Goal: Task Accomplishment & Management: Complete application form

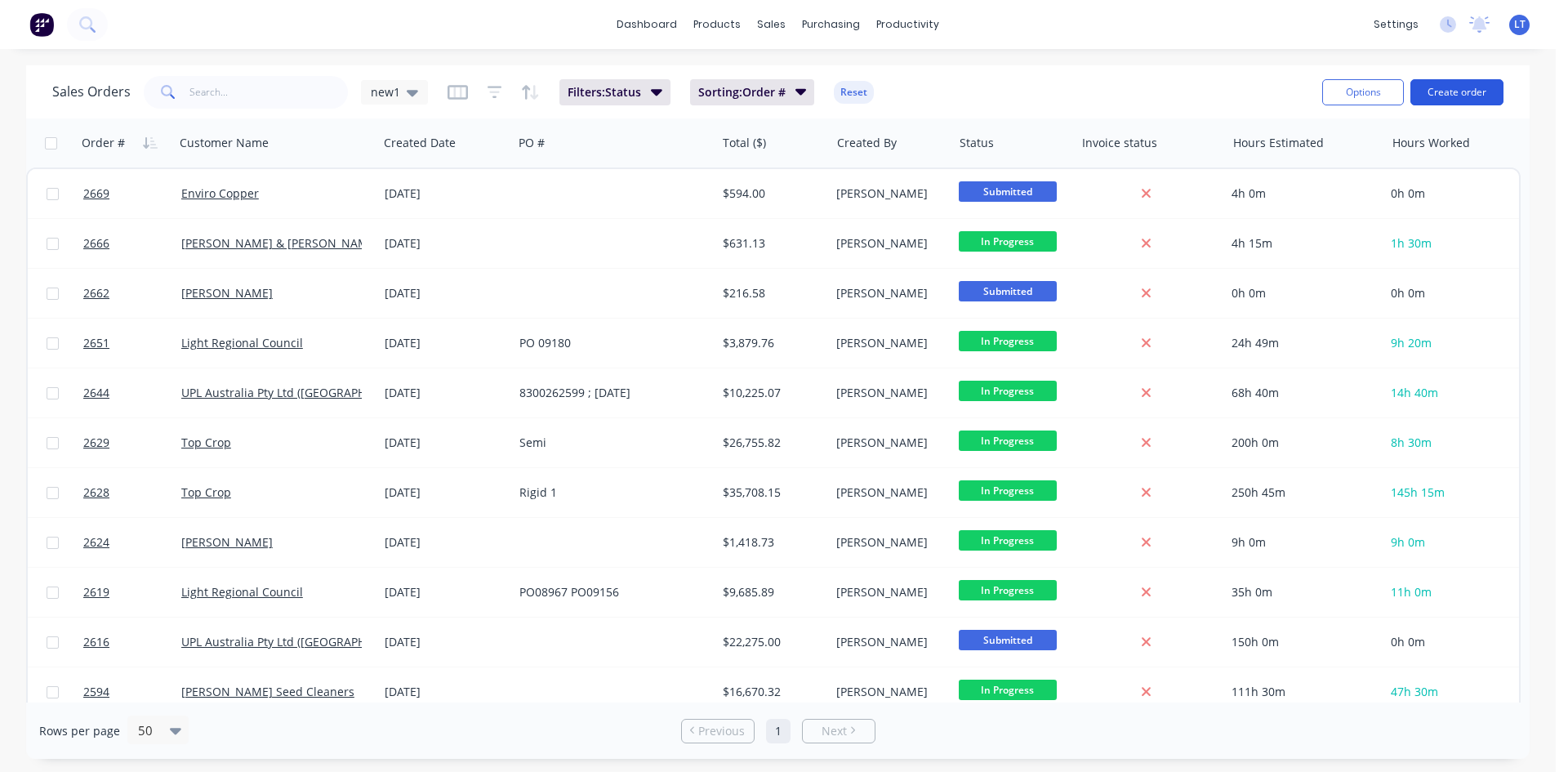
click at [1462, 96] on button "Create order" at bounding box center [1457, 93] width 93 height 26
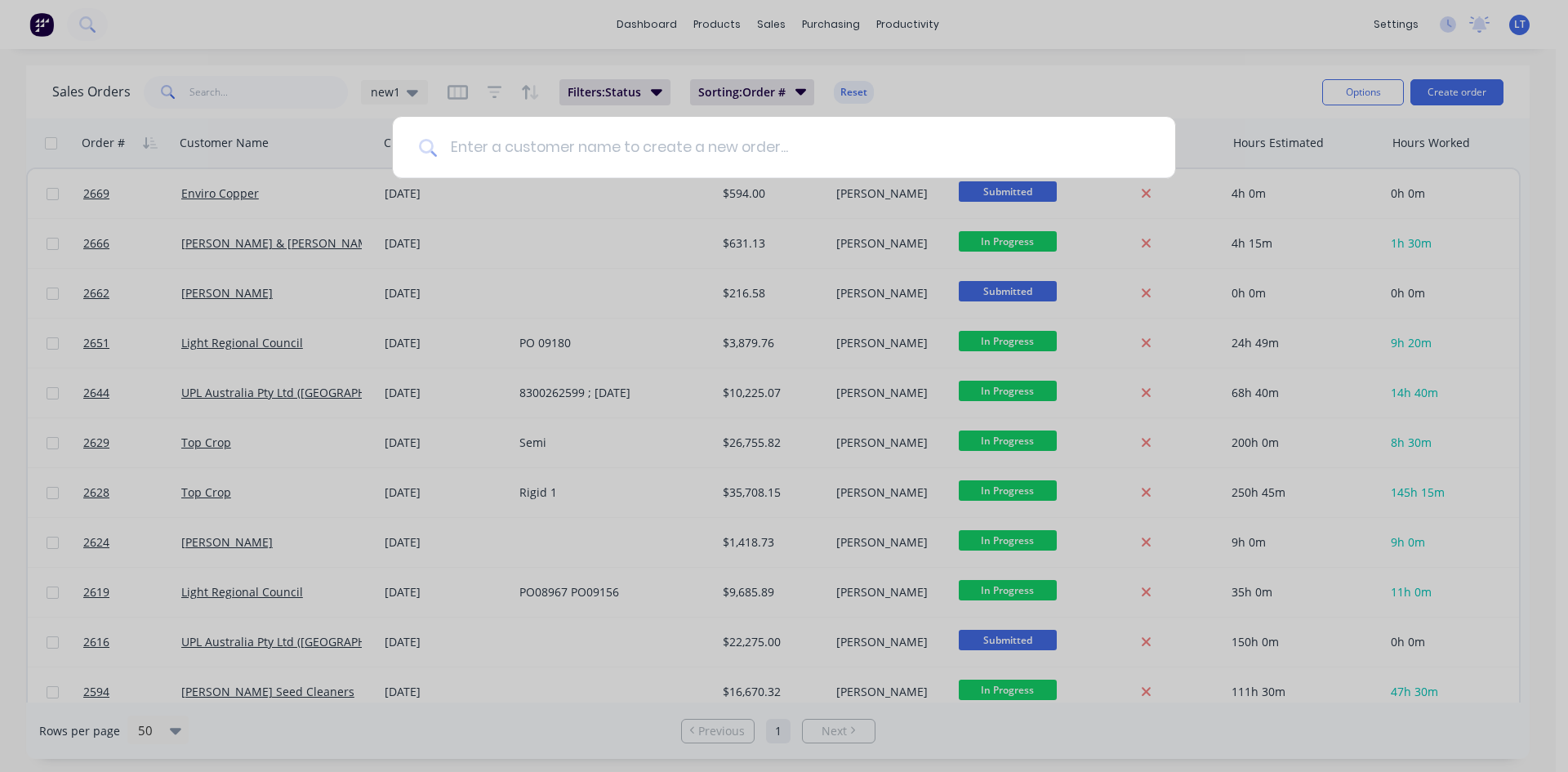
click at [562, 157] on input at bounding box center [792, 148] width 712 height 61
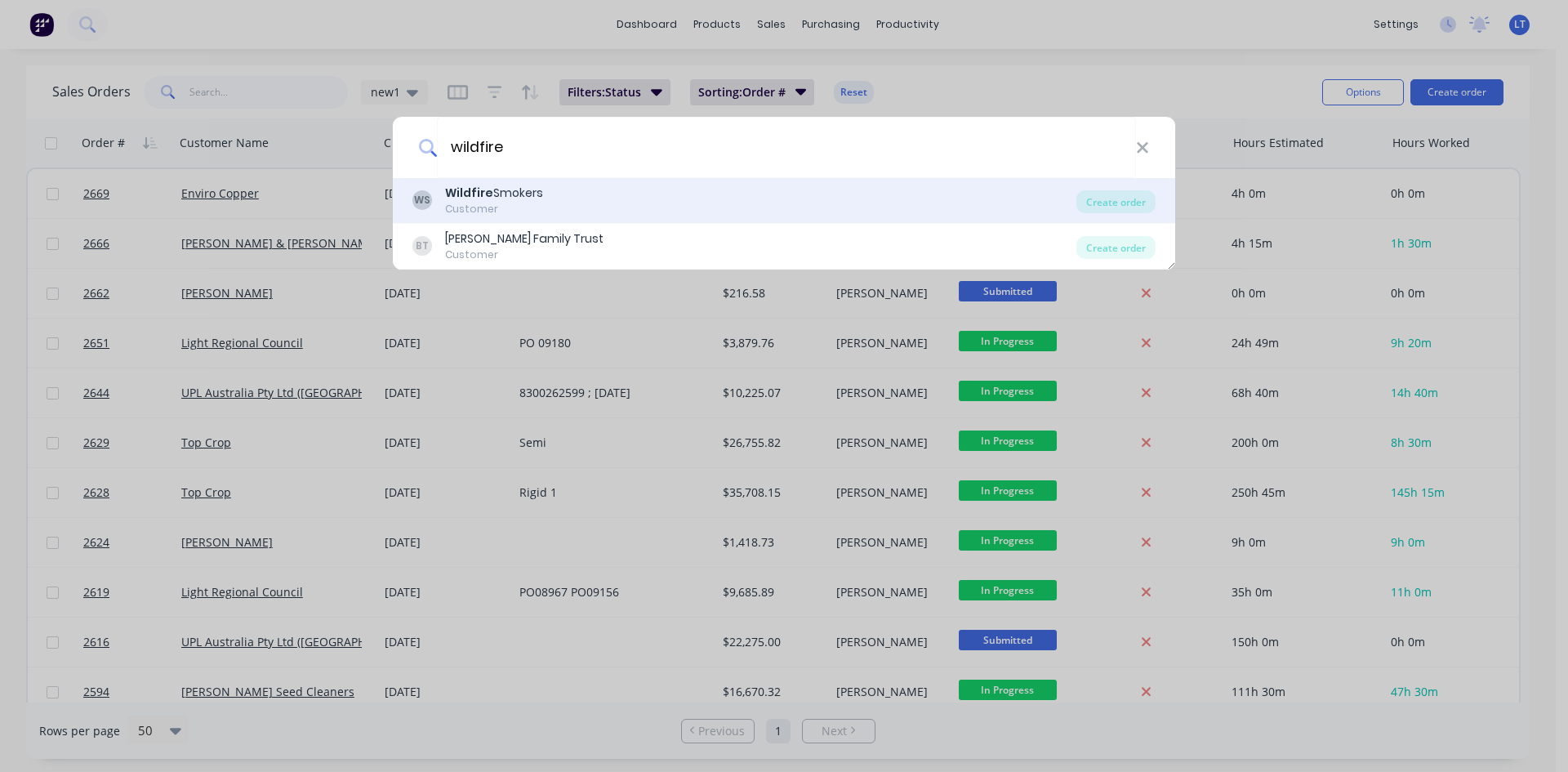
type input "wildfire"
click at [531, 192] on div "Wildfire Smokers" at bounding box center [494, 193] width 98 height 17
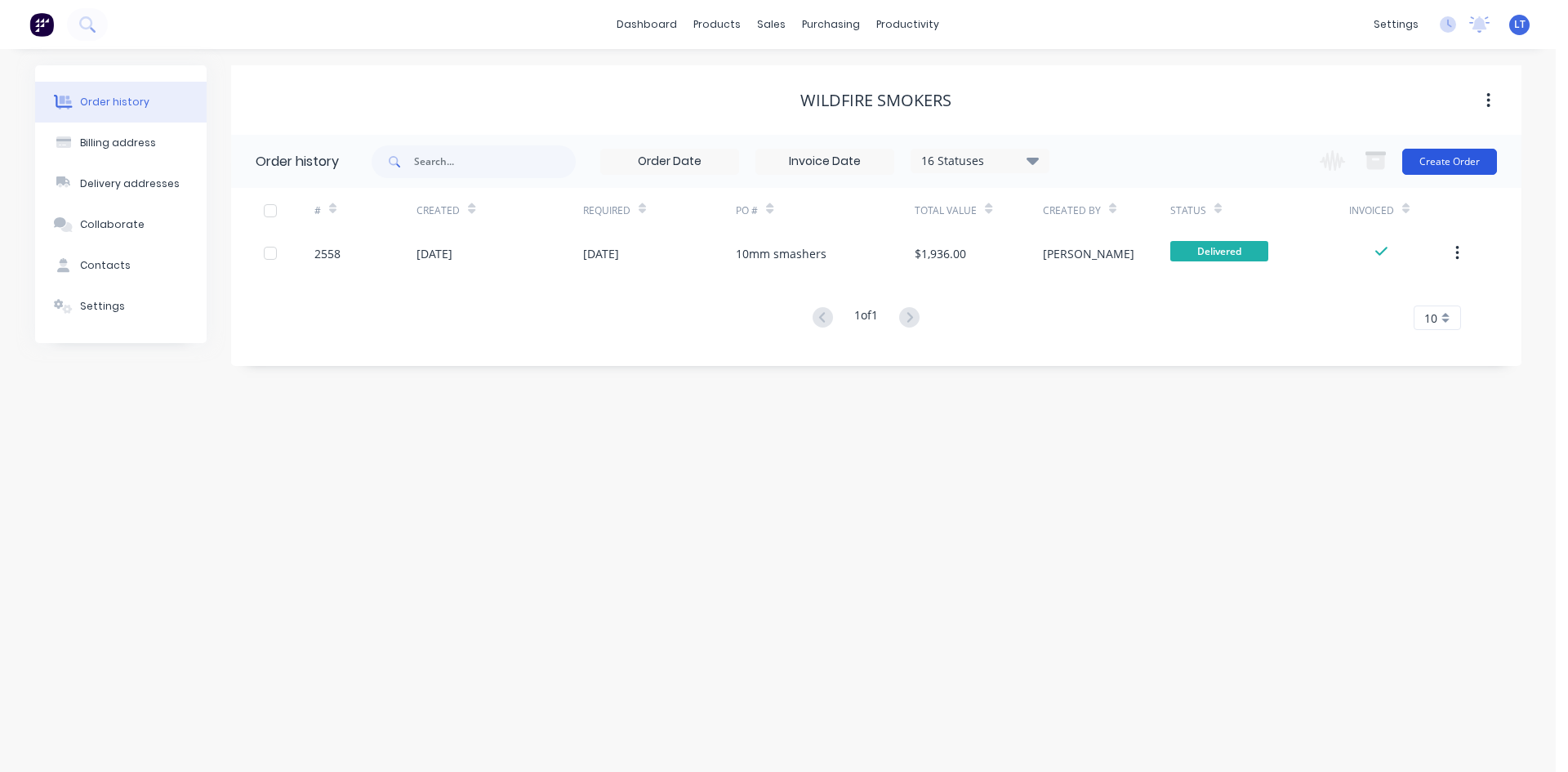
click at [1417, 155] on button "Create Order" at bounding box center [1449, 162] width 94 height 26
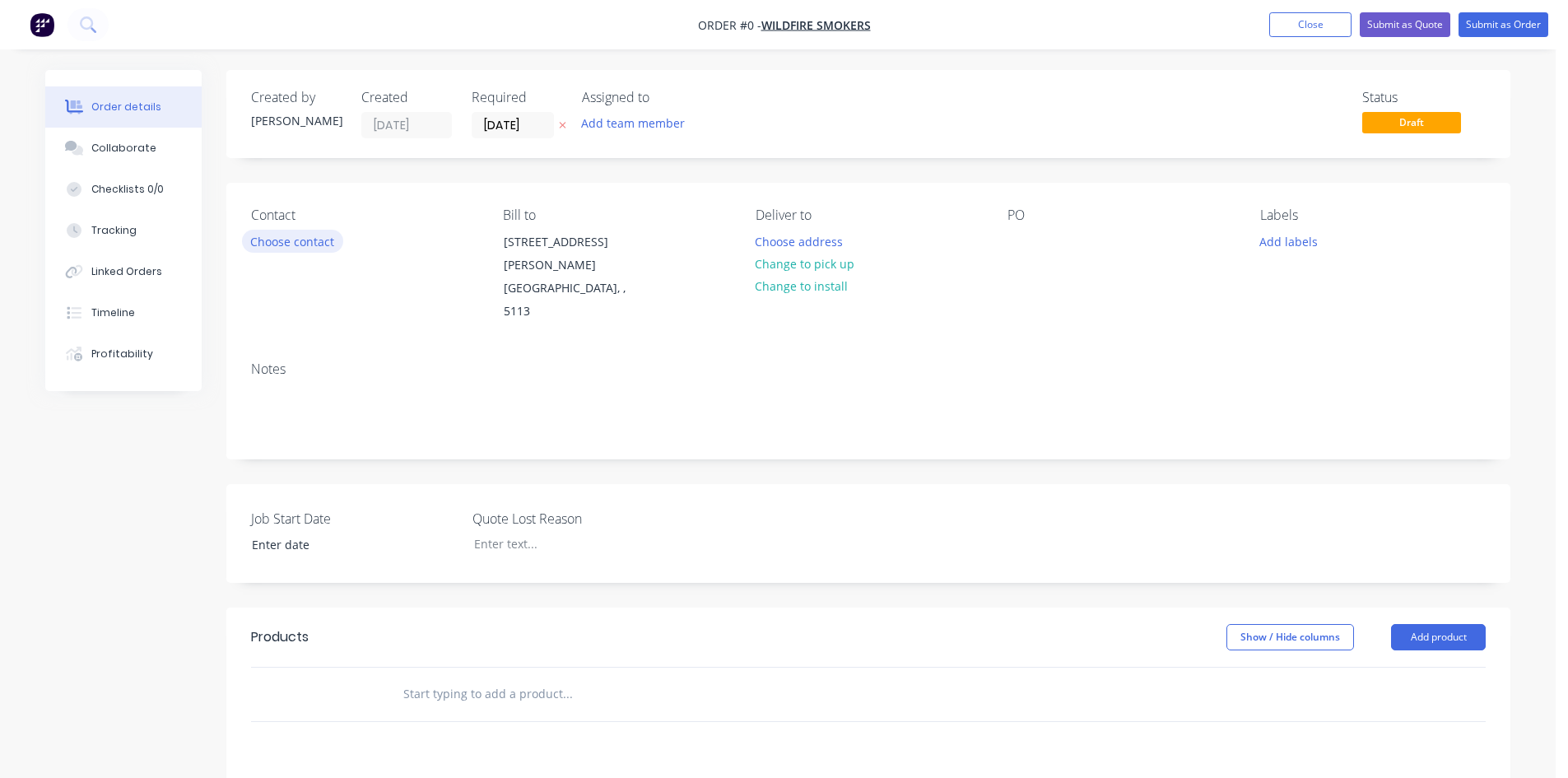
click at [286, 245] on button "Choose contact" at bounding box center [292, 240] width 101 height 22
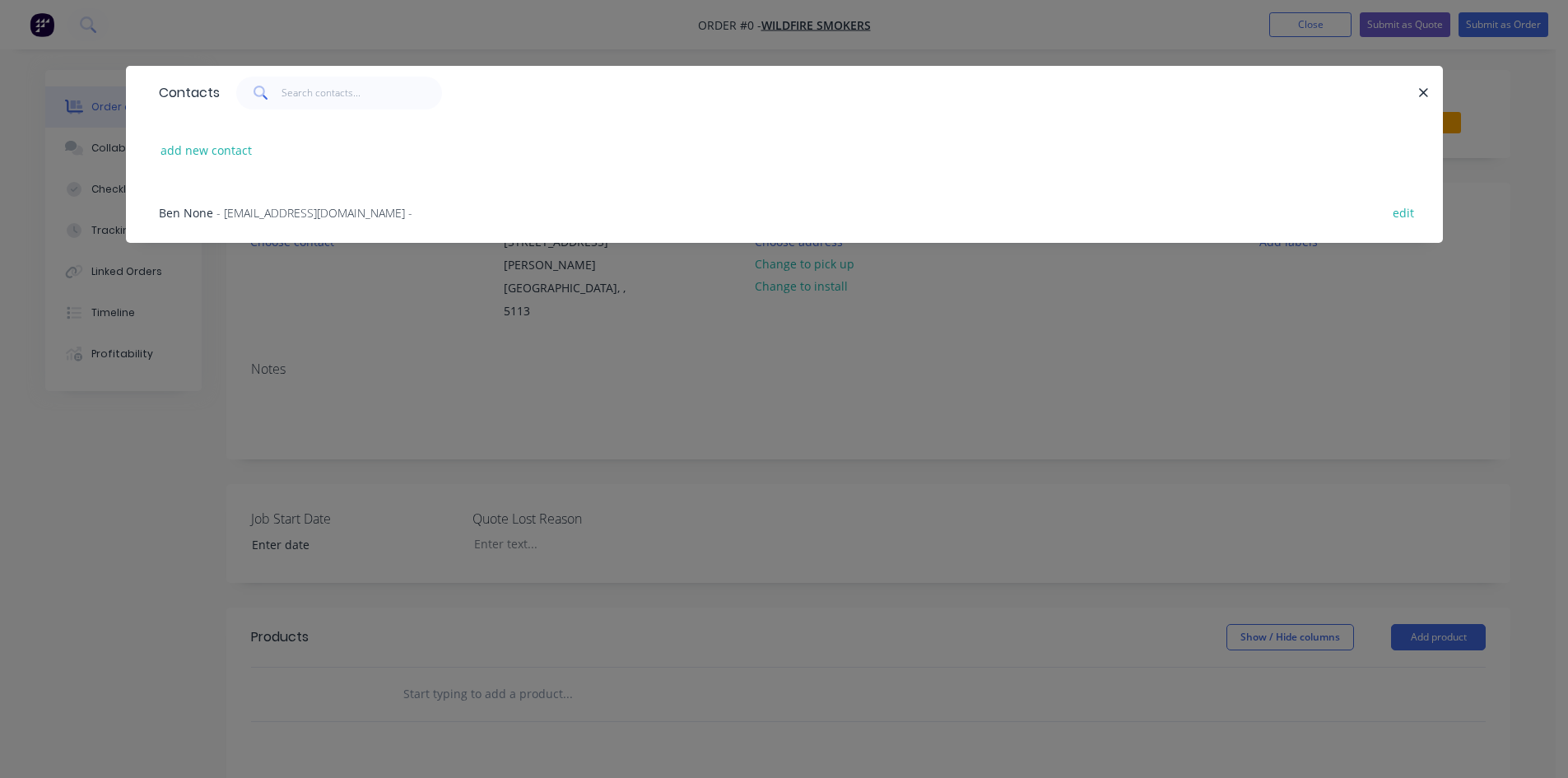
click at [243, 212] on span "- [EMAIL_ADDRESS][DOMAIN_NAME] -" at bounding box center [314, 213] width 196 height 16
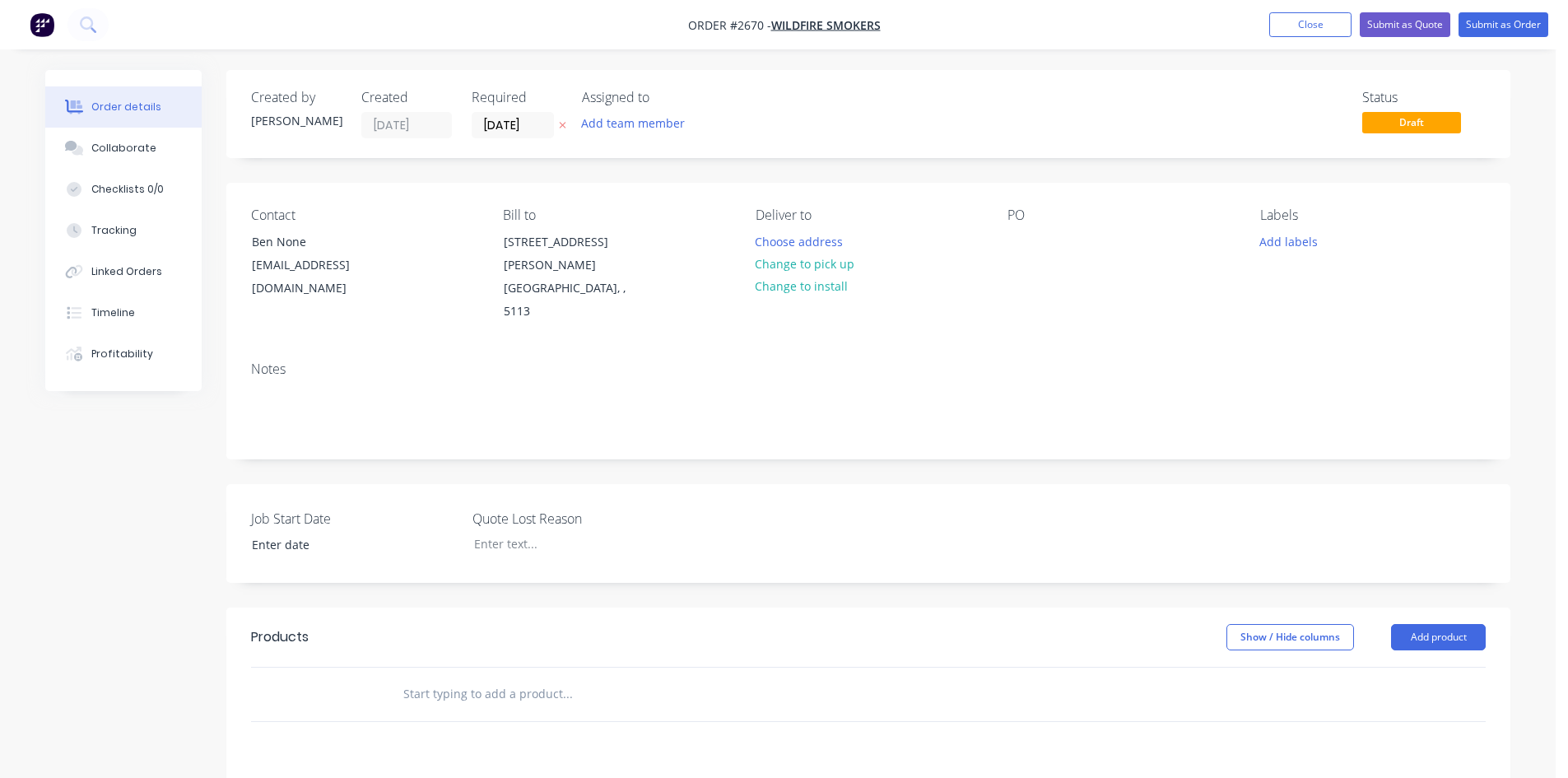
click at [489, 677] on input "text" at bounding box center [567, 693] width 329 height 33
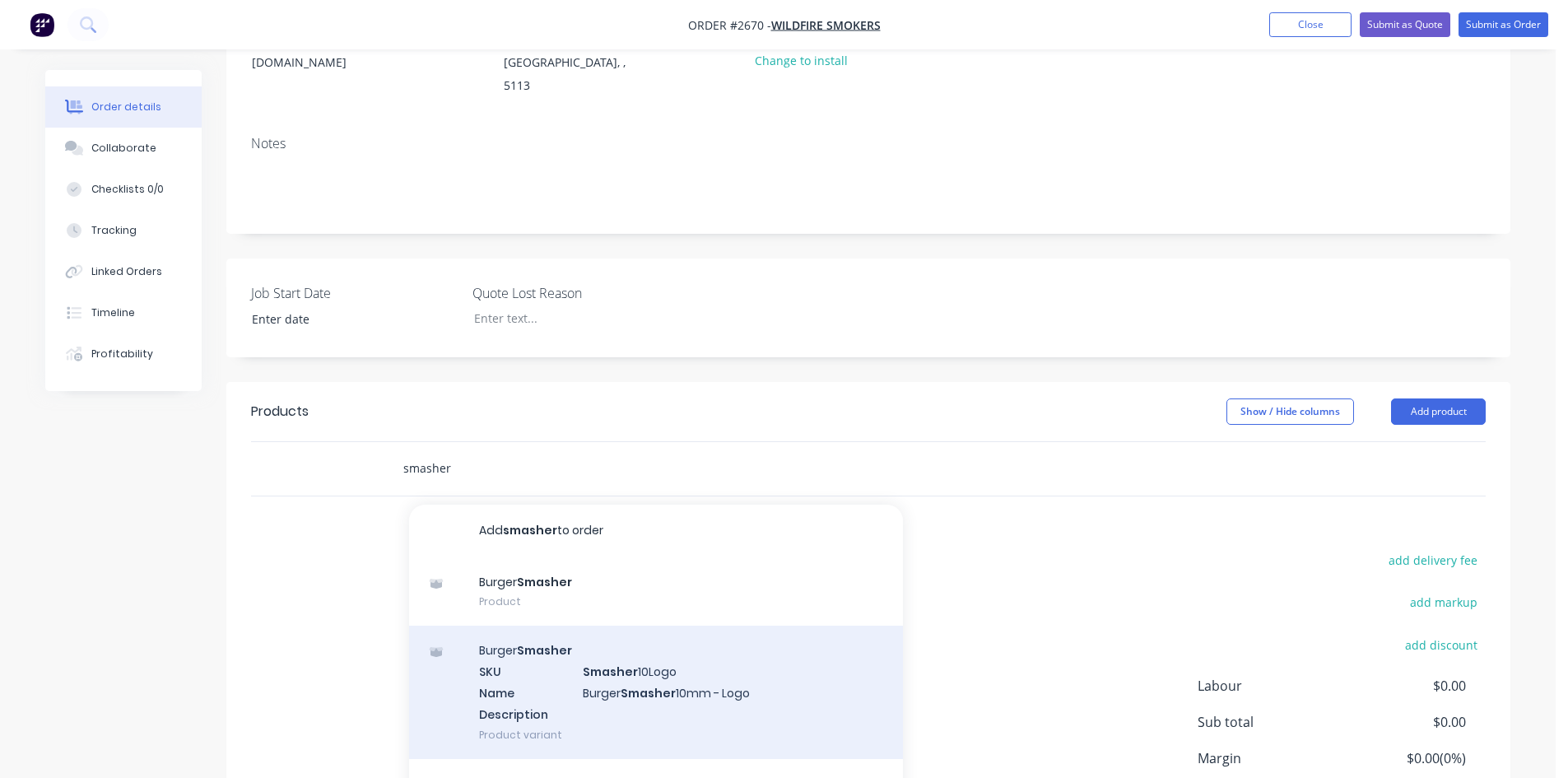
scroll to position [246, 0]
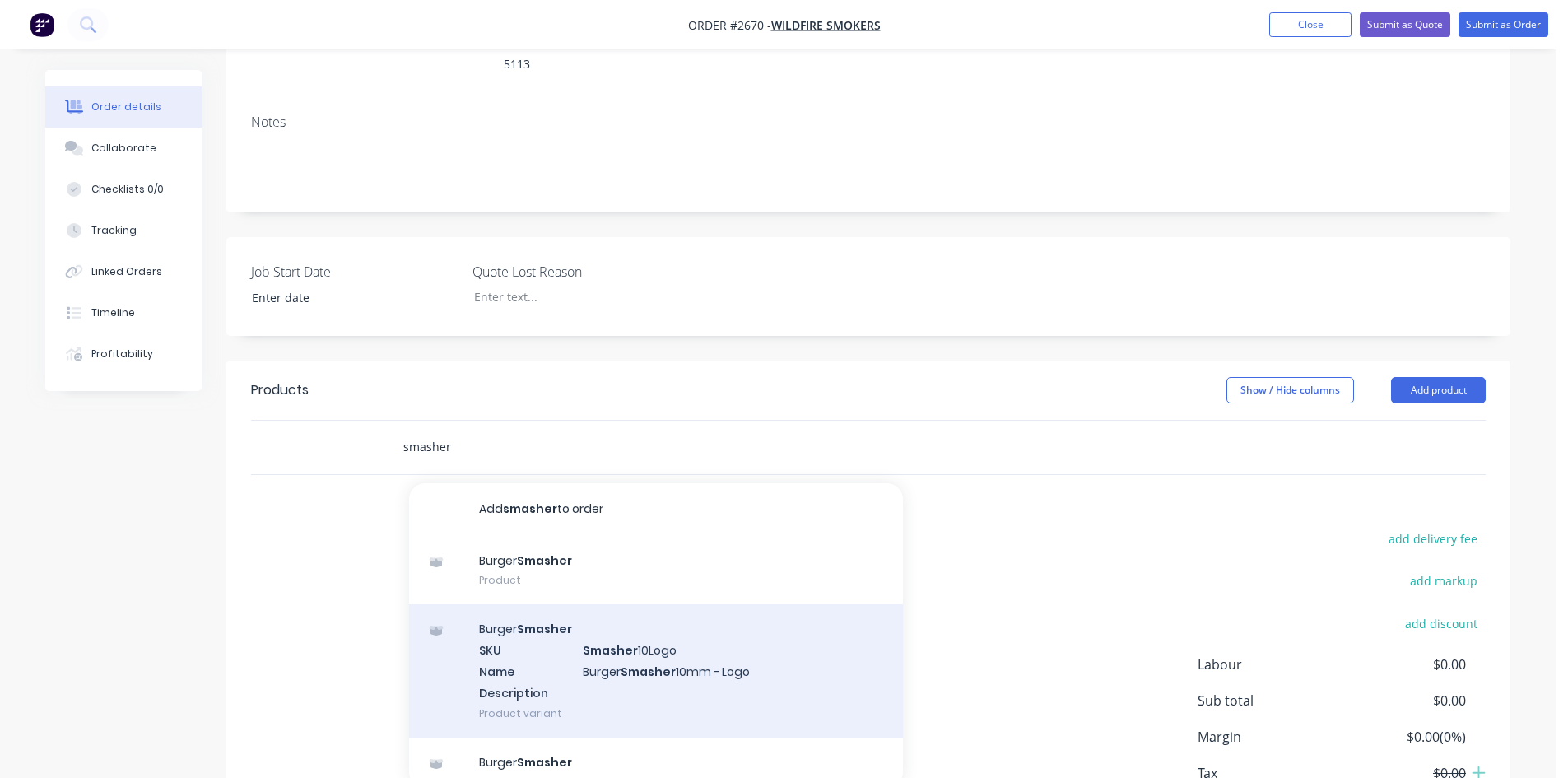
type input "smasher"
click at [671, 615] on div "Burger Smasher SKU Smasher 10Logo Name Burger Smasher 10mm - Logo Description P…" at bounding box center [656, 670] width 494 height 133
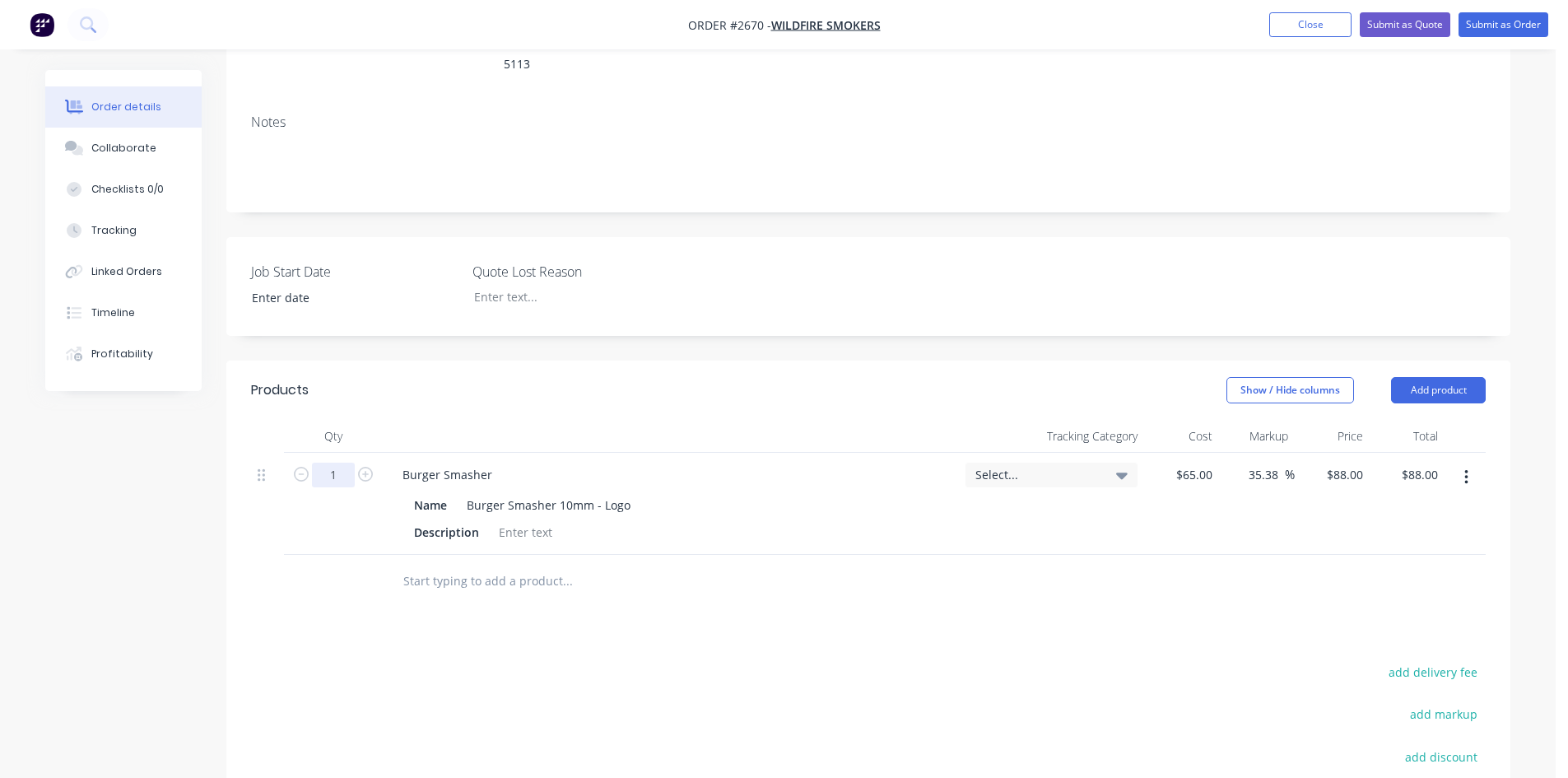
click at [330, 462] on input "1" at bounding box center [333, 474] width 43 height 25
type input "20"
type input "$1,760.00"
drag, startPoint x: 875, startPoint y: 628, endPoint x: 881, endPoint y: 589, distance: 39.5
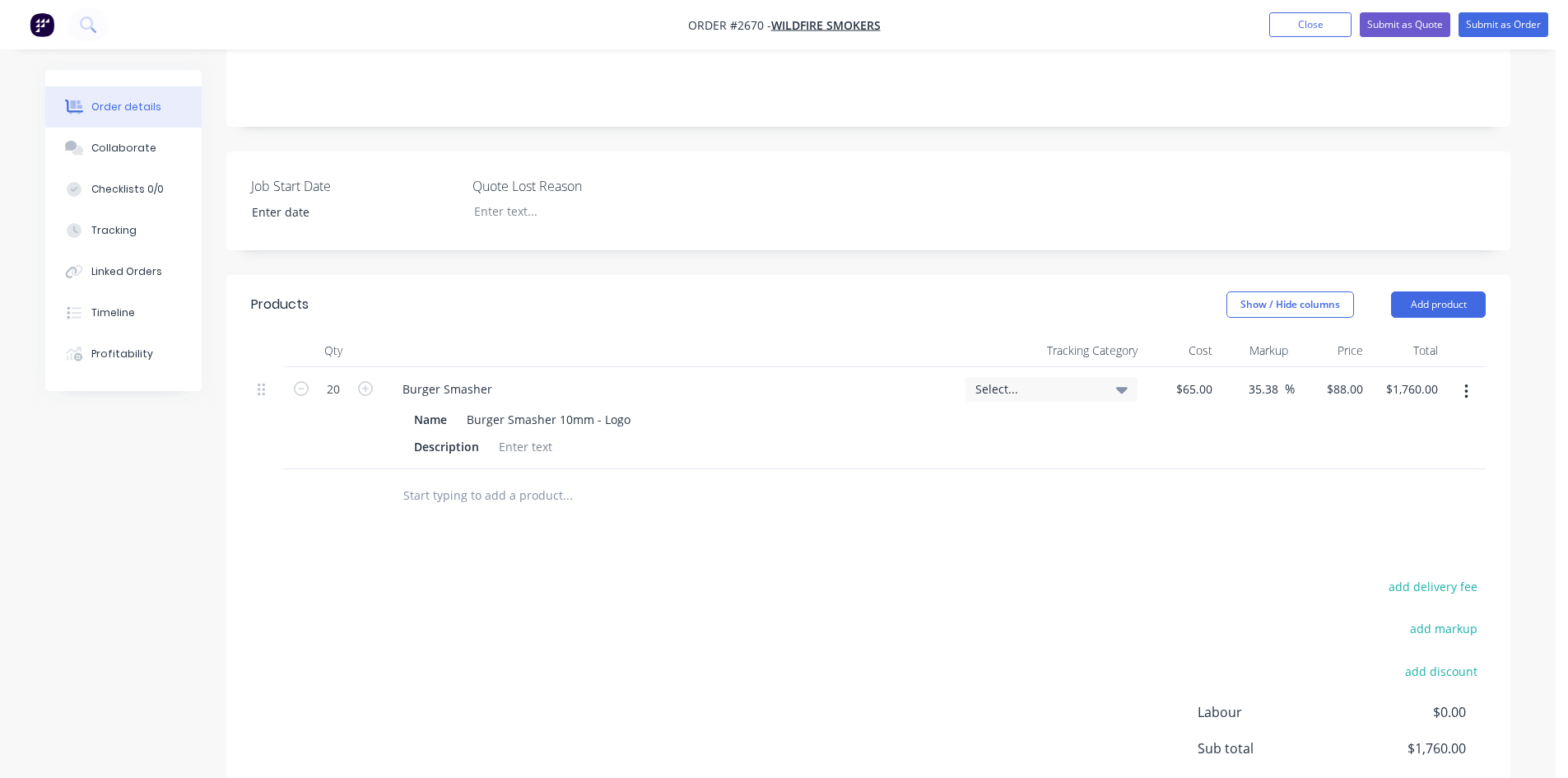
scroll to position [127, 0]
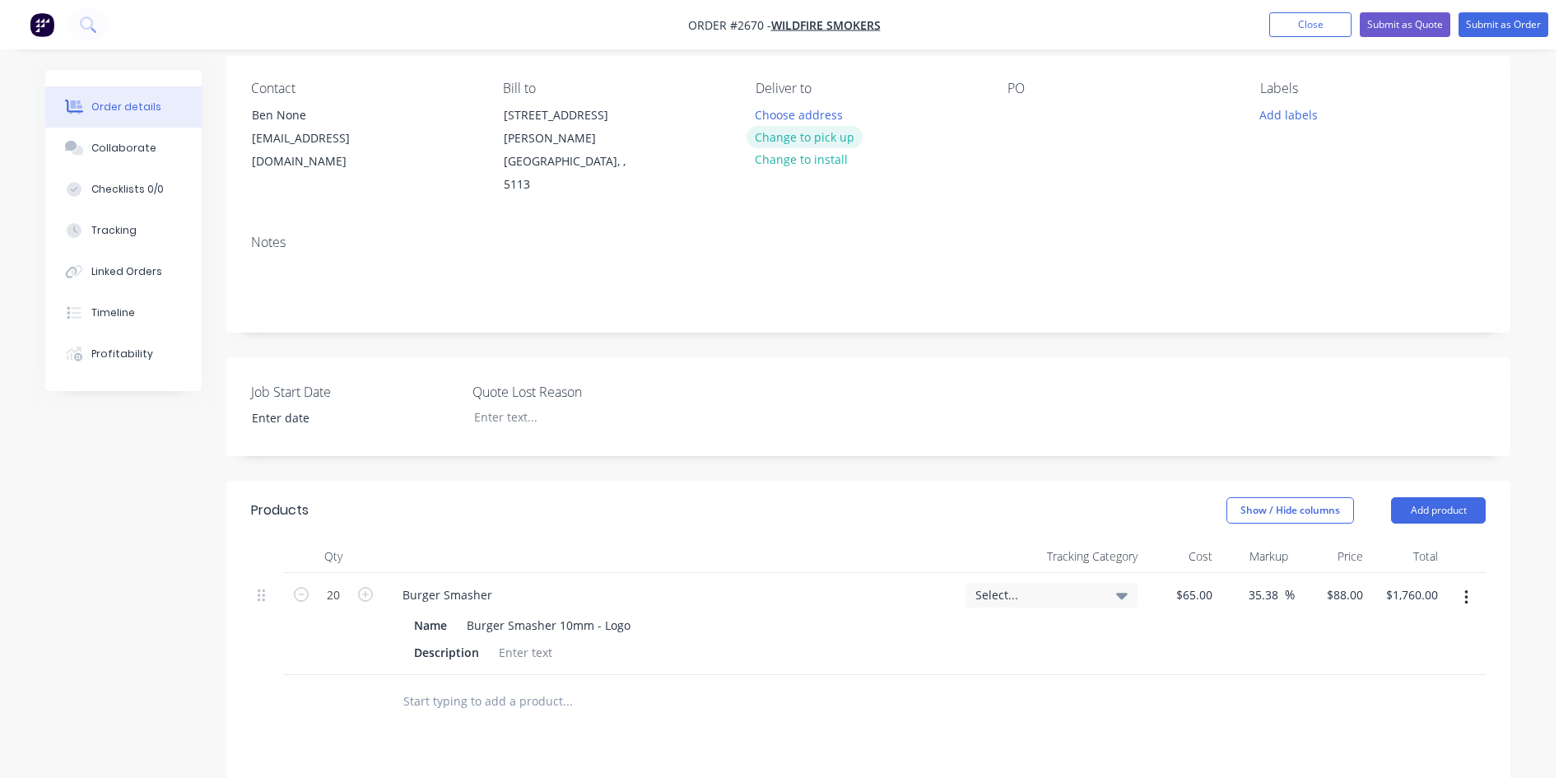
click at [806, 141] on button "Change to pick up" at bounding box center [805, 136] width 117 height 22
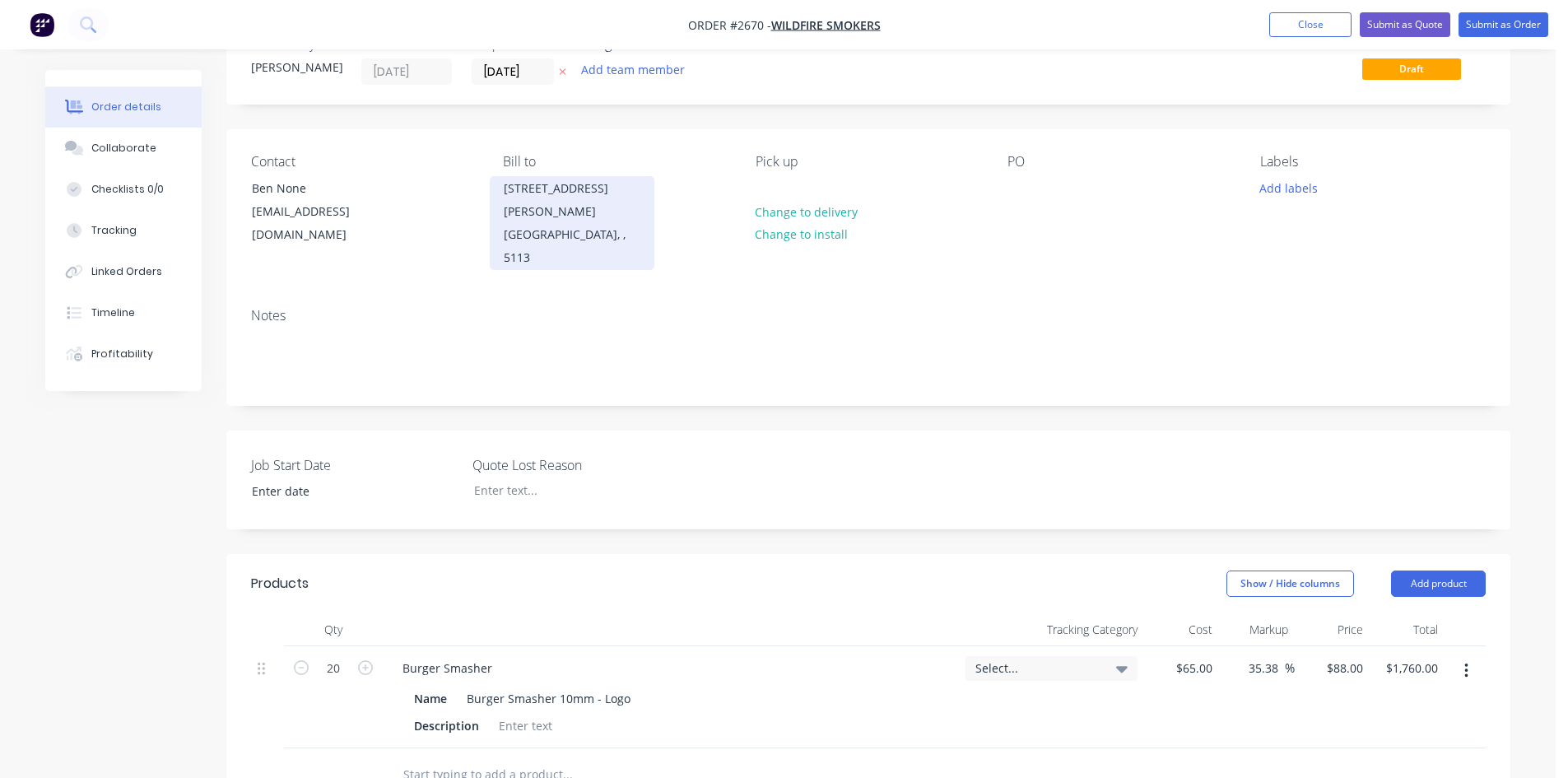
scroll to position [0, 0]
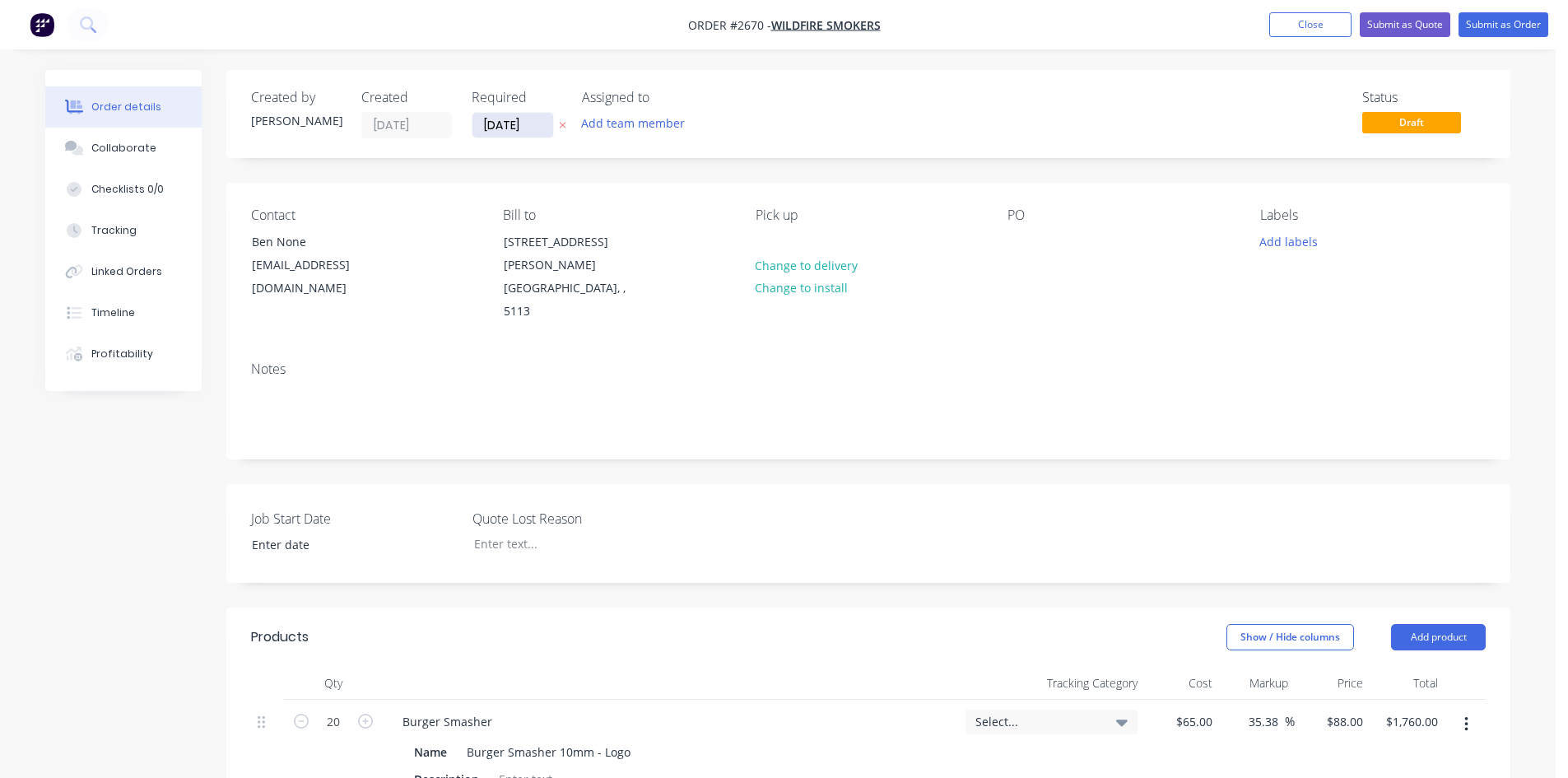
click at [547, 128] on input "[DATE]" at bounding box center [513, 125] width 81 height 25
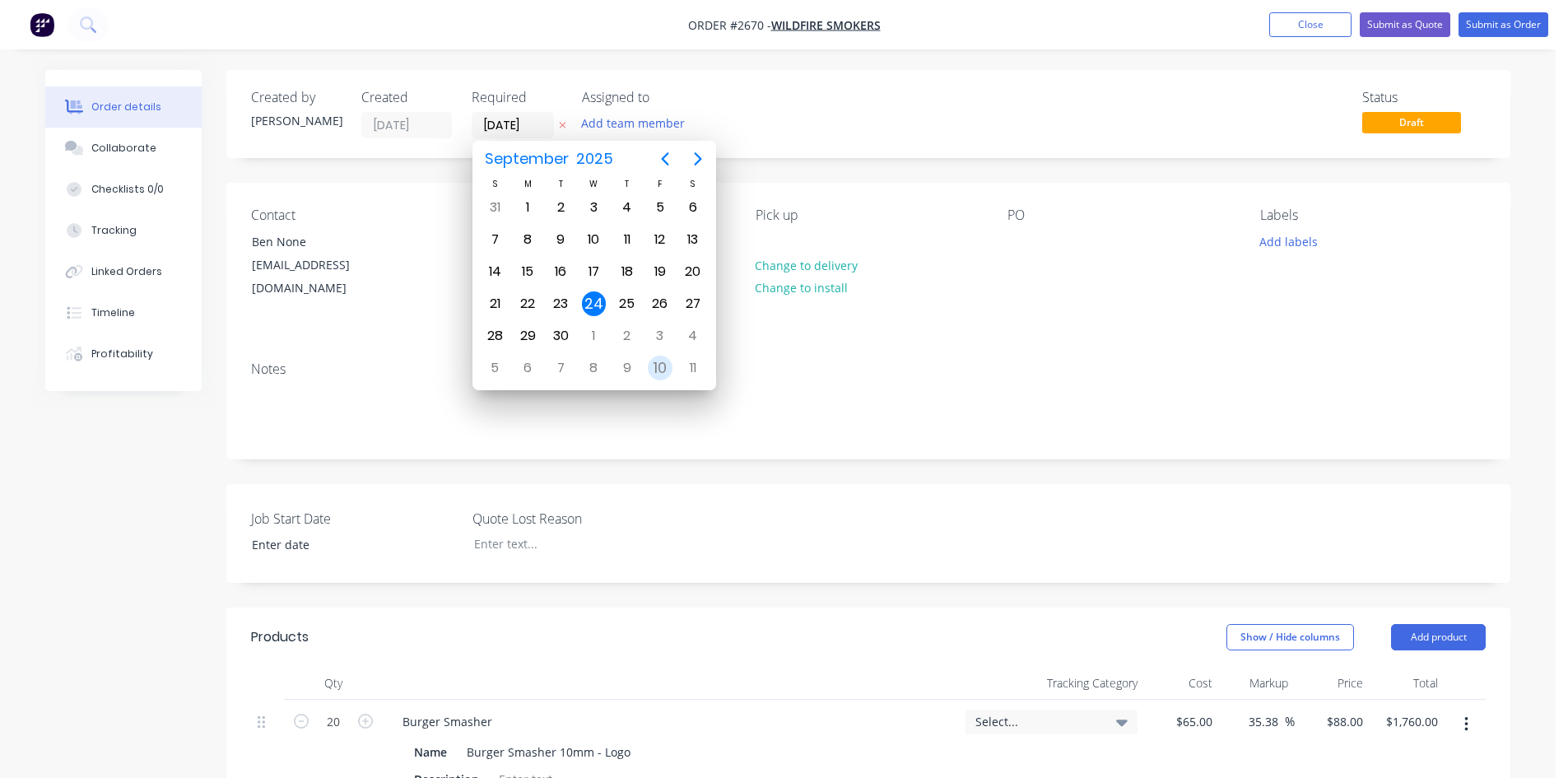
click at [661, 360] on div "10" at bounding box center [660, 368] width 25 height 25
type input "[DATE]"
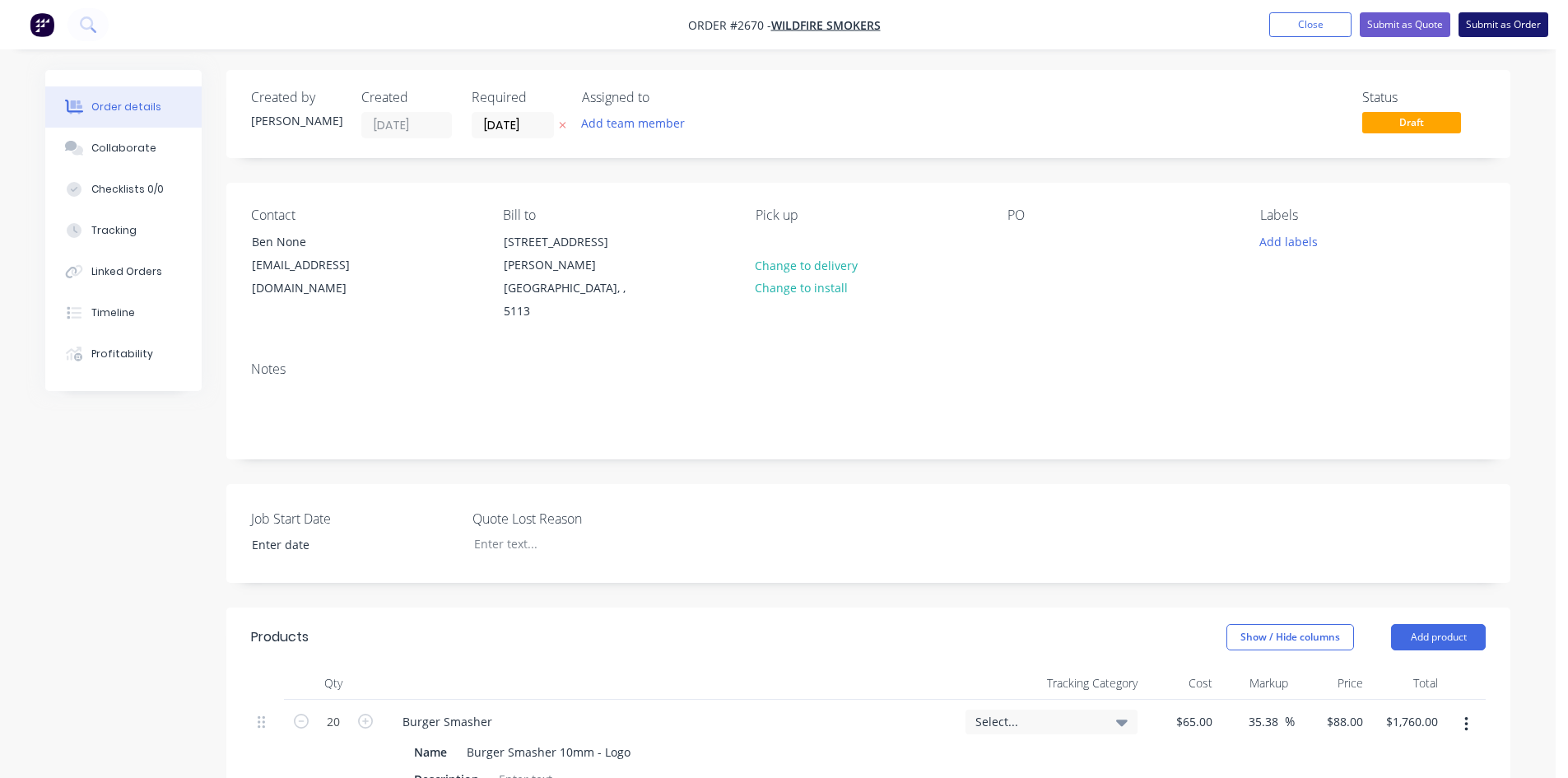
click at [1508, 30] on button "Submit as Order" at bounding box center [1504, 25] width 90 height 25
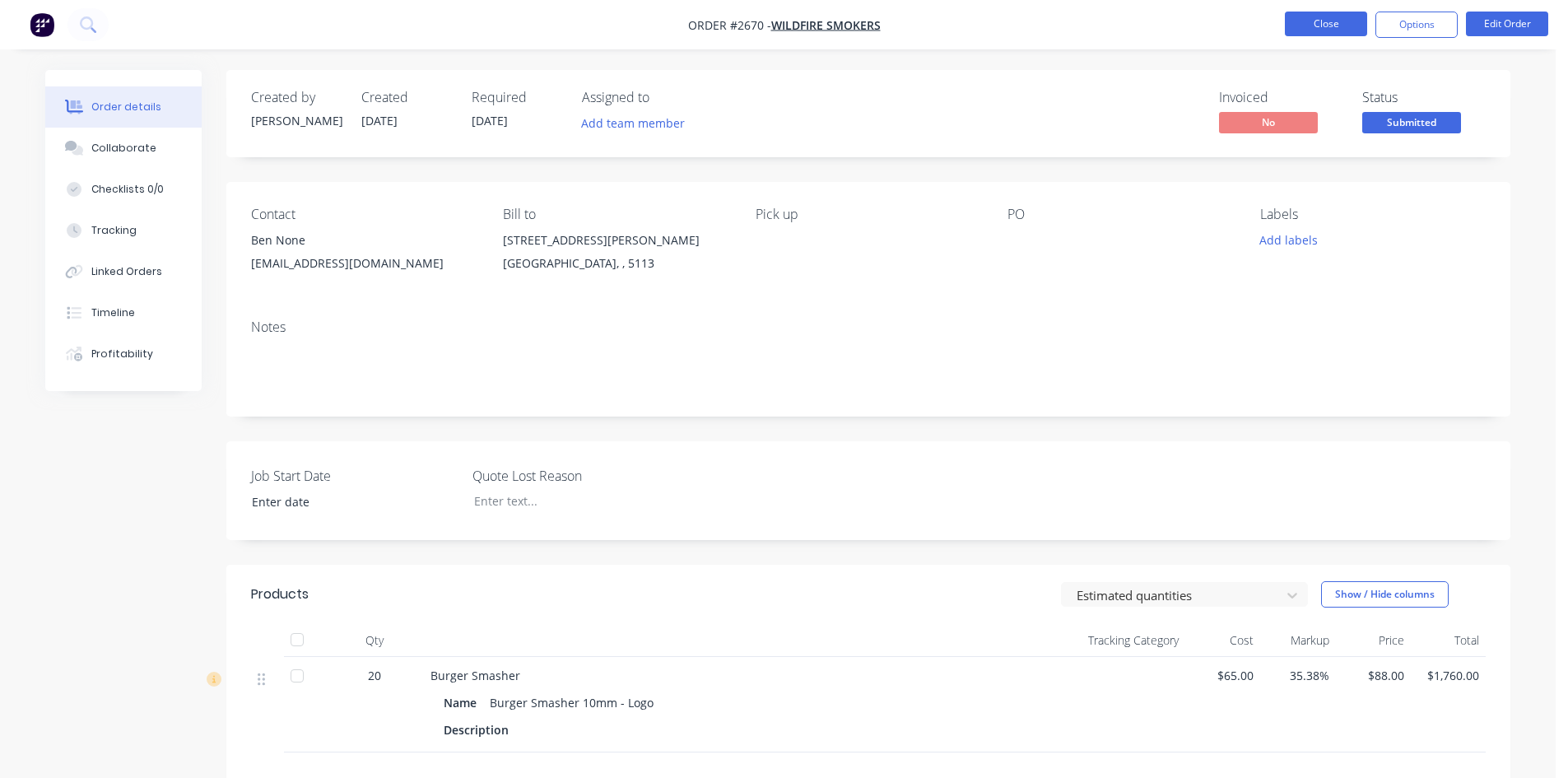
click at [1316, 30] on button "Close" at bounding box center [1326, 24] width 82 height 25
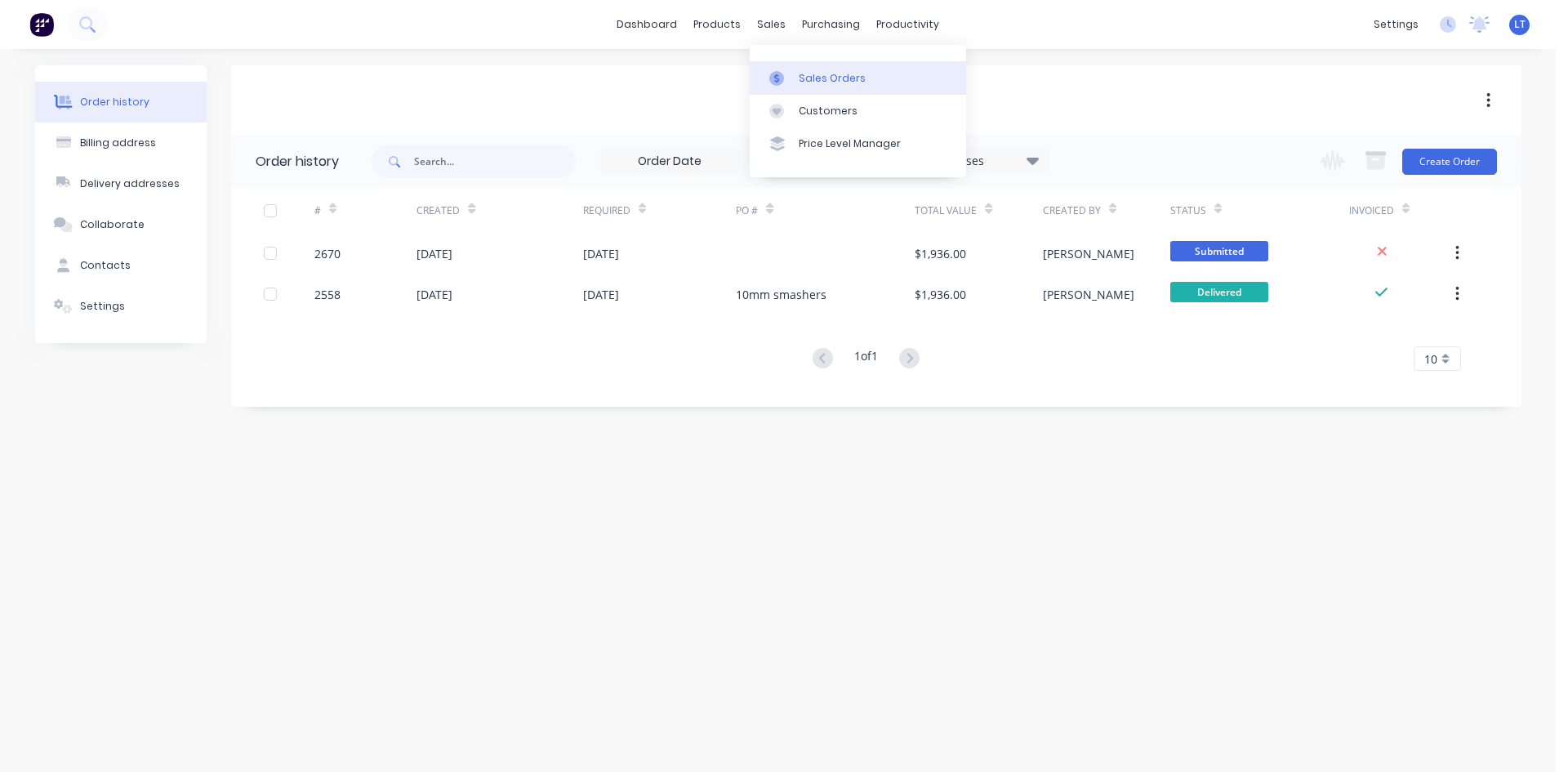
click at [837, 72] on div "Sales Orders" at bounding box center [832, 78] width 67 height 15
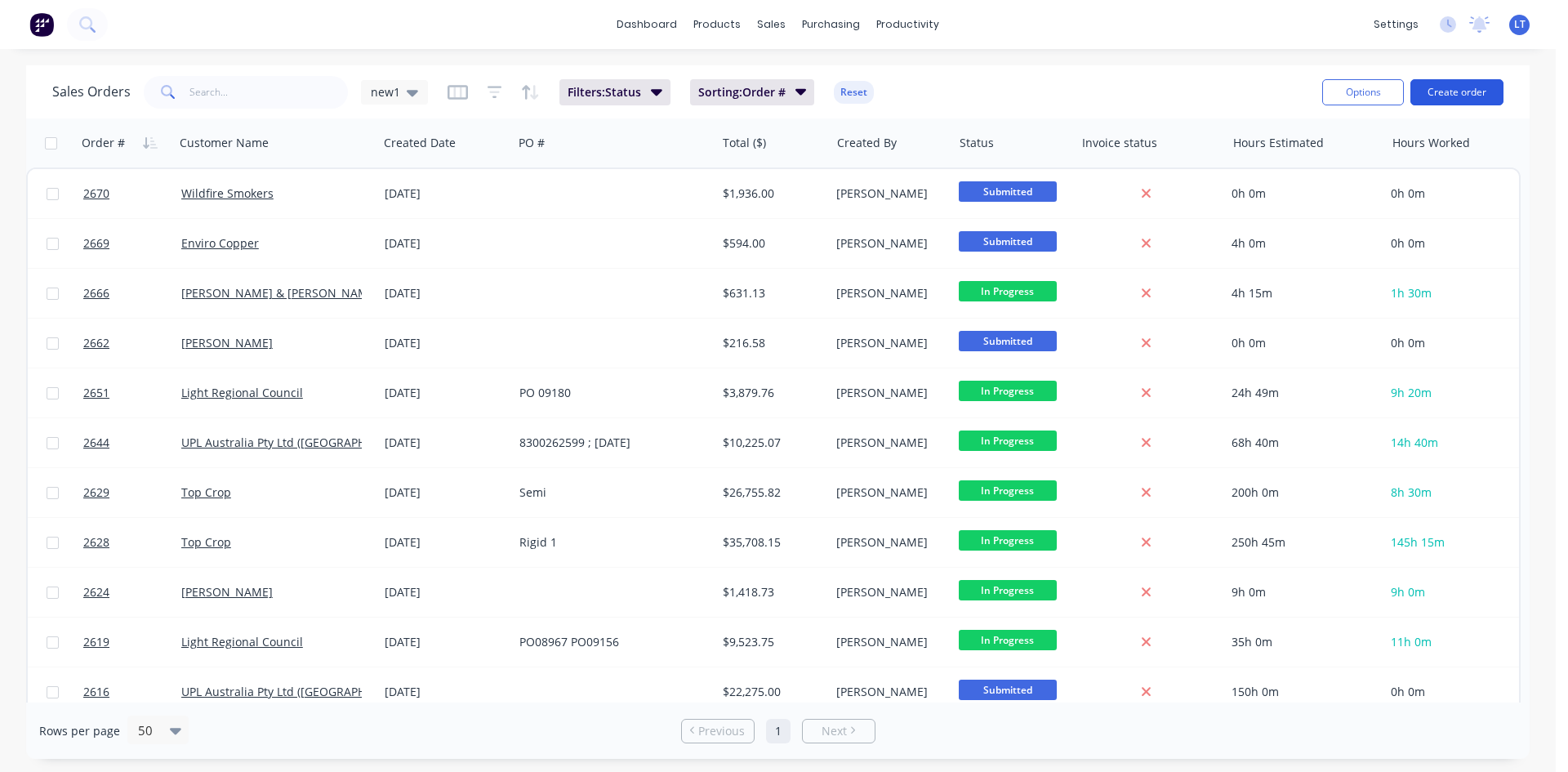
click at [1451, 99] on button "Create order" at bounding box center [1457, 93] width 93 height 26
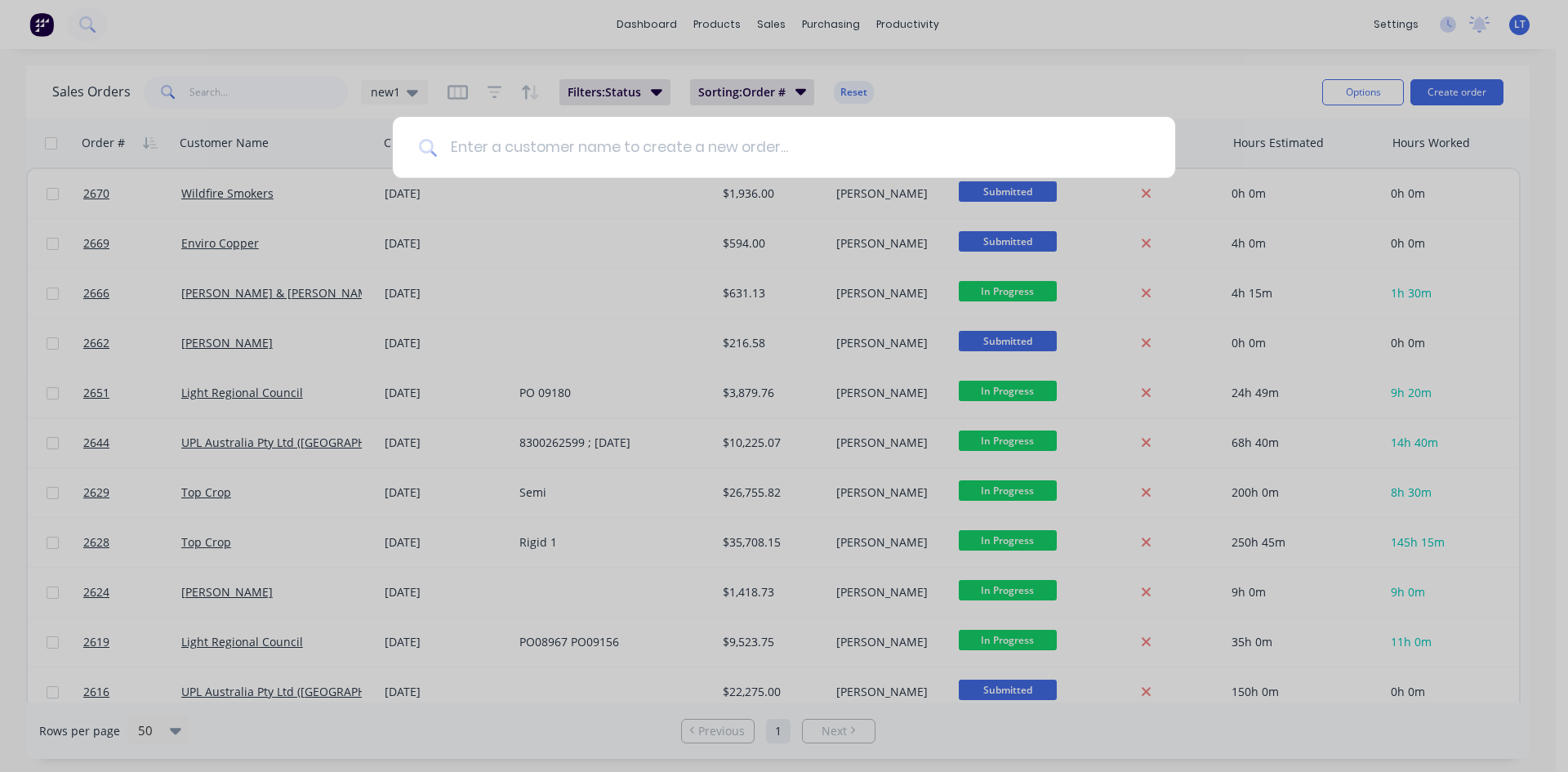
click at [751, 150] on input at bounding box center [792, 148] width 712 height 61
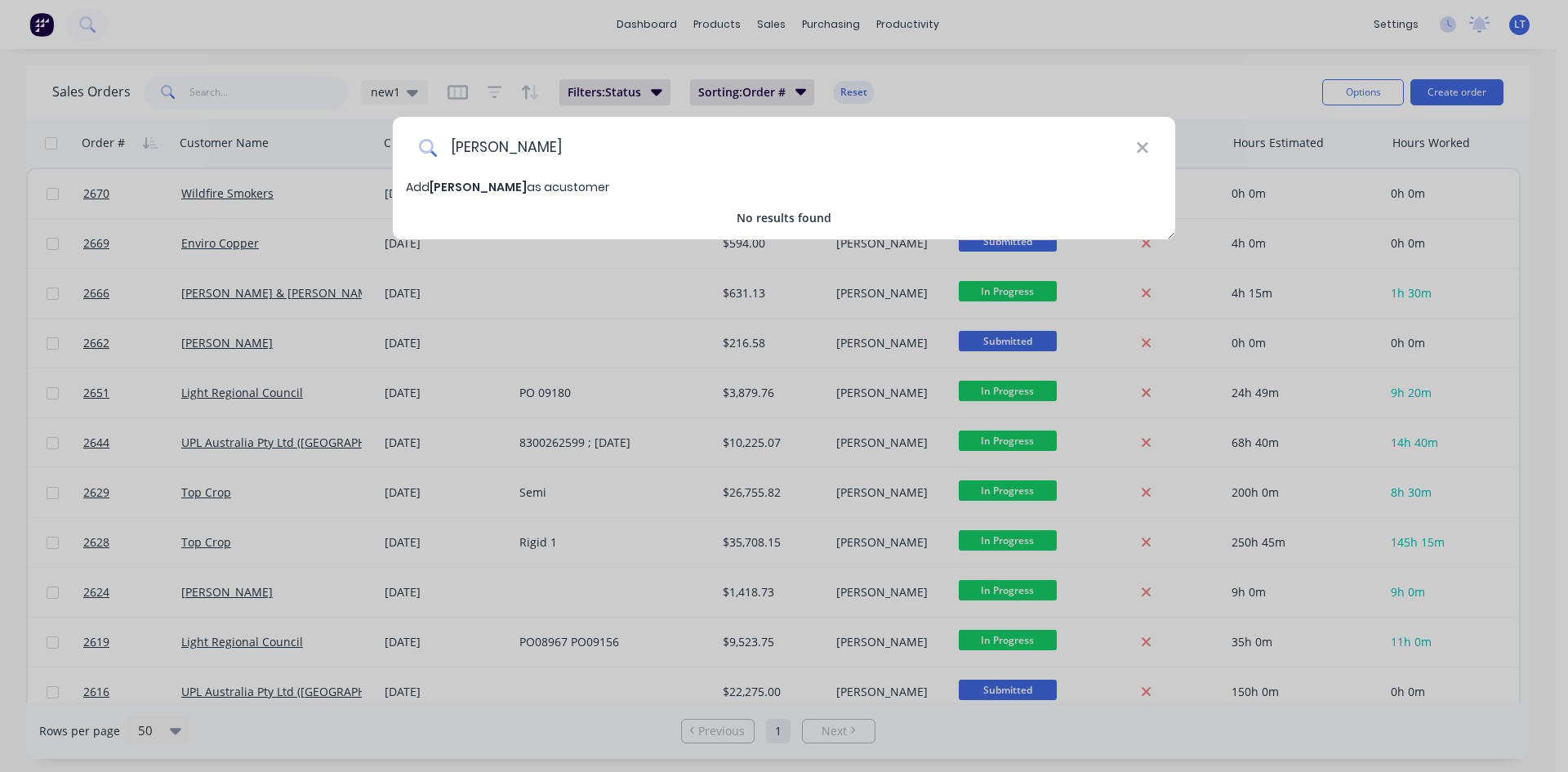
click at [457, 146] on input "[PERSON_NAME]" at bounding box center [786, 148] width 699 height 61
click at [638, 154] on input "[PERSON_NAME]" at bounding box center [786, 148] width 699 height 61
type input "[PERSON_NAME]"
click at [461, 187] on span "[PERSON_NAME]" at bounding box center [478, 187] width 97 height 17
select select "AU"
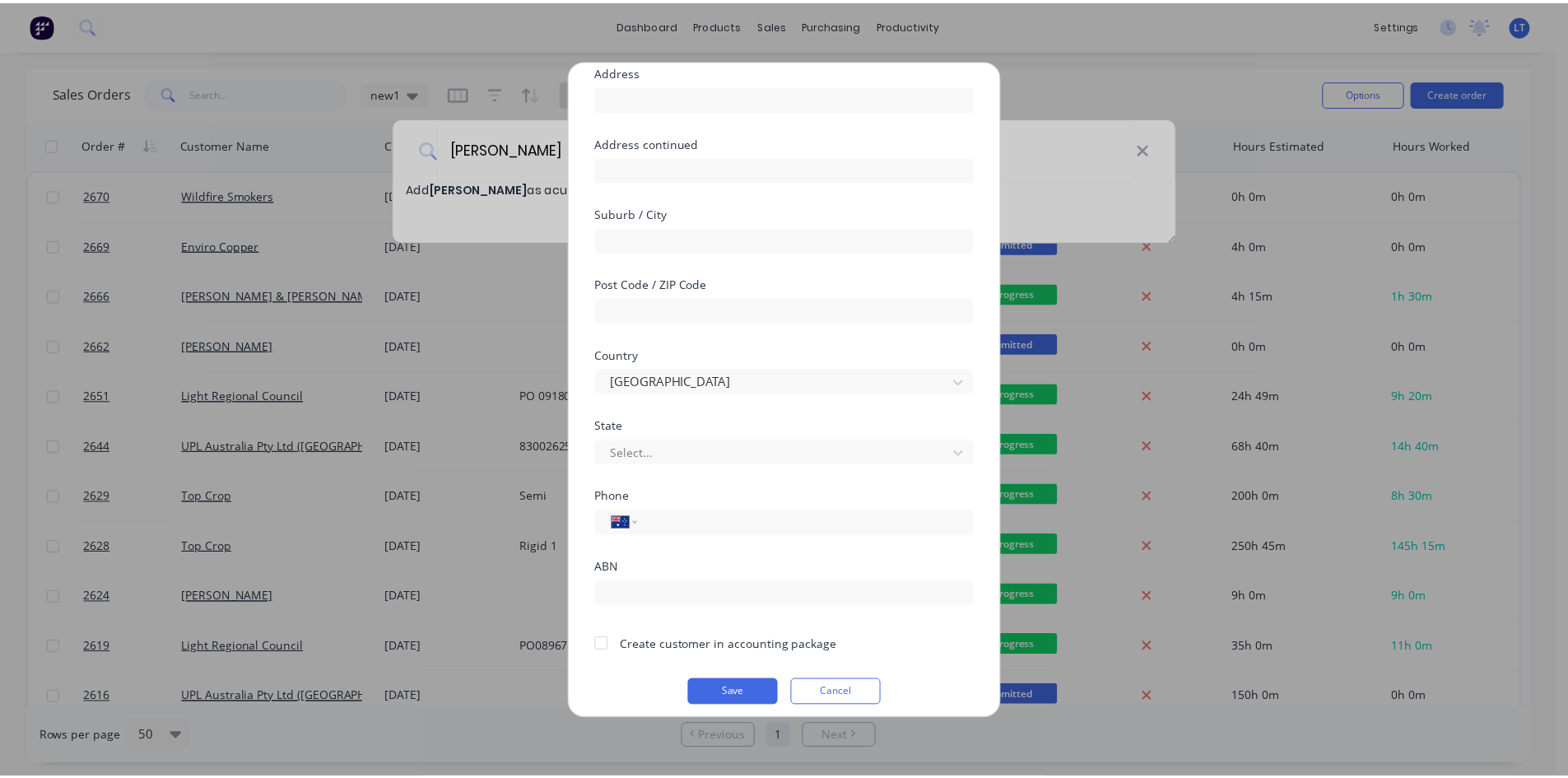
scroll to position [145, 0]
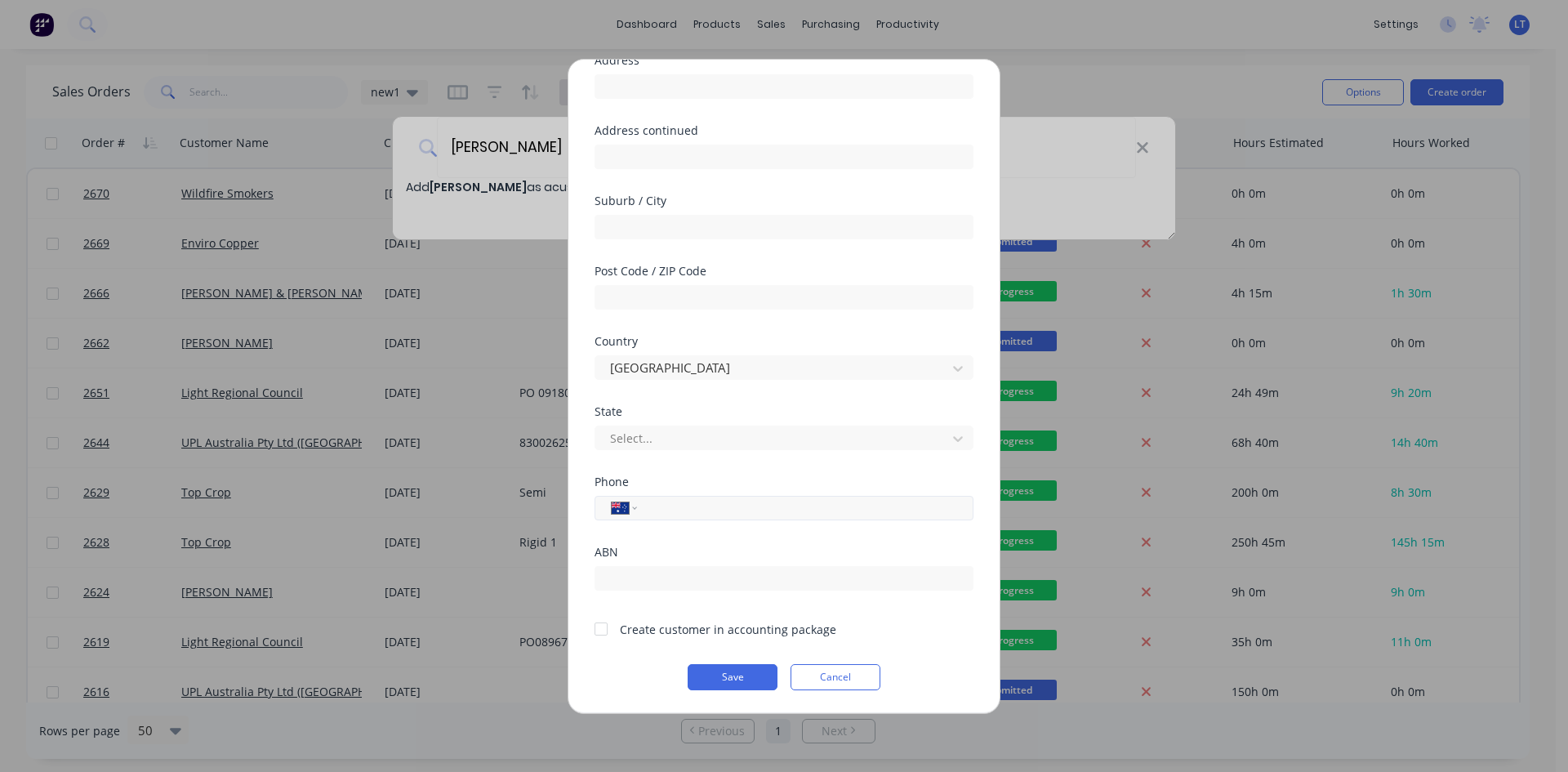
click at [677, 512] on input "tel" at bounding box center [802, 507] width 307 height 19
type input "0409 220 301"
click at [601, 625] on div at bounding box center [600, 628] width 32 height 32
click at [729, 680] on button "Save" at bounding box center [732, 677] width 90 height 26
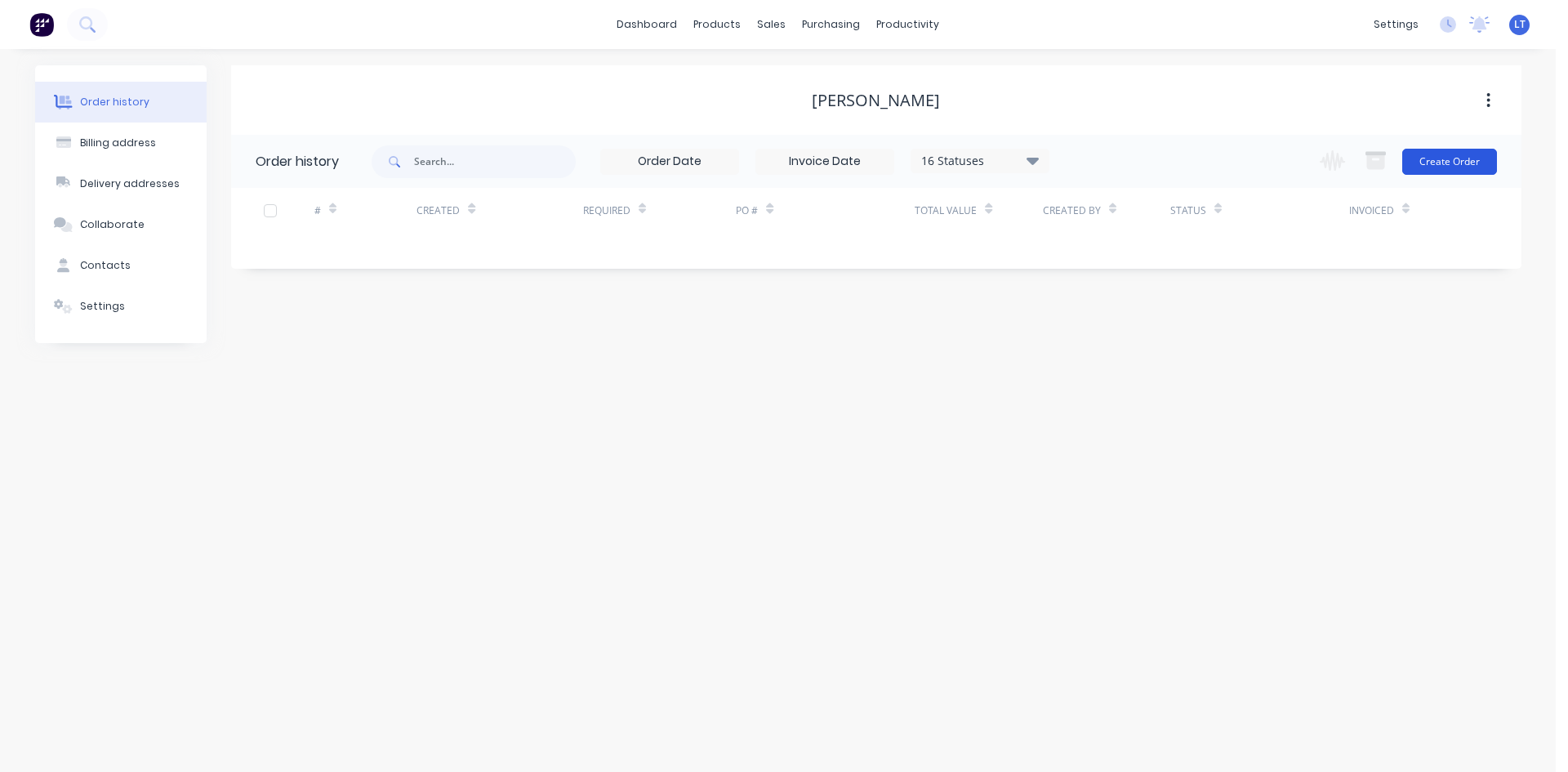
click at [1444, 158] on button "Create Order" at bounding box center [1449, 162] width 94 height 26
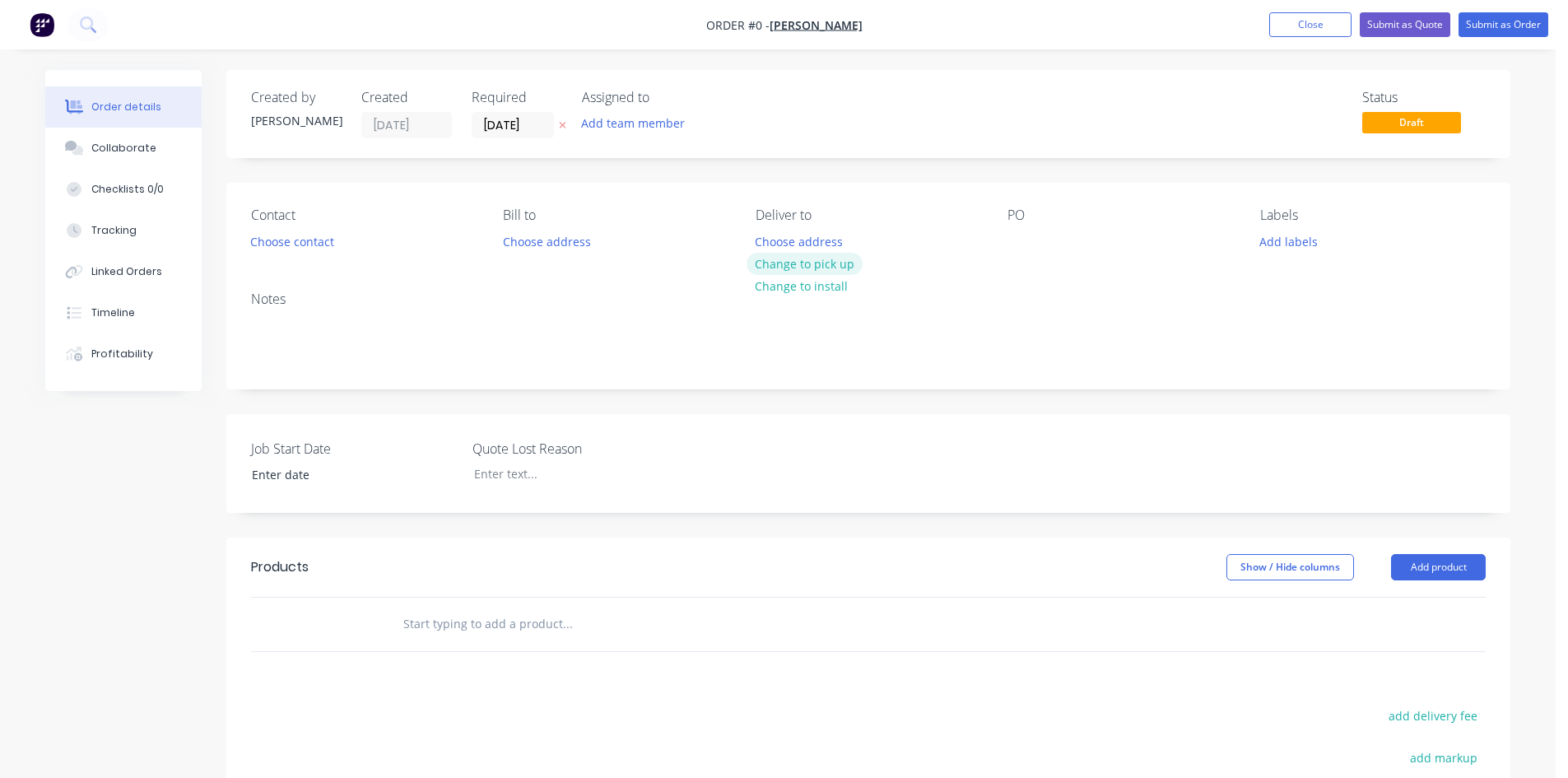
click at [817, 267] on button "Change to pick up" at bounding box center [805, 263] width 117 height 22
click at [317, 253] on div "Contact Choose contact" at bounding box center [364, 231] width 225 height 46
click at [318, 246] on button "Choose contact" at bounding box center [292, 240] width 101 height 22
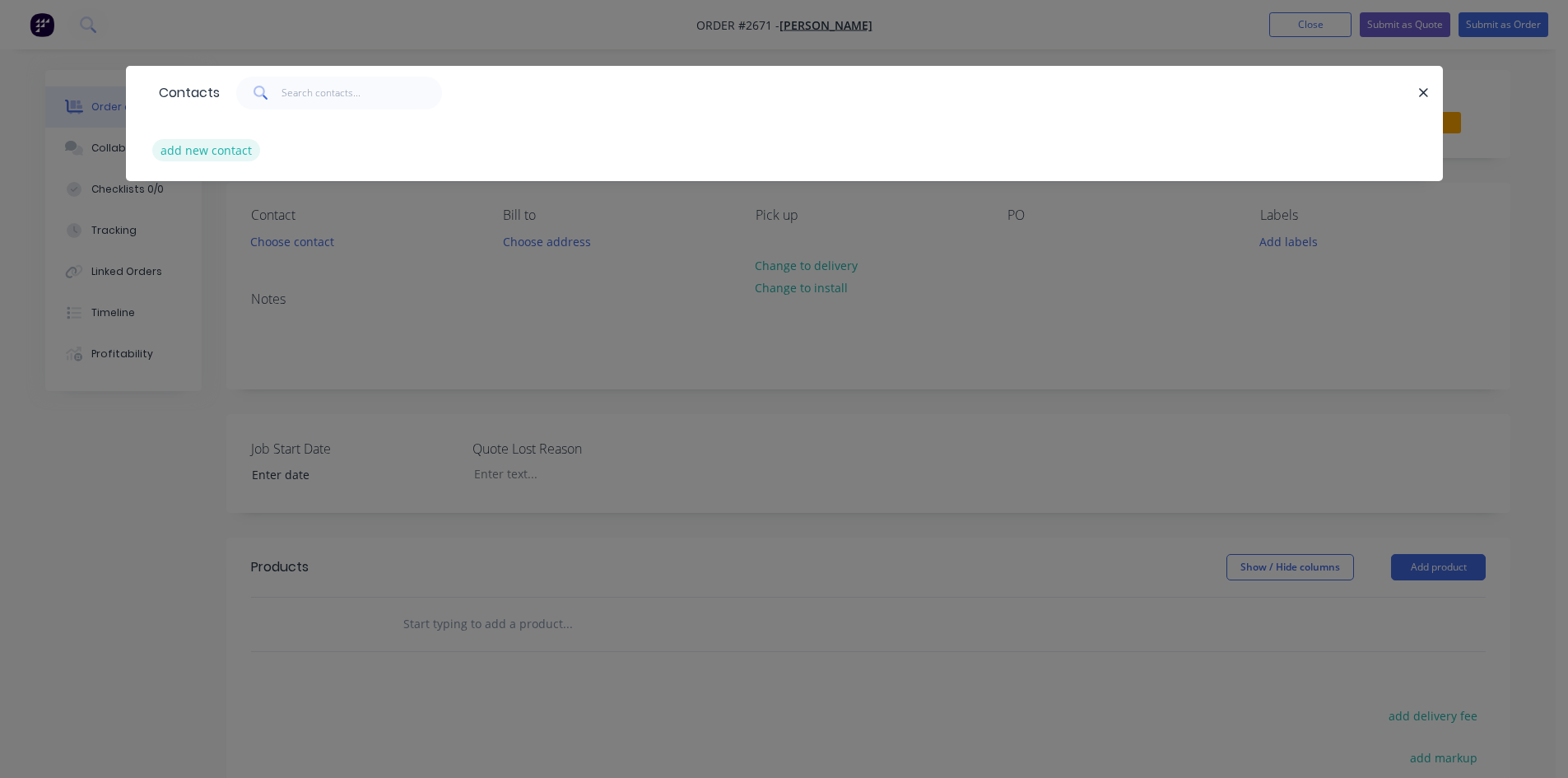
click at [238, 158] on button "add new contact" at bounding box center [206, 150] width 108 height 22
select select "AU"
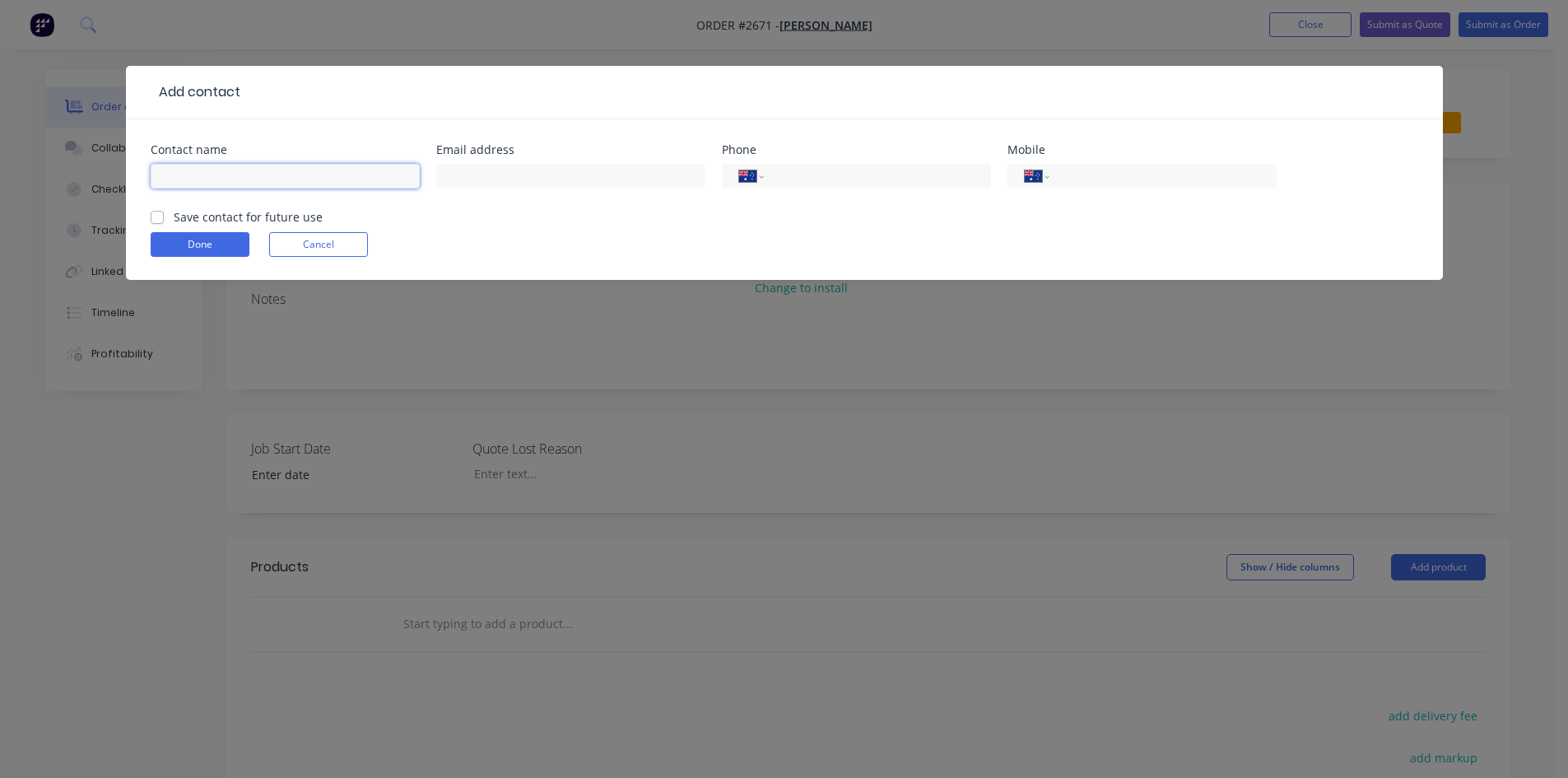
click at [252, 175] on input "text" at bounding box center [285, 176] width 269 height 25
type input "[PERSON_NAME]"
click at [568, 175] on input "text" at bounding box center [571, 176] width 269 height 25
type input "[EMAIL_ADDRESS][PERSON_NAME][DOMAIN_NAME]"
click at [1104, 180] on input "tel" at bounding box center [1159, 177] width 197 height 19
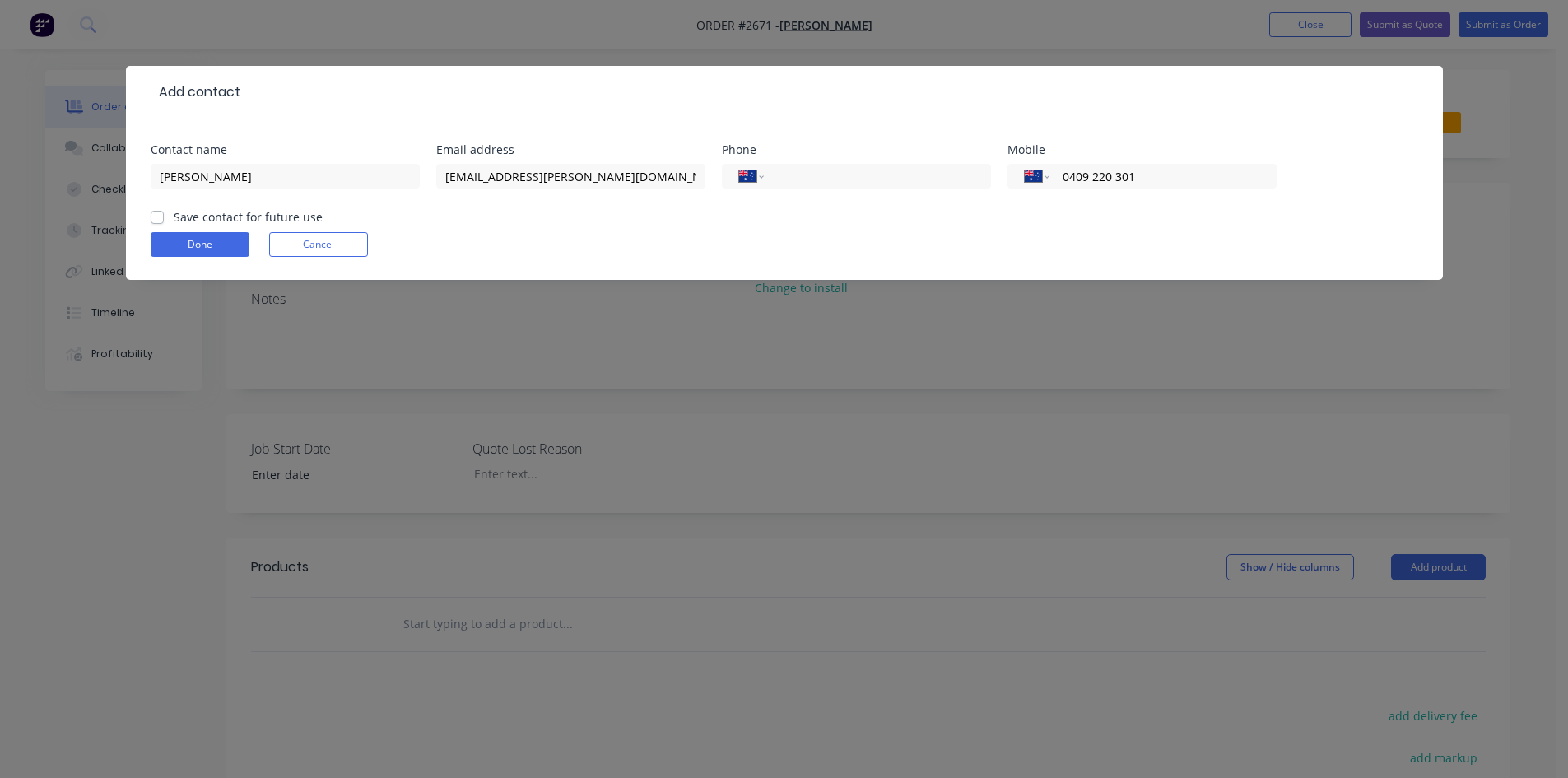
type input "0409 220 301"
click at [173, 217] on label "Save contact for future use" at bounding box center [247, 217] width 149 height 18
click at [154, 217] on input "Save contact for future use" at bounding box center [157, 217] width 13 height 16
checkbox input "true"
click at [225, 249] on button "Done" at bounding box center [200, 245] width 99 height 25
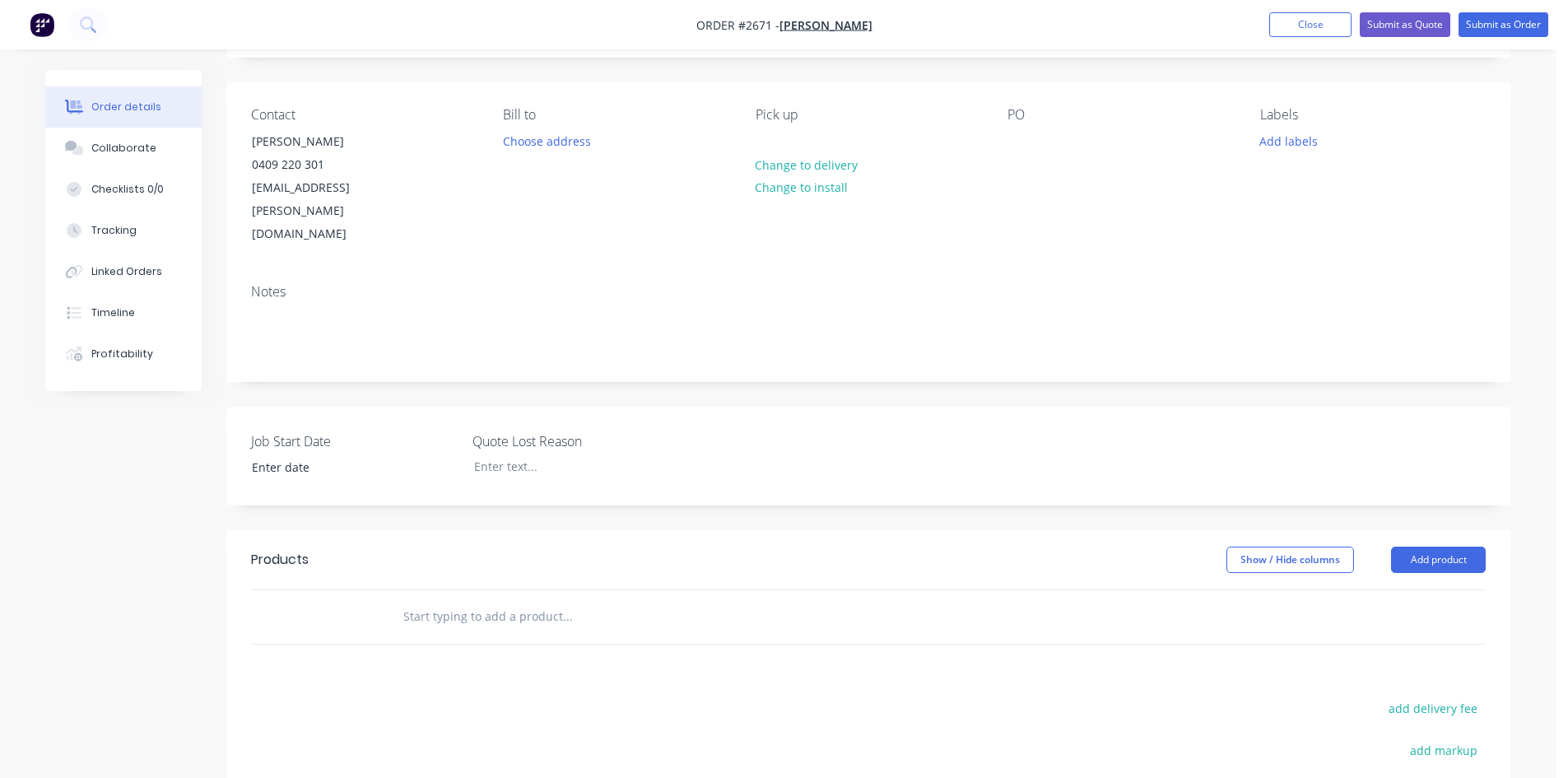
scroll to position [246, 0]
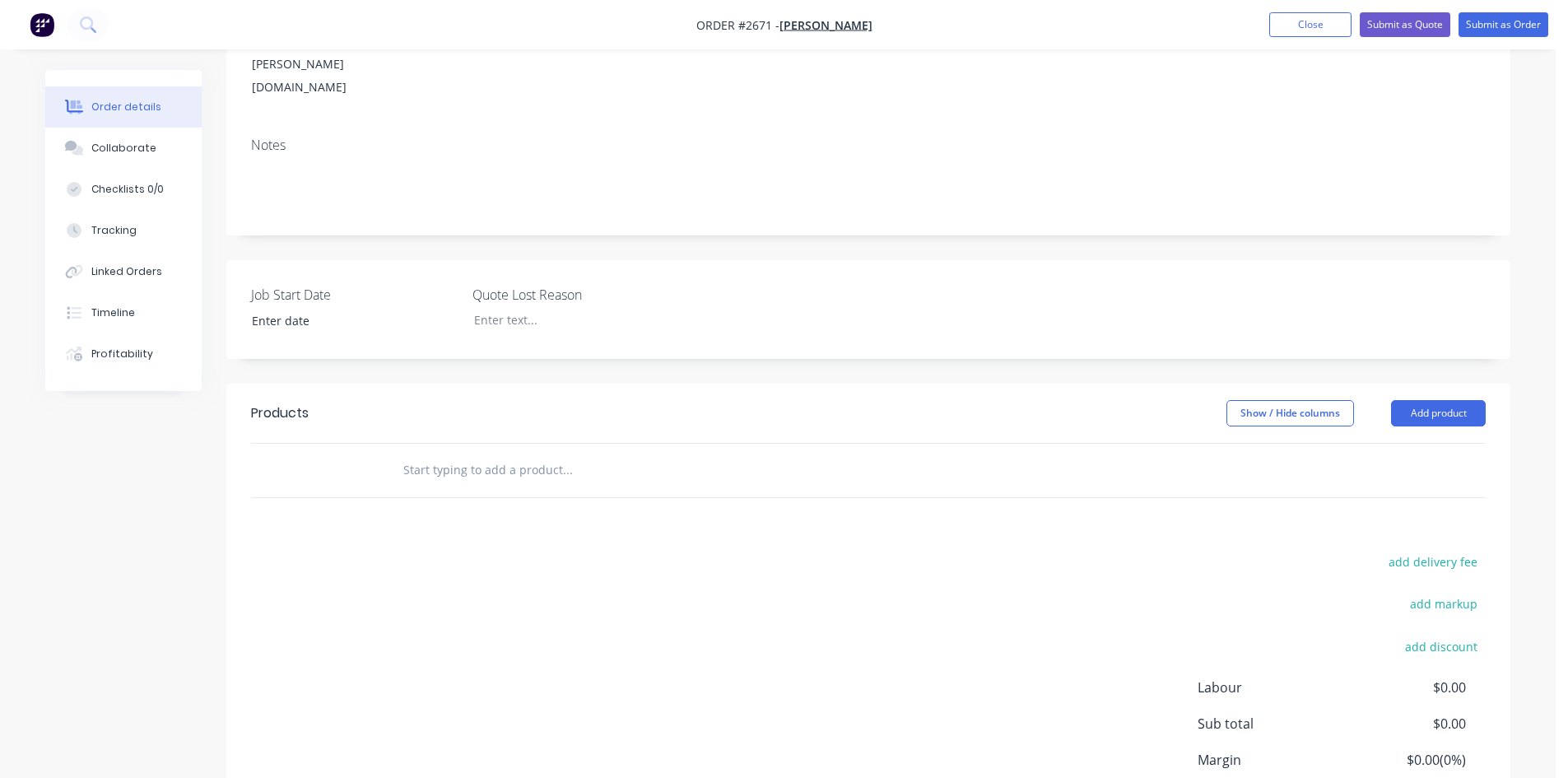
click at [491, 453] on input "text" at bounding box center [567, 469] width 329 height 33
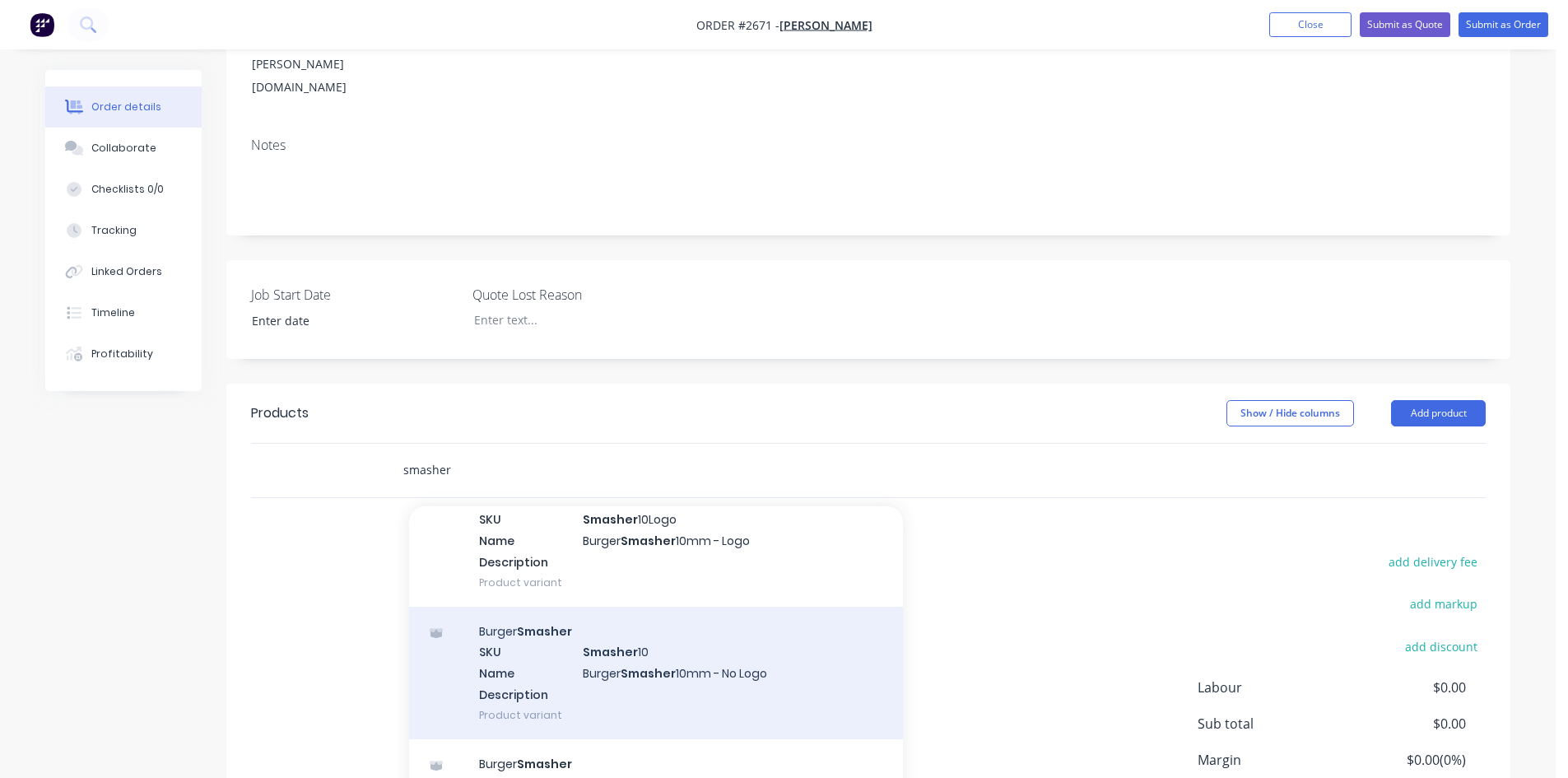
scroll to position [165, 0]
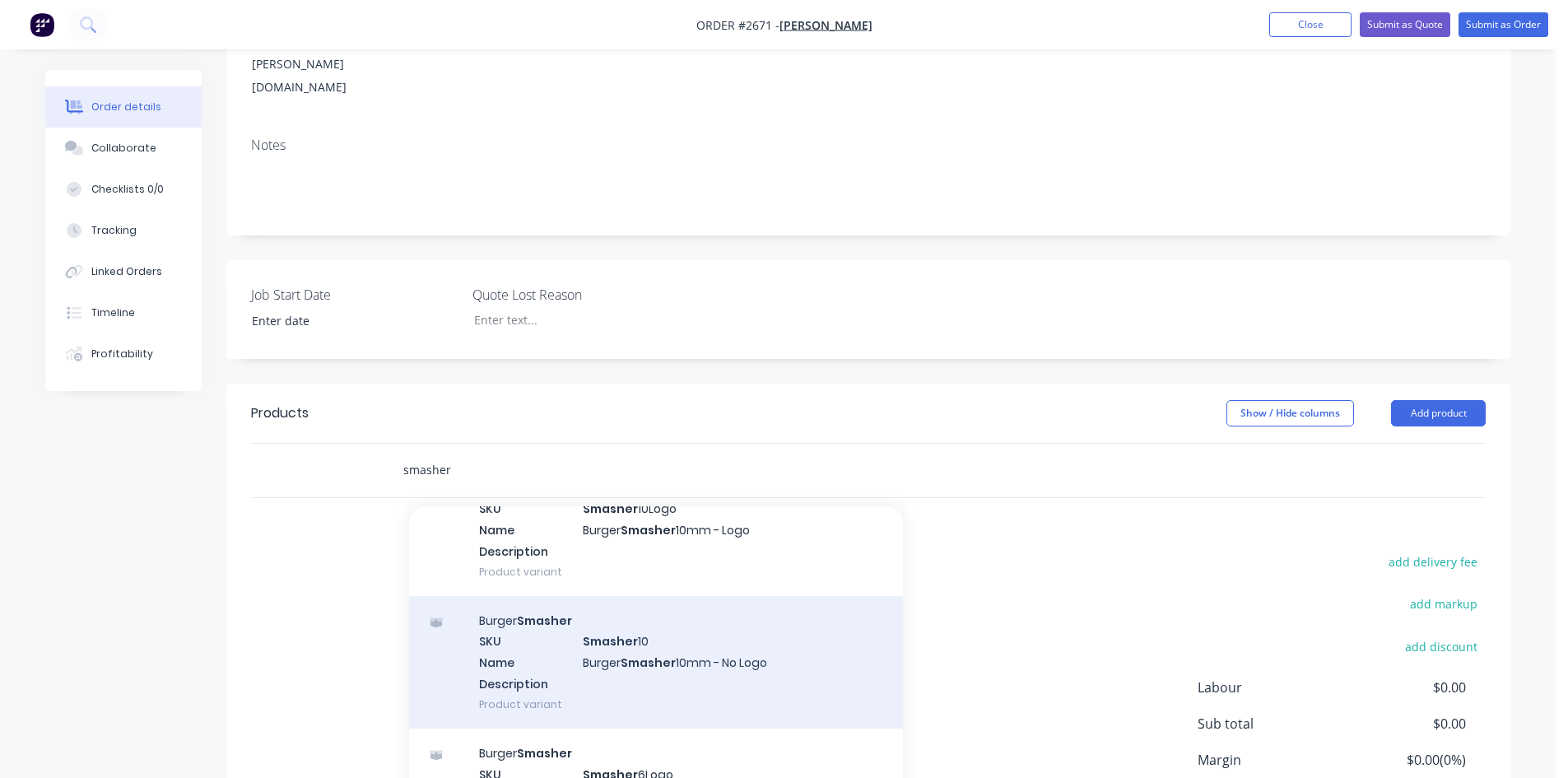
type input "smasher"
click at [678, 621] on div "Burger Smasher SKU Smasher 10 Name Burger Smasher 10mm - No Logo Description Pr…" at bounding box center [656, 662] width 494 height 133
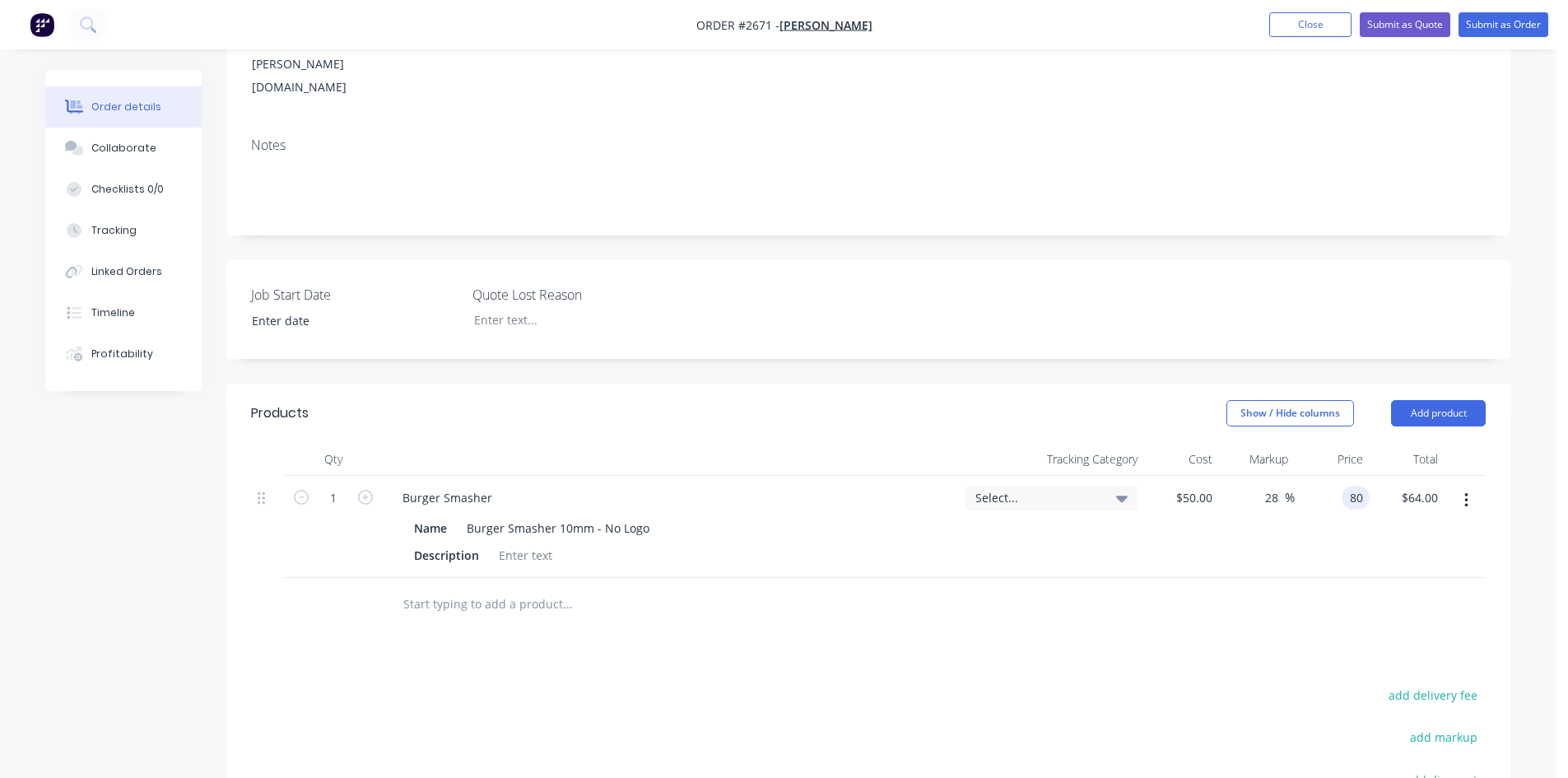
type input "80"
type input "60"
type input "$80.00"
click at [1315, 767] on div "add discount" at bounding box center [1383, 789] width 206 height 42
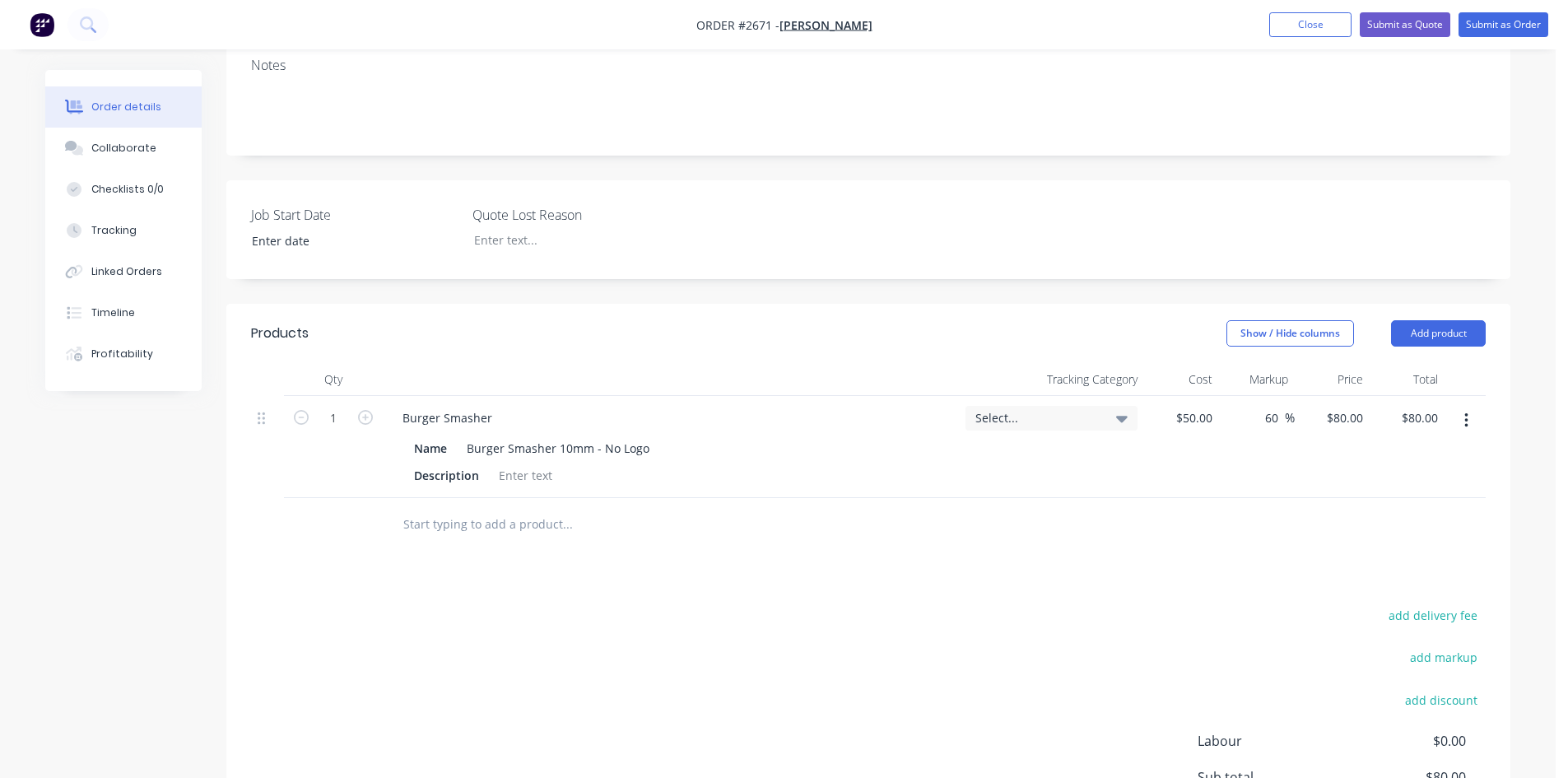
scroll to position [310, 0]
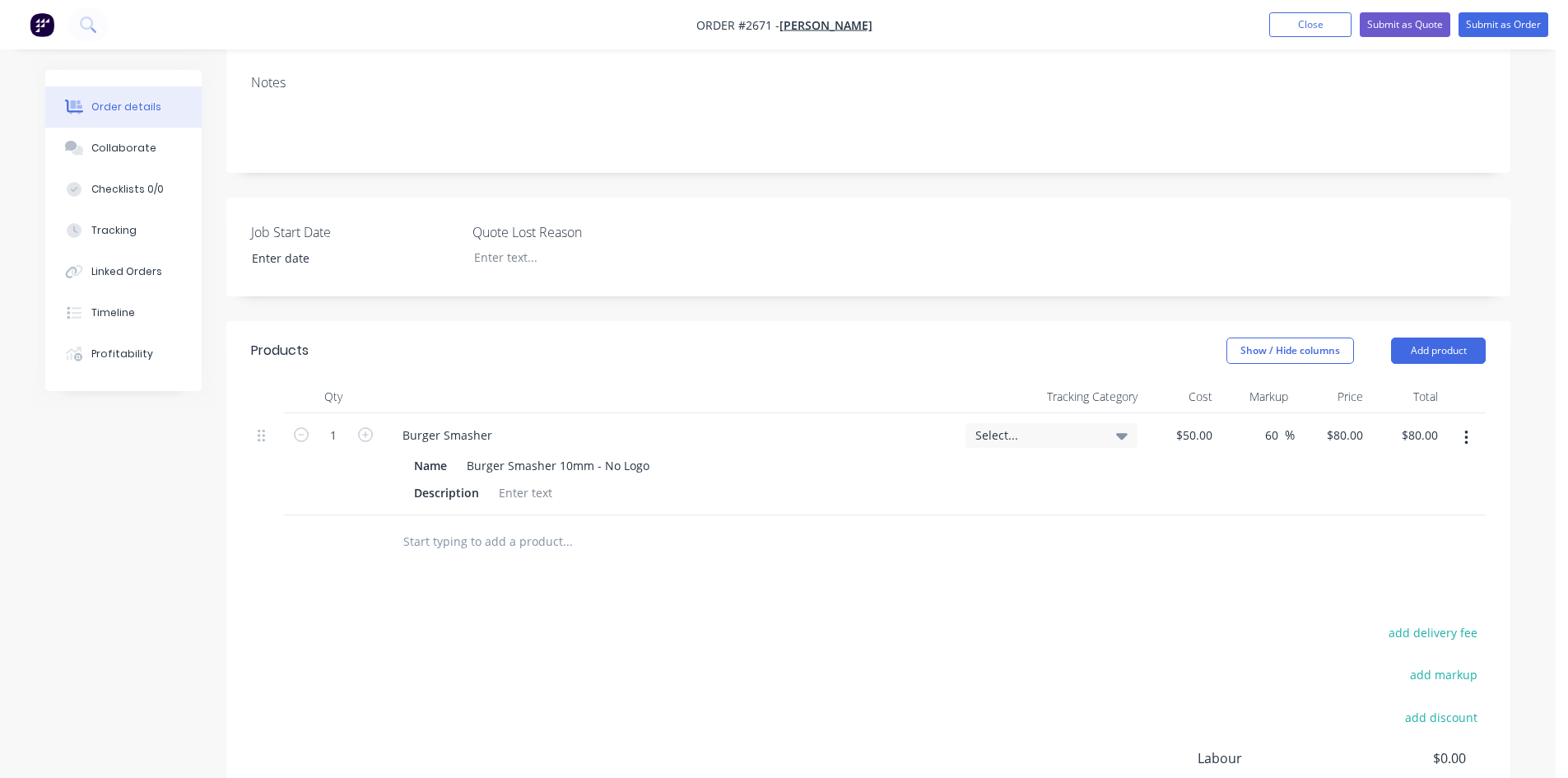
click at [502, 525] on input "text" at bounding box center [567, 541] width 329 height 33
click at [481, 525] on input "Custom engrazing" at bounding box center [567, 541] width 329 height 33
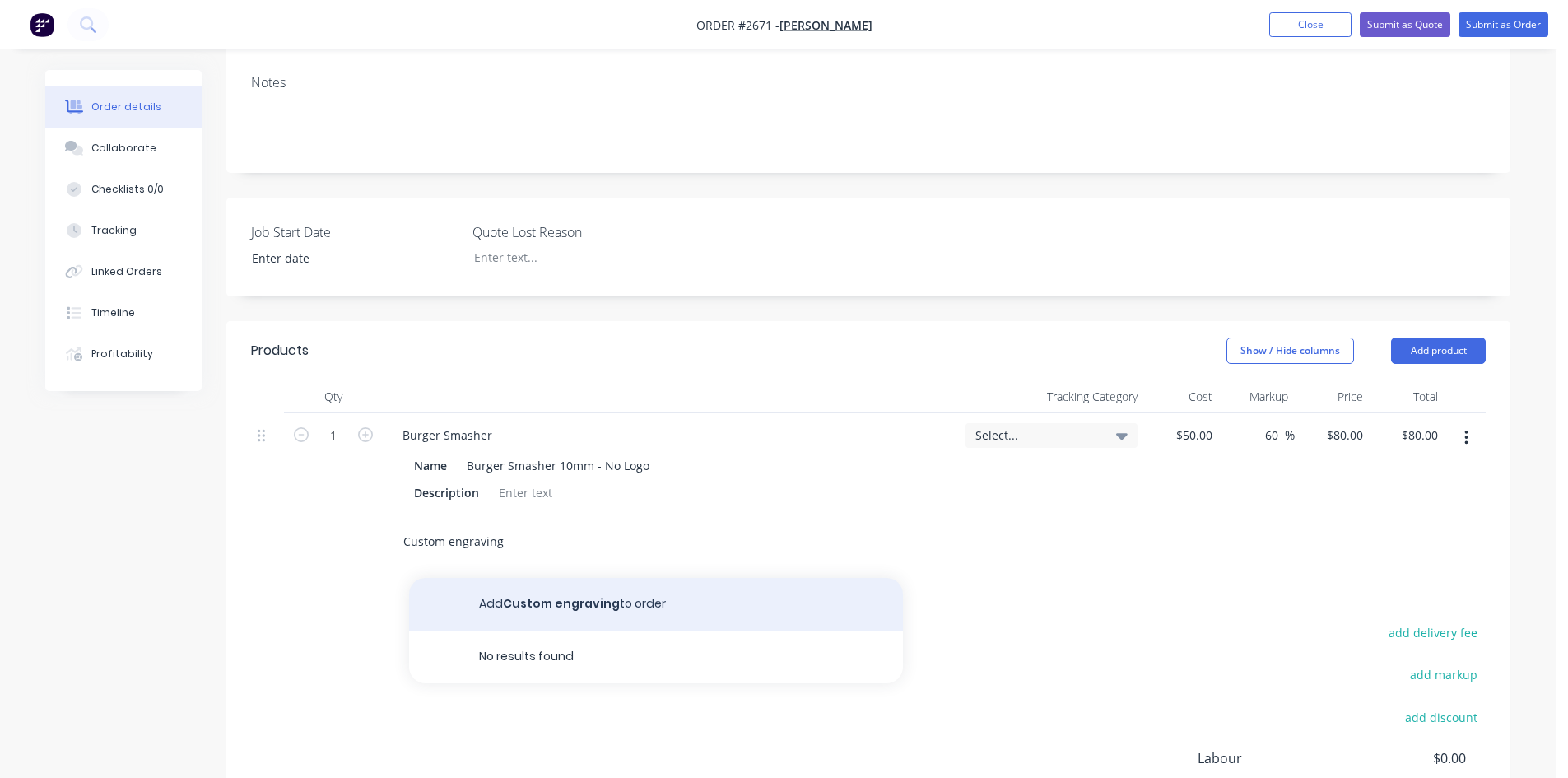
type input "Custom engraving"
click at [600, 577] on button "Add Custom engraving to order" at bounding box center [656, 604] width 494 height 53
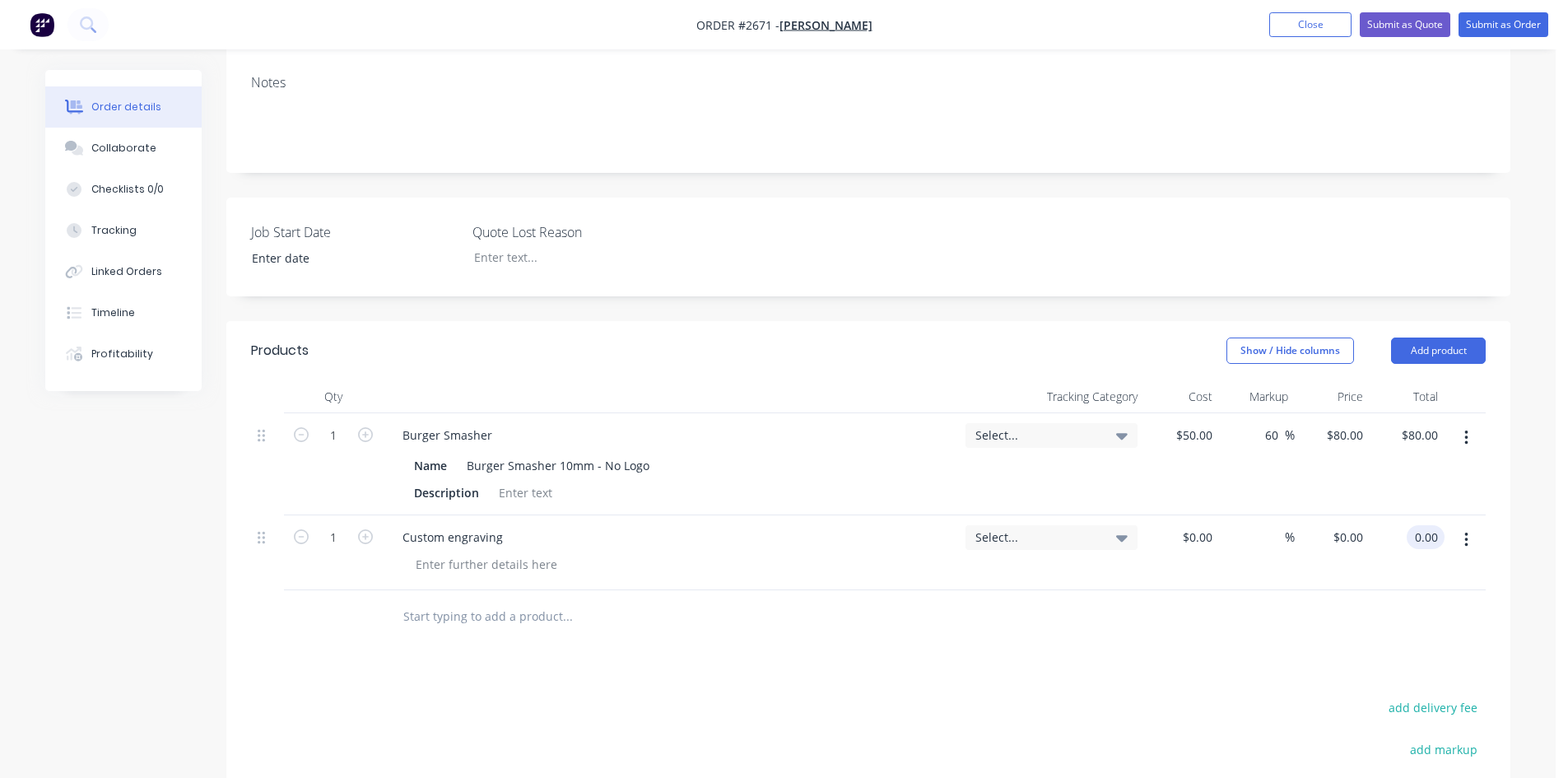
click at [1421, 525] on input "0.00" at bounding box center [1429, 537] width 32 height 24
type input "70"
type input "$70.00"
click at [1242, 592] on div at bounding box center [868, 616] width 1234 height 54
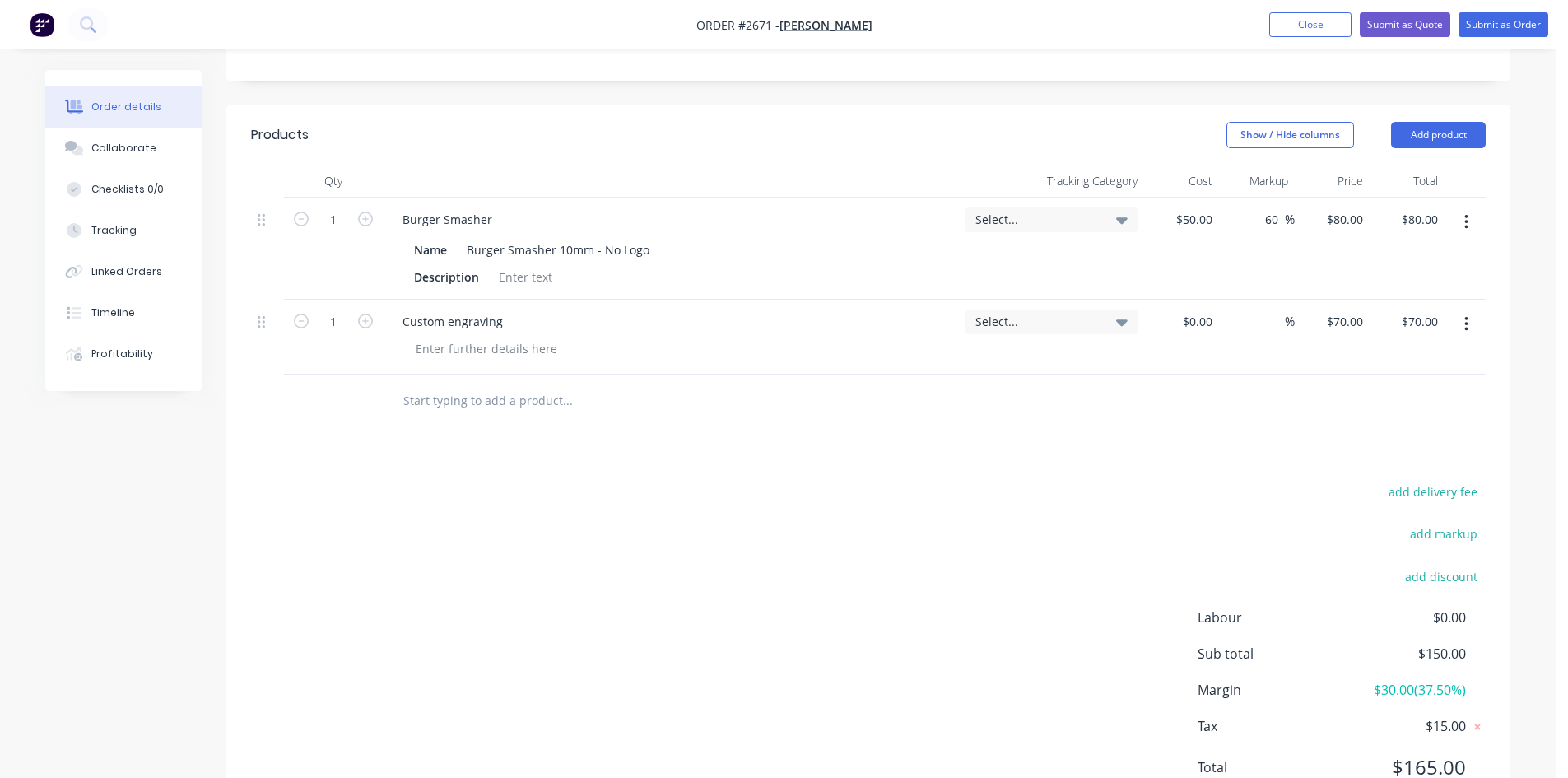
scroll to position [549, 0]
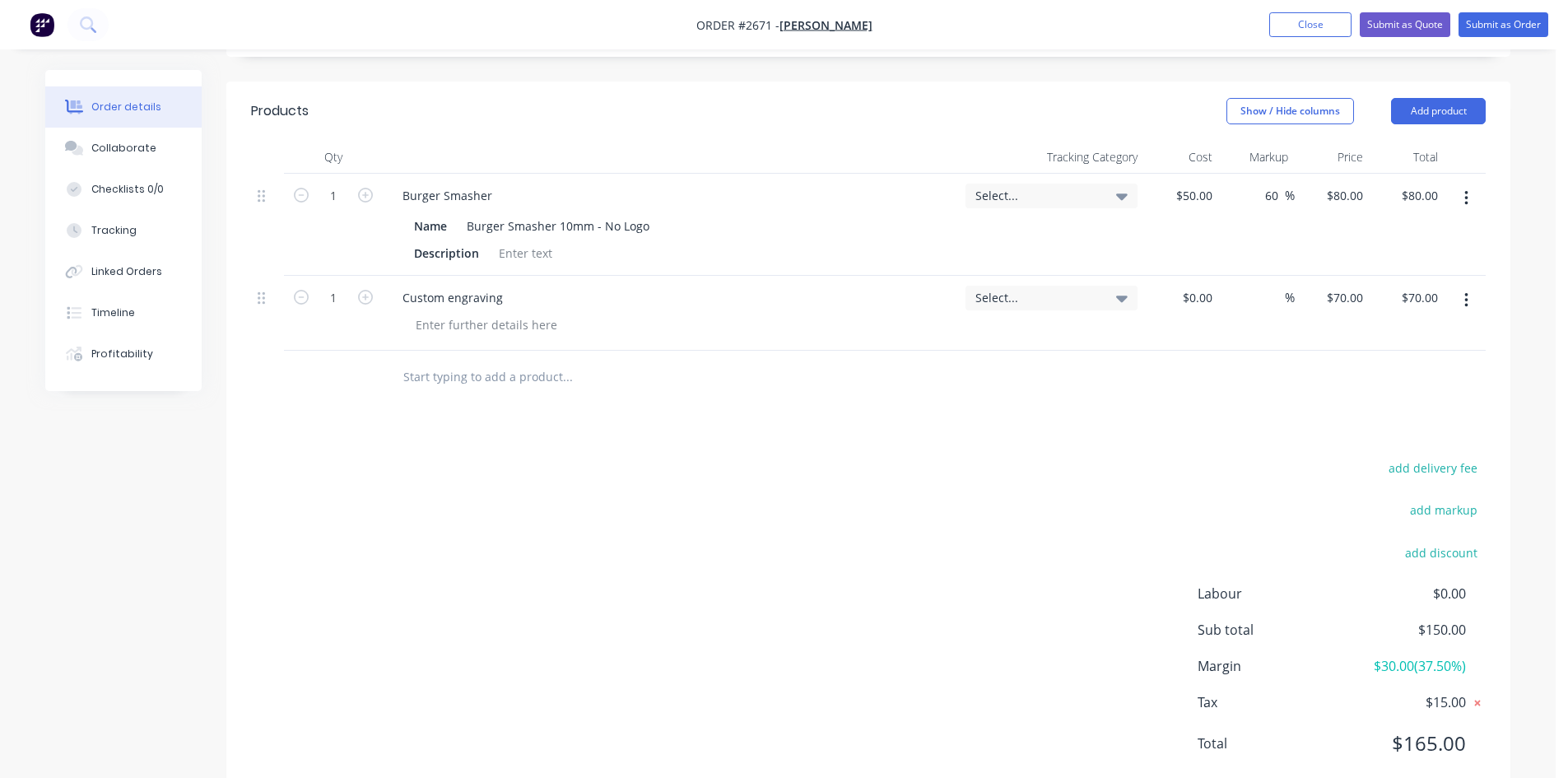
click at [1479, 701] on icon at bounding box center [1477, 703] width 6 height 6
click at [895, 551] on div "add delivery fee add markup add discount Labour $0.00 Sub total $150.00 Margin …" at bounding box center [868, 615] width 1234 height 318
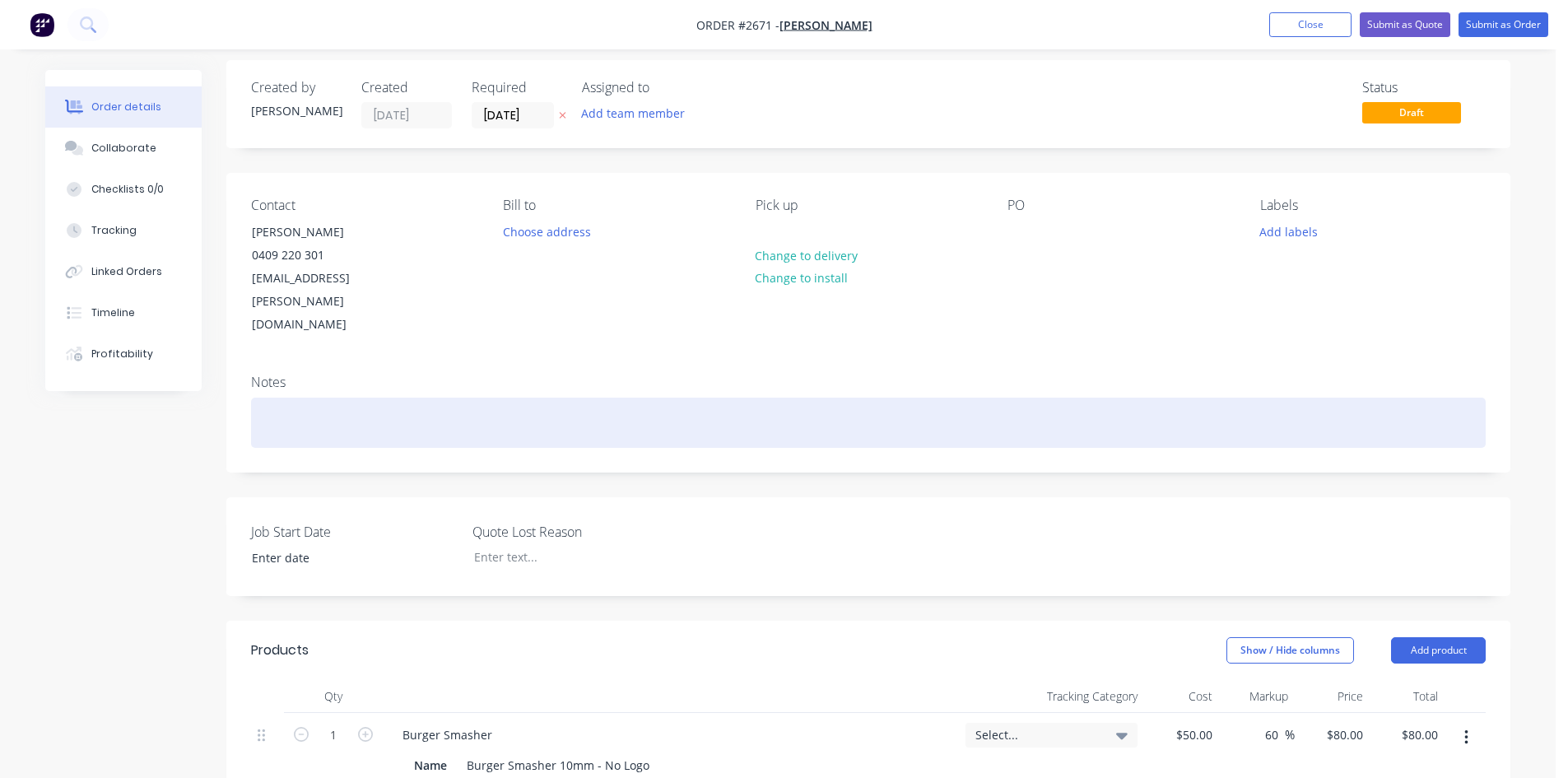
scroll to position [0, 0]
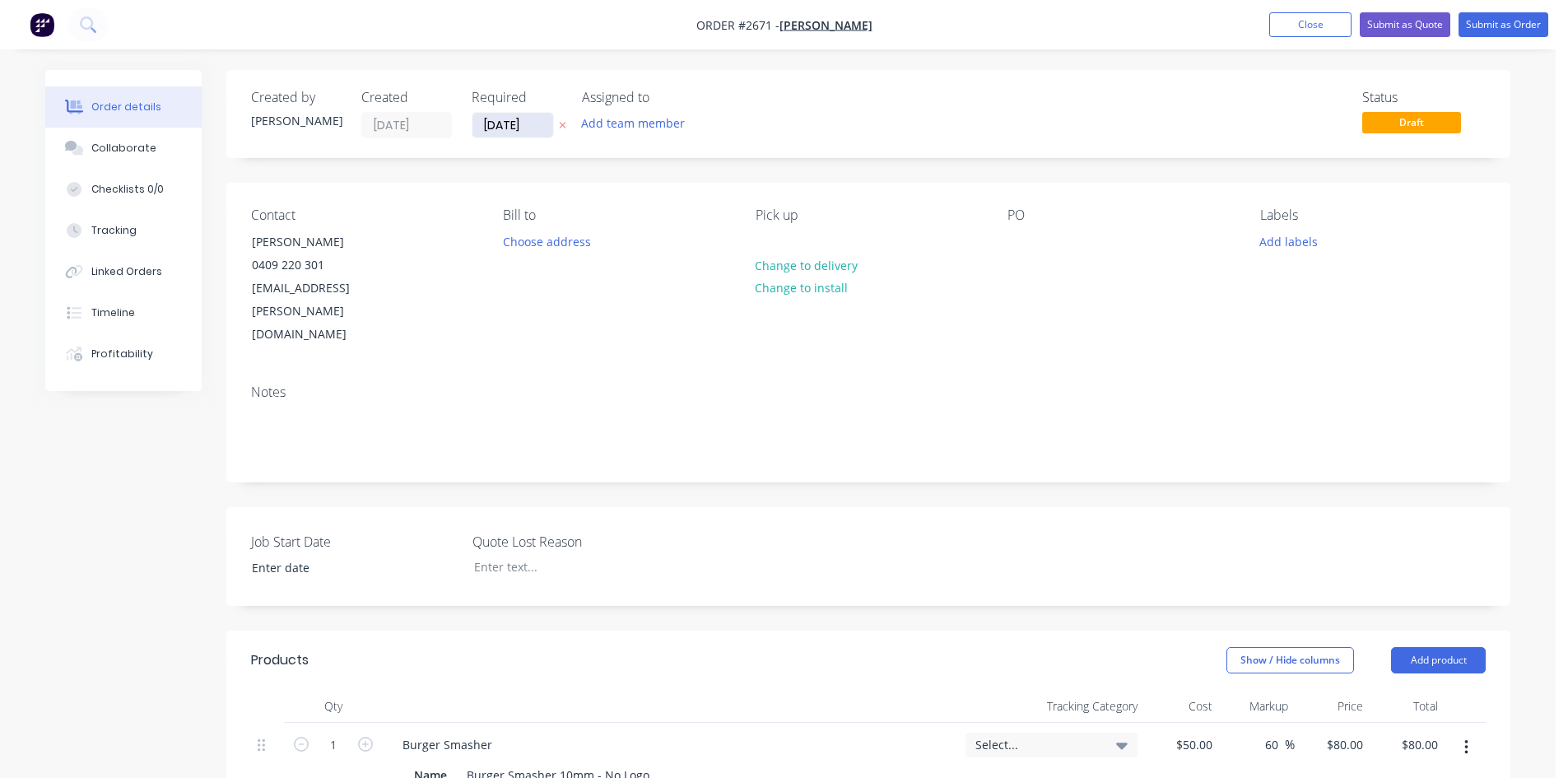
click at [541, 129] on input "[DATE]" at bounding box center [513, 125] width 81 height 25
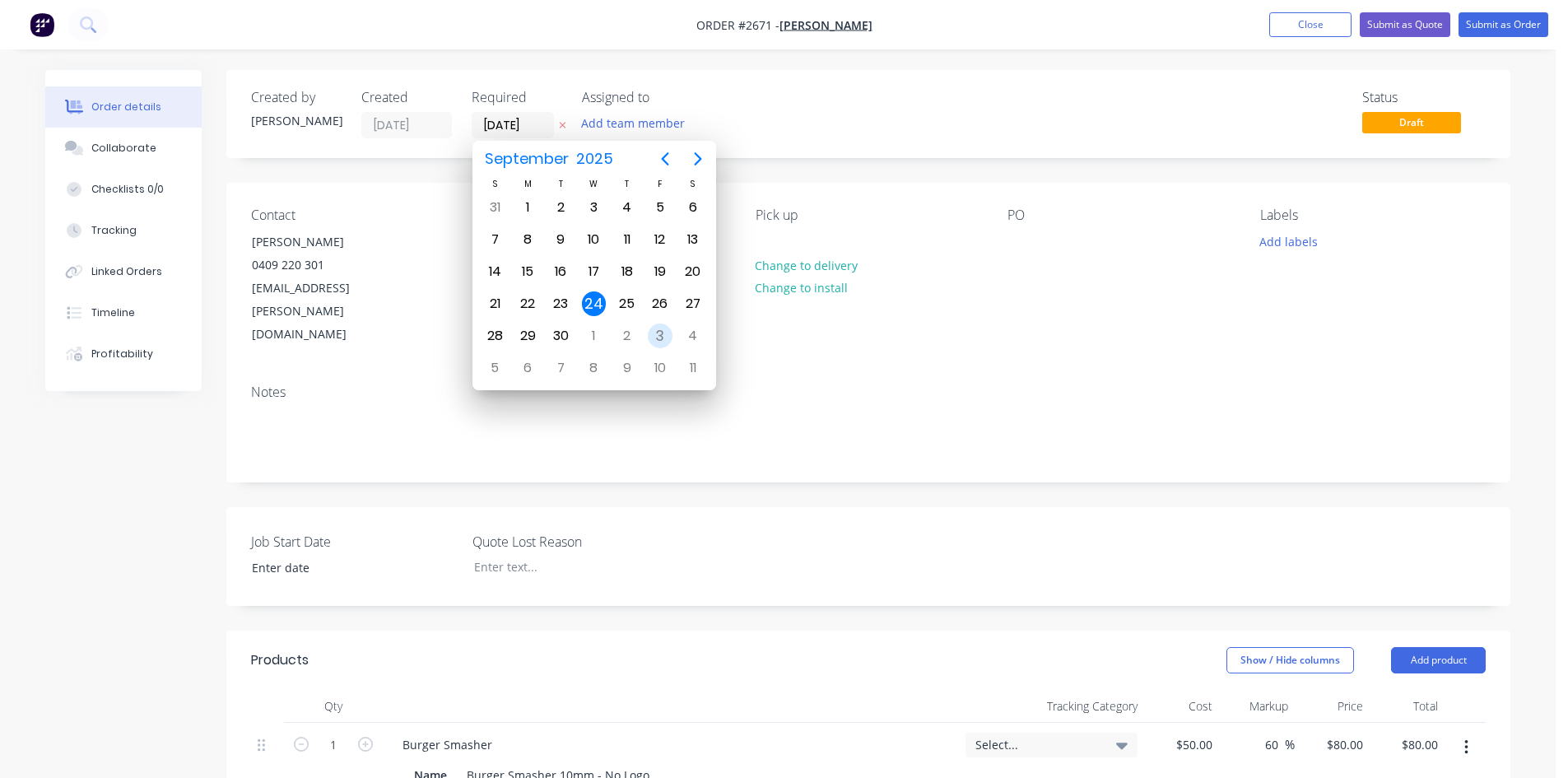
click at [654, 333] on div "3" at bounding box center [660, 335] width 25 height 25
type input "[DATE]"
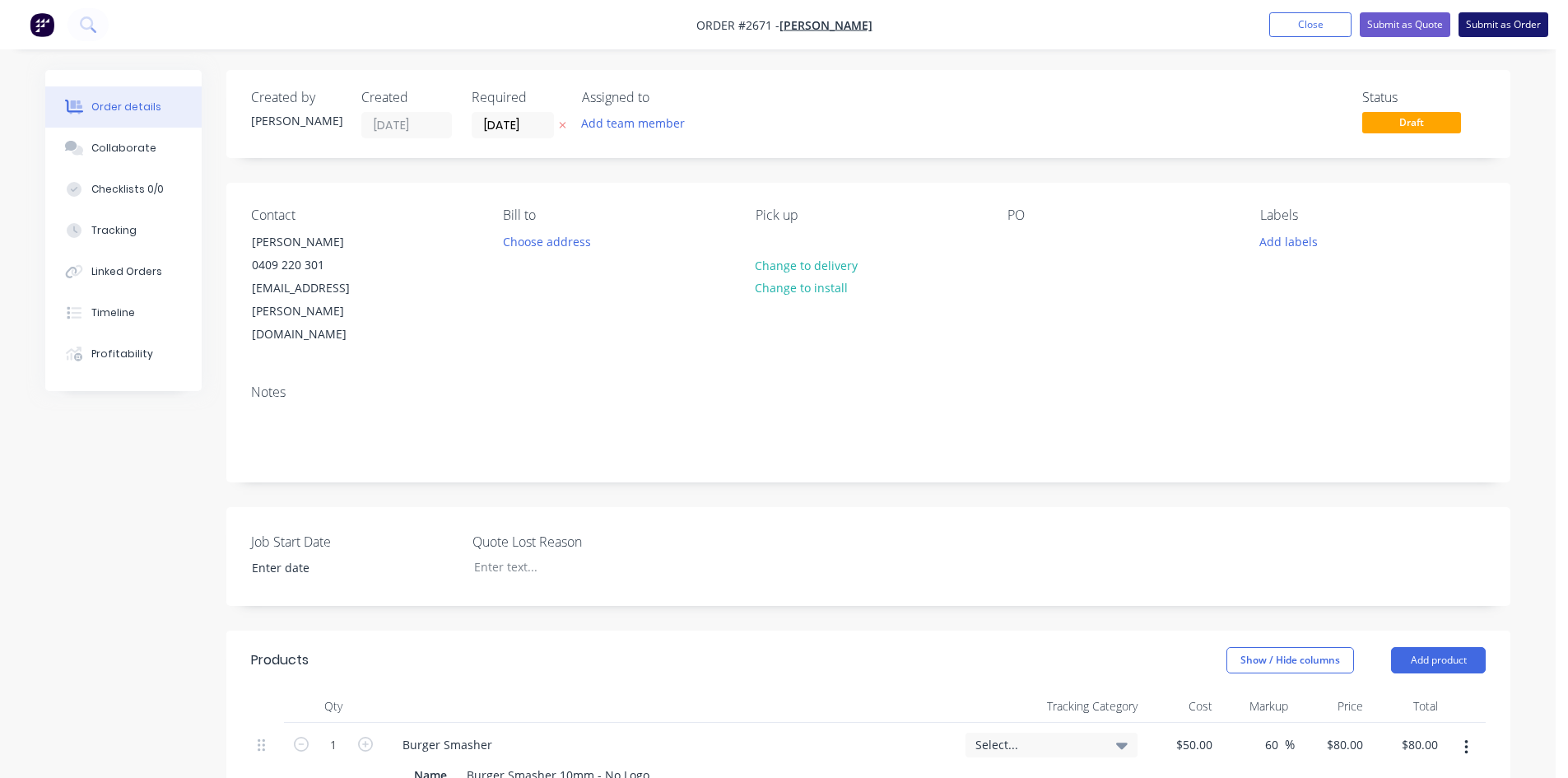
click at [1513, 20] on button "Submit as Order" at bounding box center [1504, 25] width 90 height 25
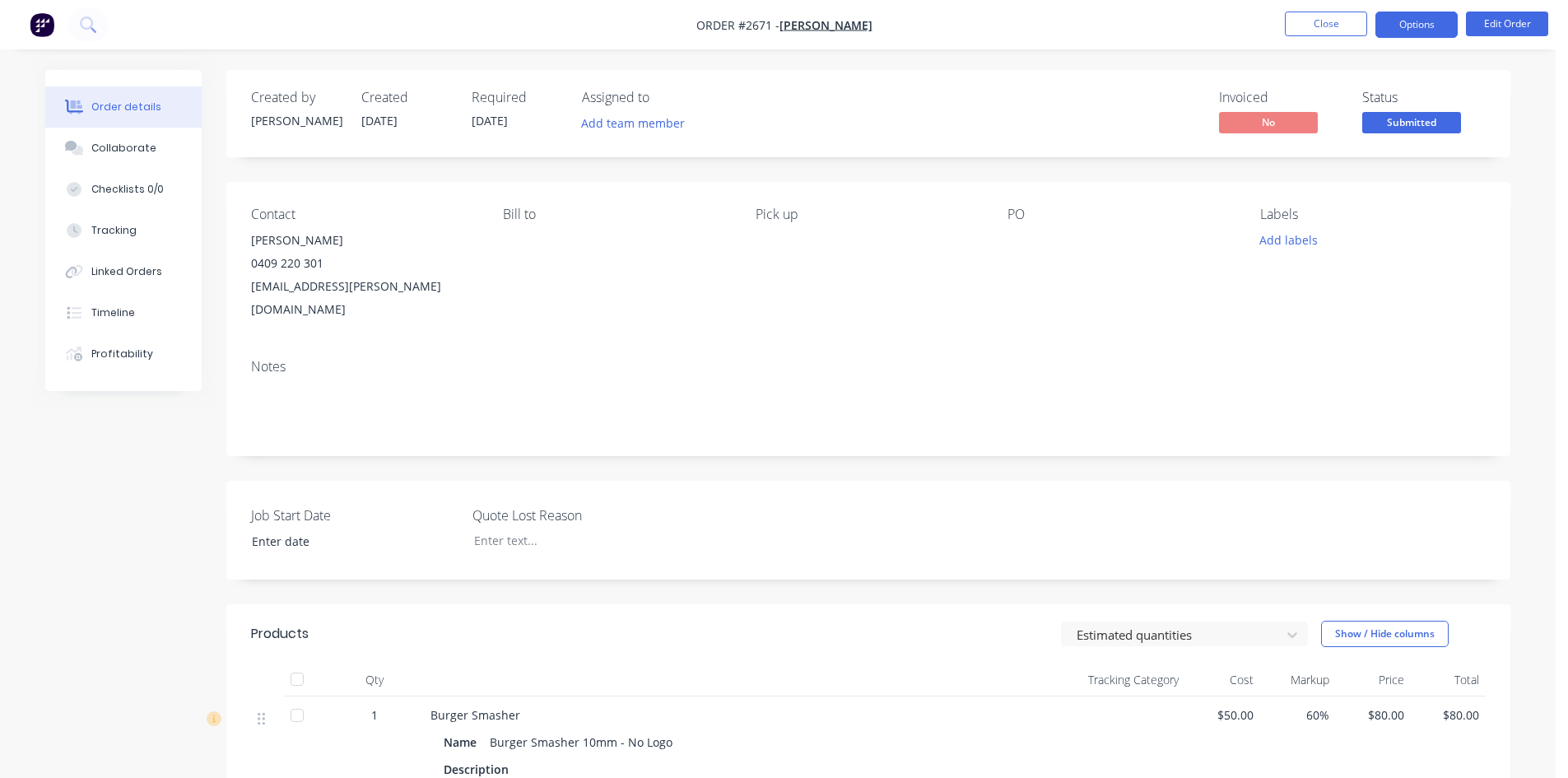
click at [1434, 29] on button "Options" at bounding box center [1416, 25] width 82 height 26
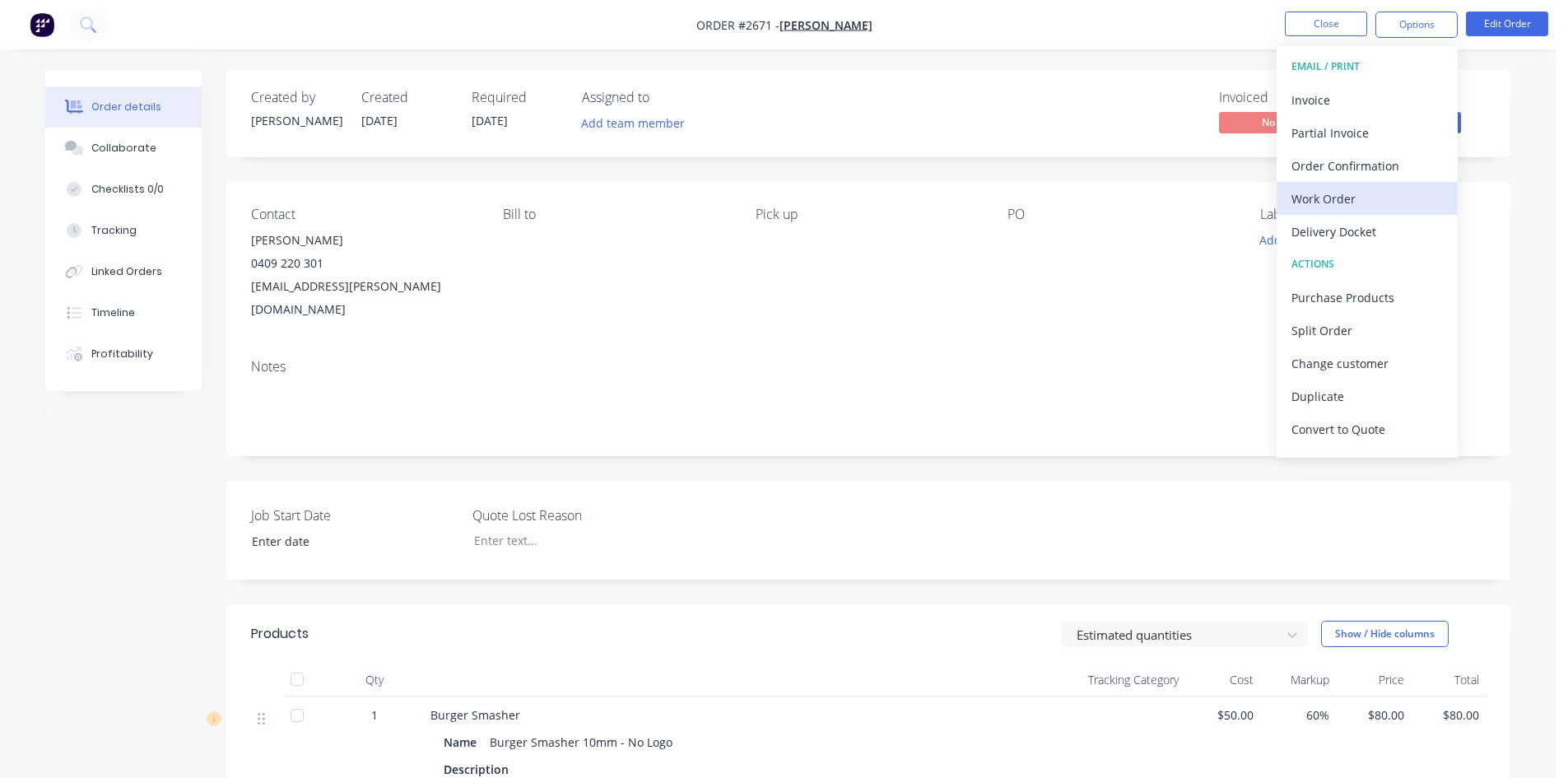
click at [1335, 202] on div "Work Order" at bounding box center [1367, 198] width 151 height 24
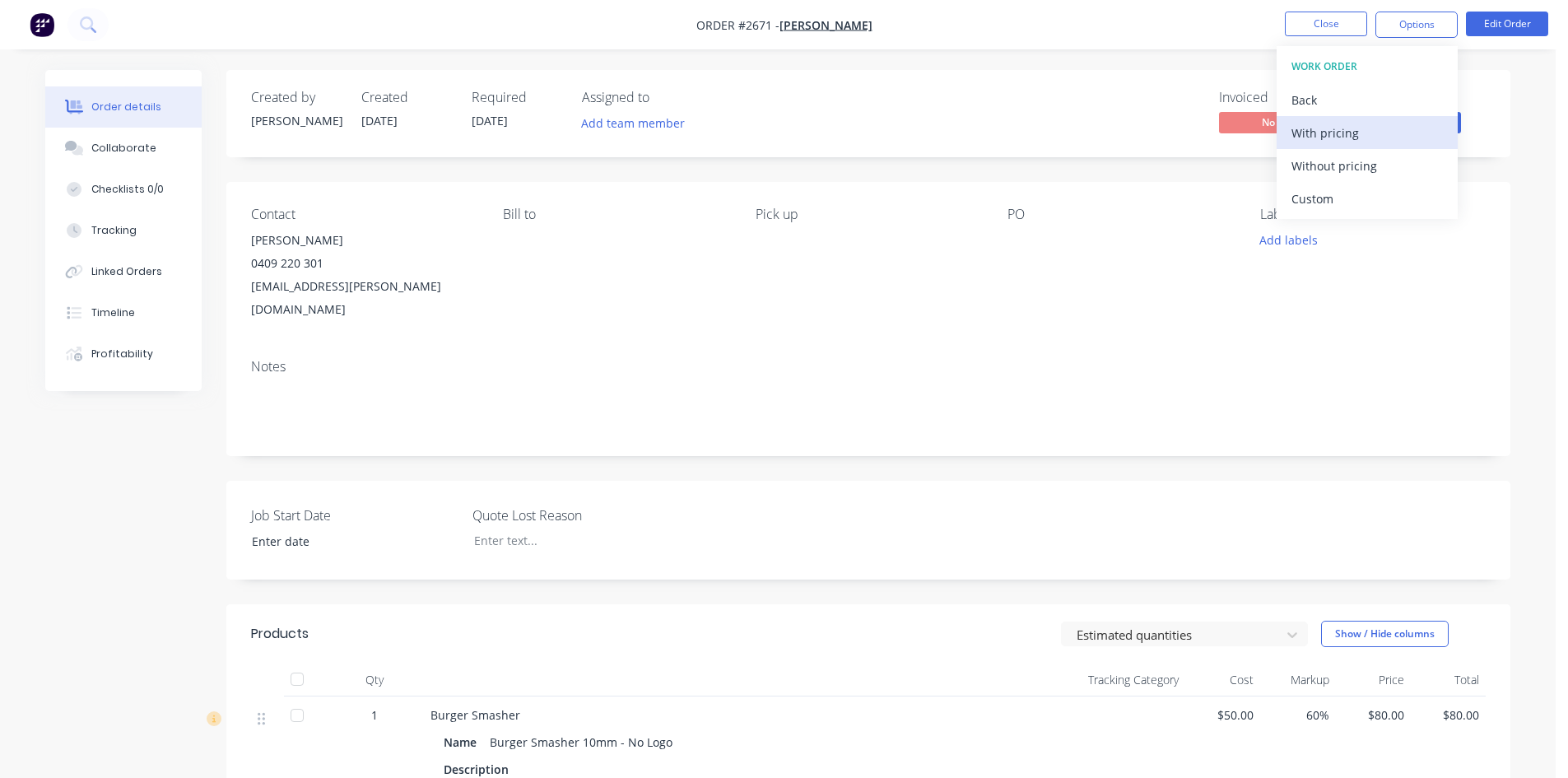
click at [1337, 142] on div "With pricing" at bounding box center [1367, 132] width 151 height 24
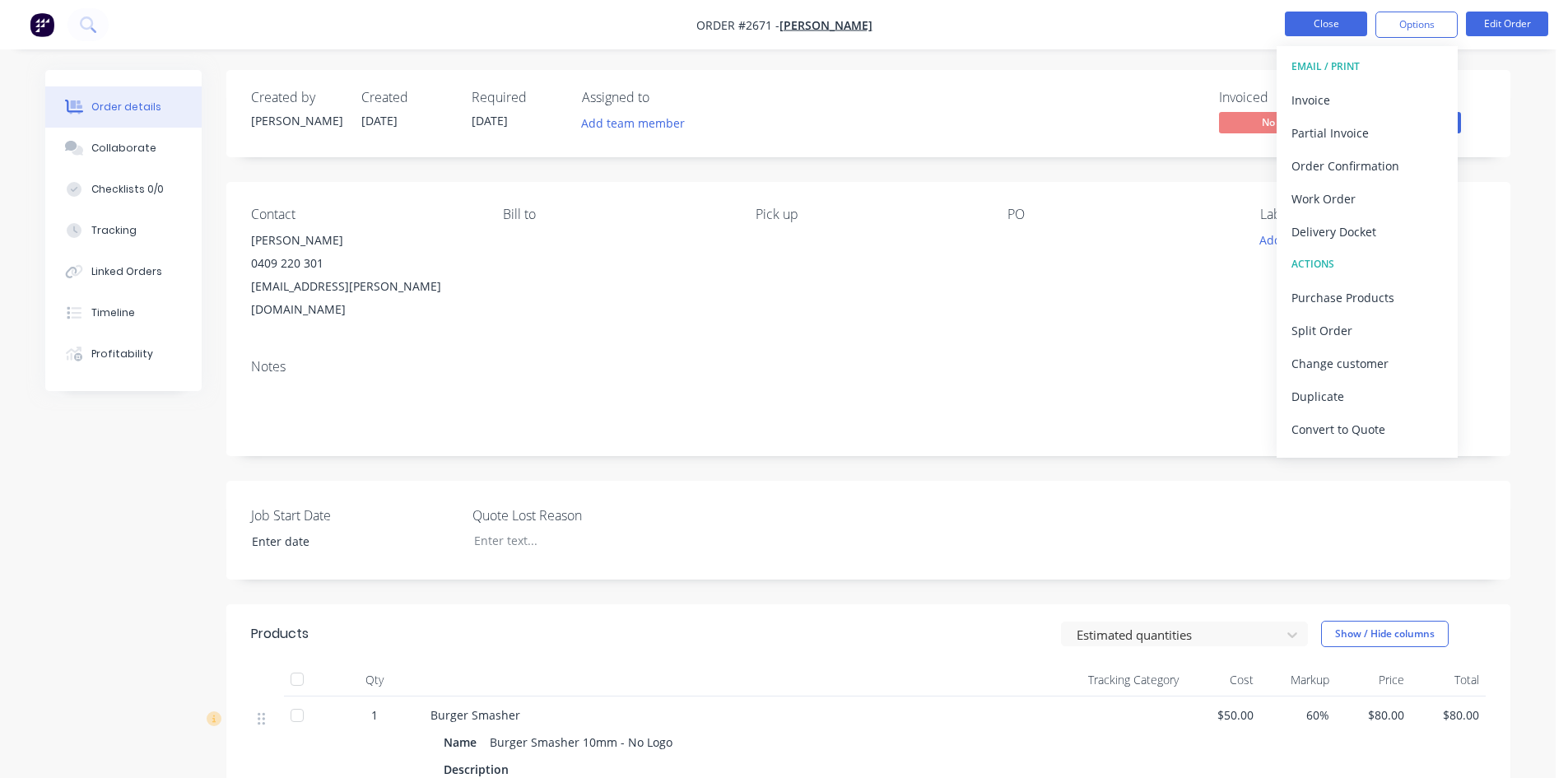
click at [1321, 18] on button "Close" at bounding box center [1326, 24] width 82 height 25
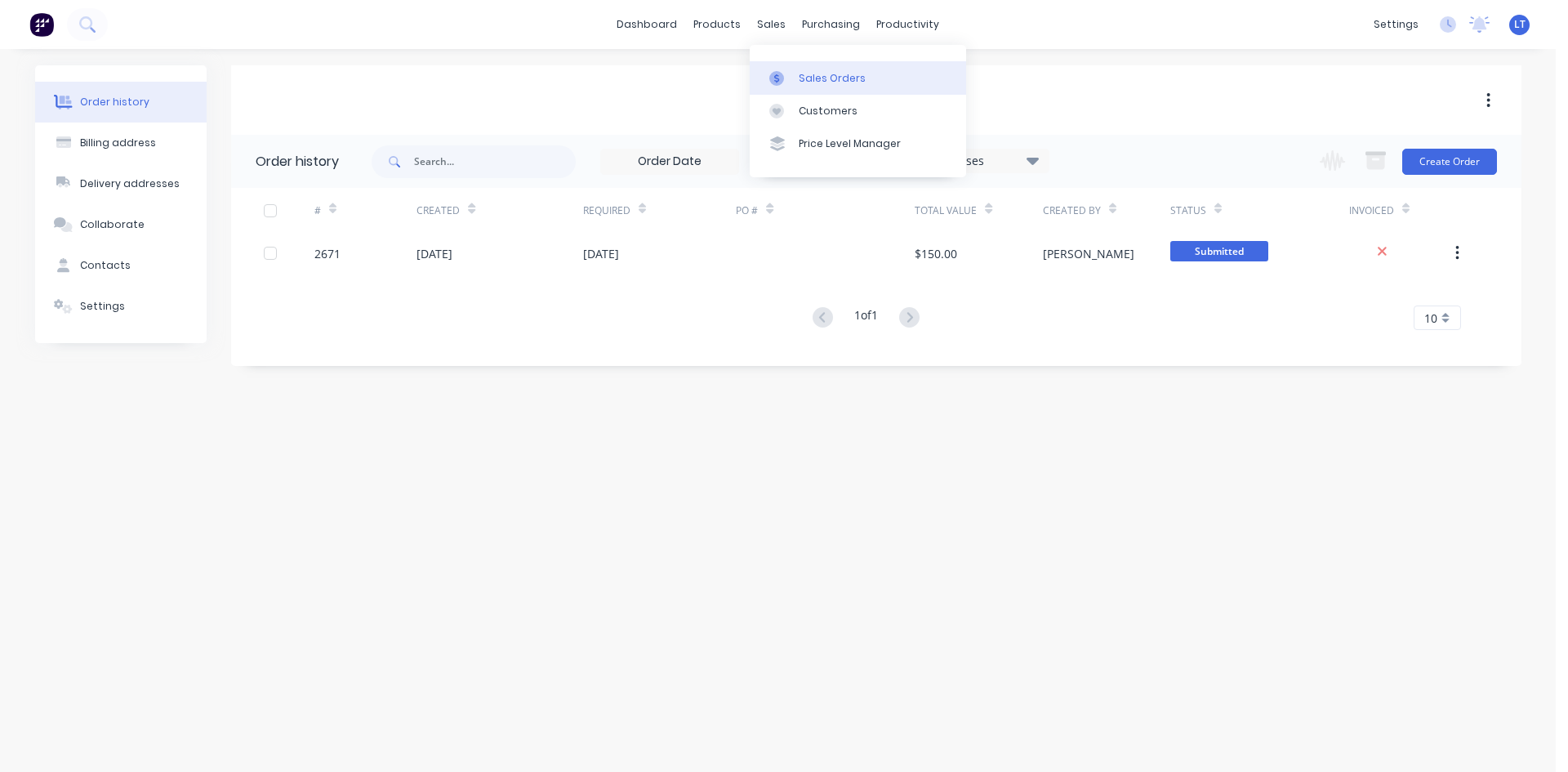
click at [815, 81] on div "Sales Orders" at bounding box center [832, 78] width 67 height 15
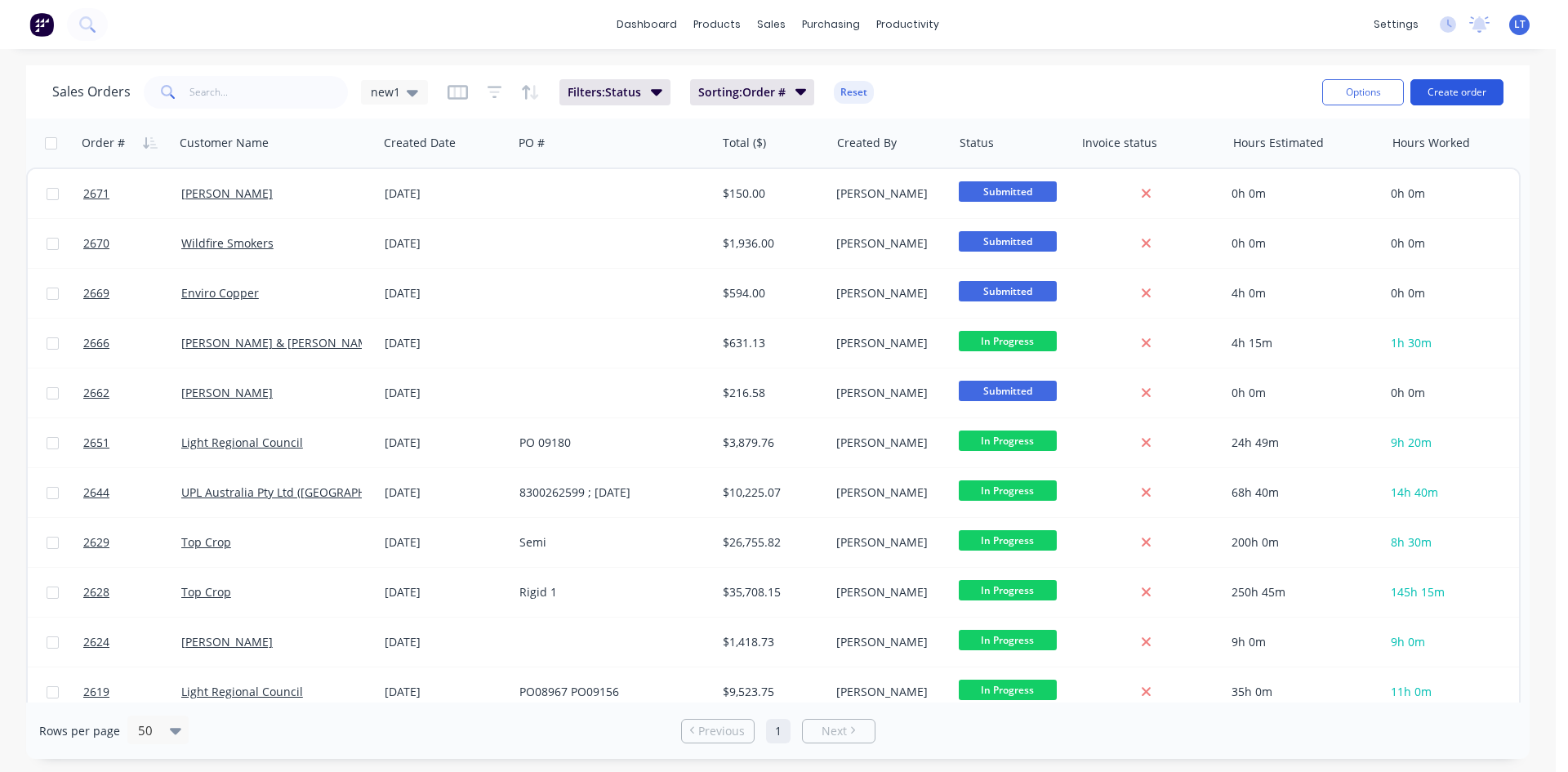
click at [1451, 94] on button "Create order" at bounding box center [1457, 93] width 93 height 26
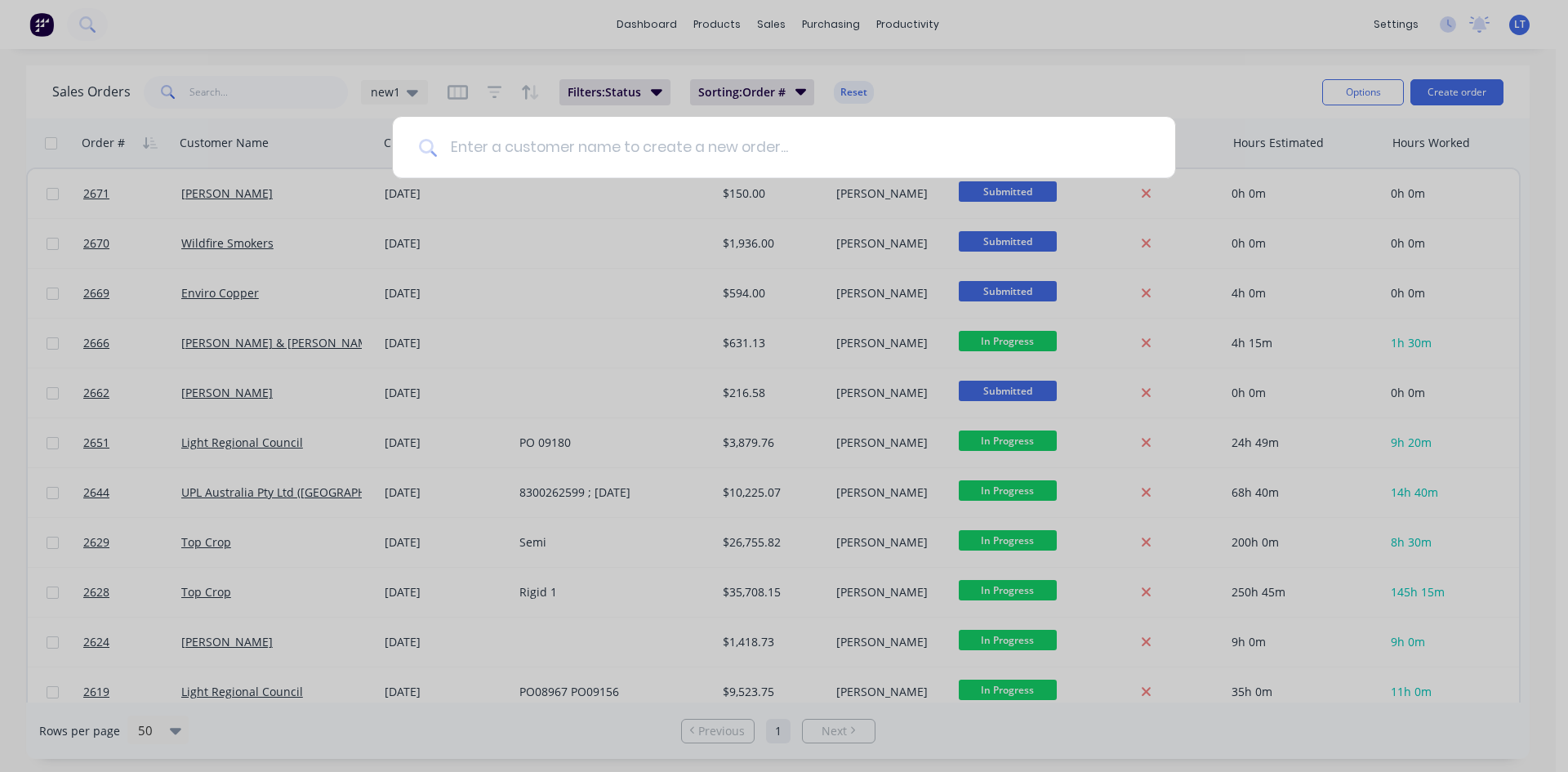
click at [519, 142] on input at bounding box center [792, 148] width 712 height 61
click at [518, 162] on input at bounding box center [792, 148] width 712 height 61
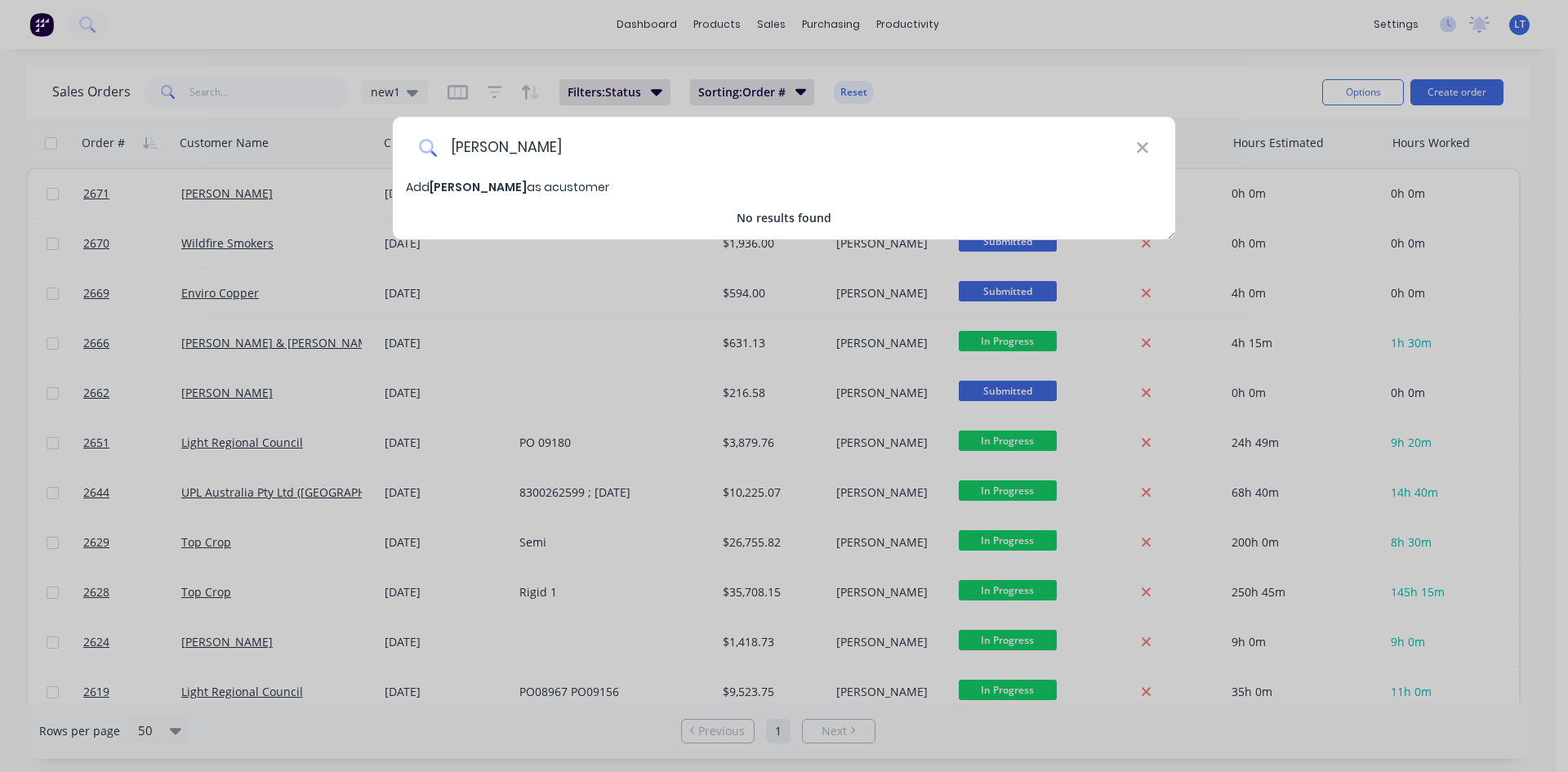
type input "[PERSON_NAME]"
click at [535, 195] on div "[PERSON_NAME] as a customer" at bounding box center [784, 187] width 783 height 18
select select "AU"
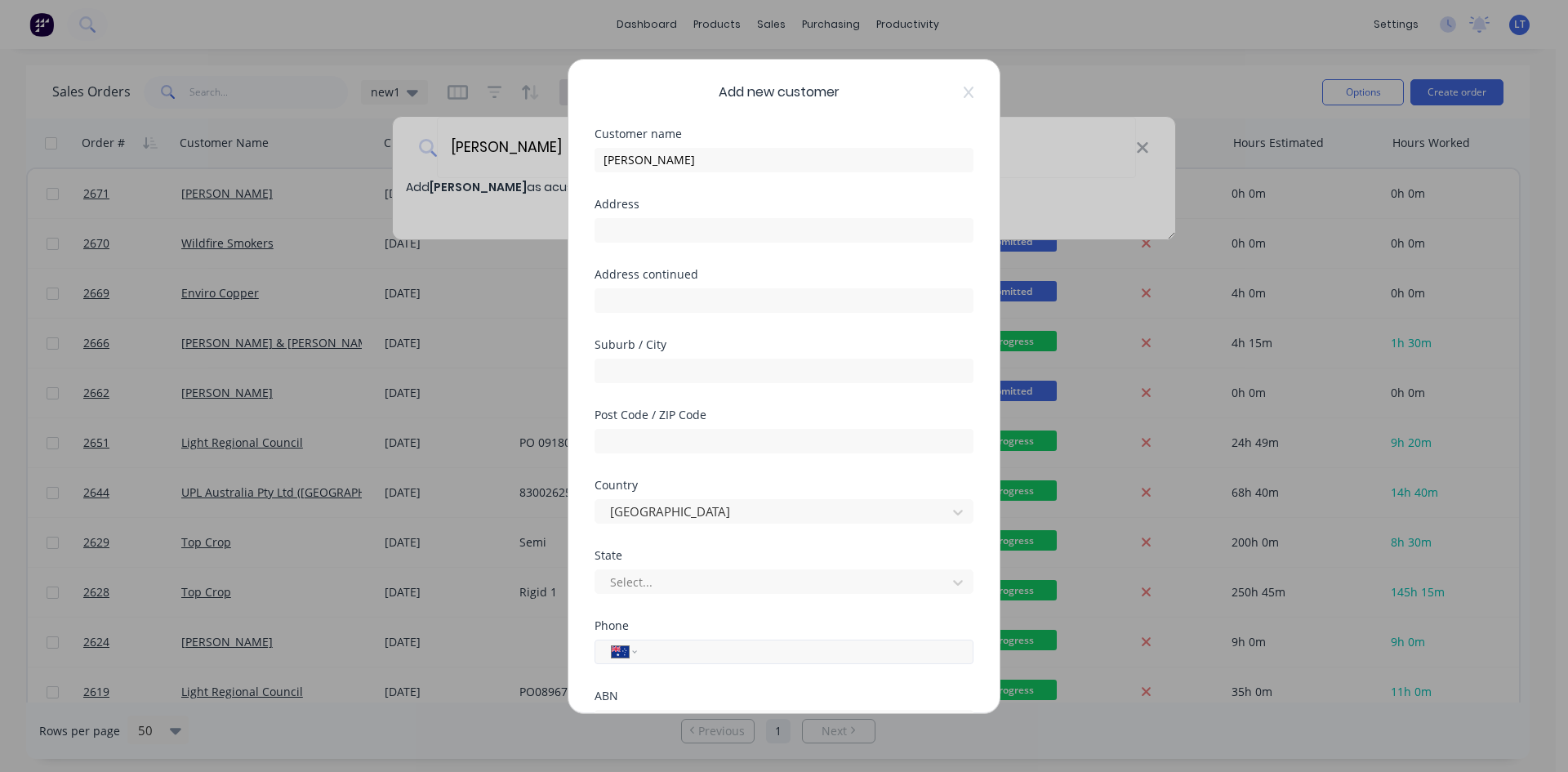
click at [737, 657] on input "tel" at bounding box center [802, 651] width 307 height 19
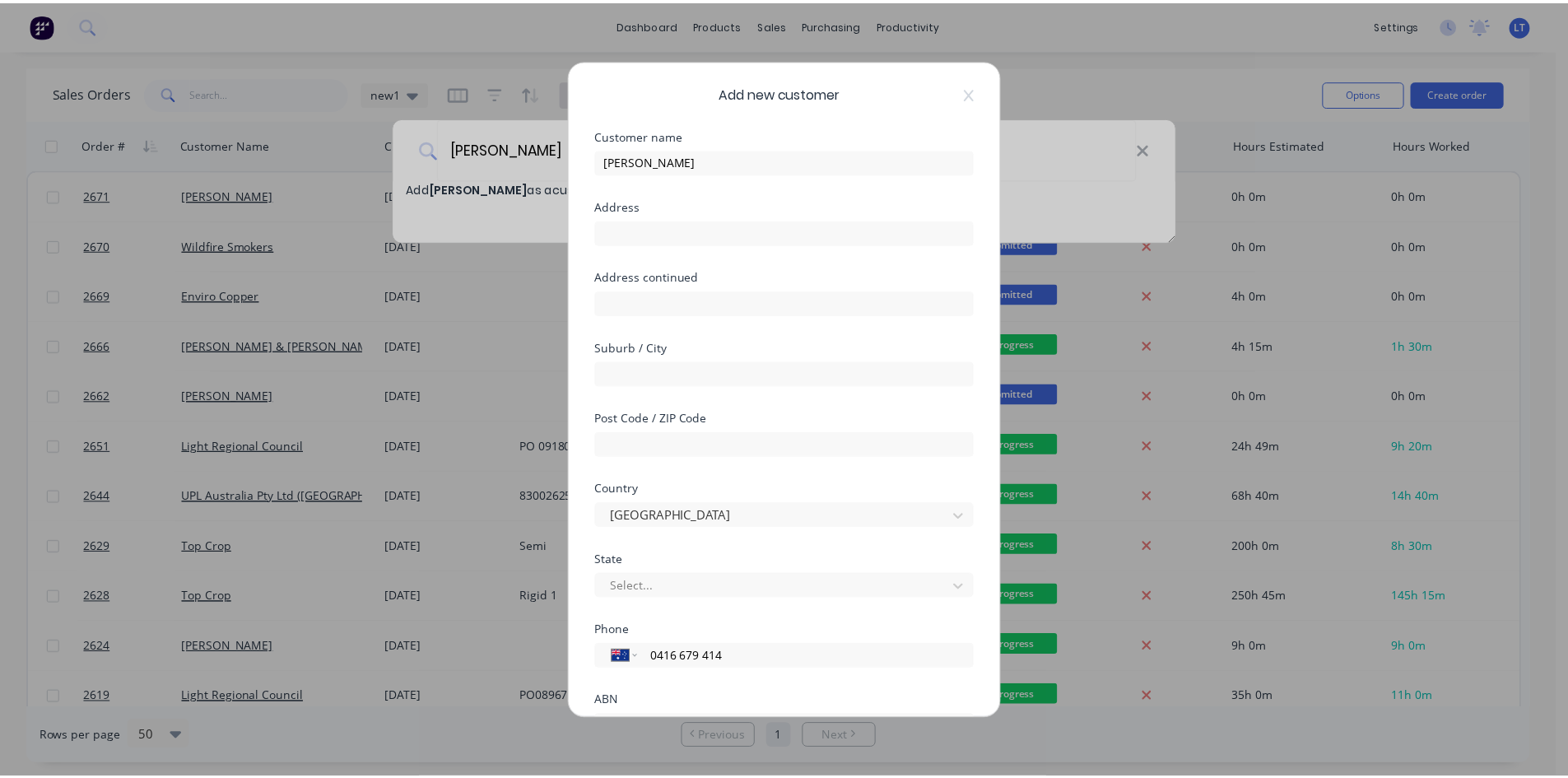
scroll to position [145, 0]
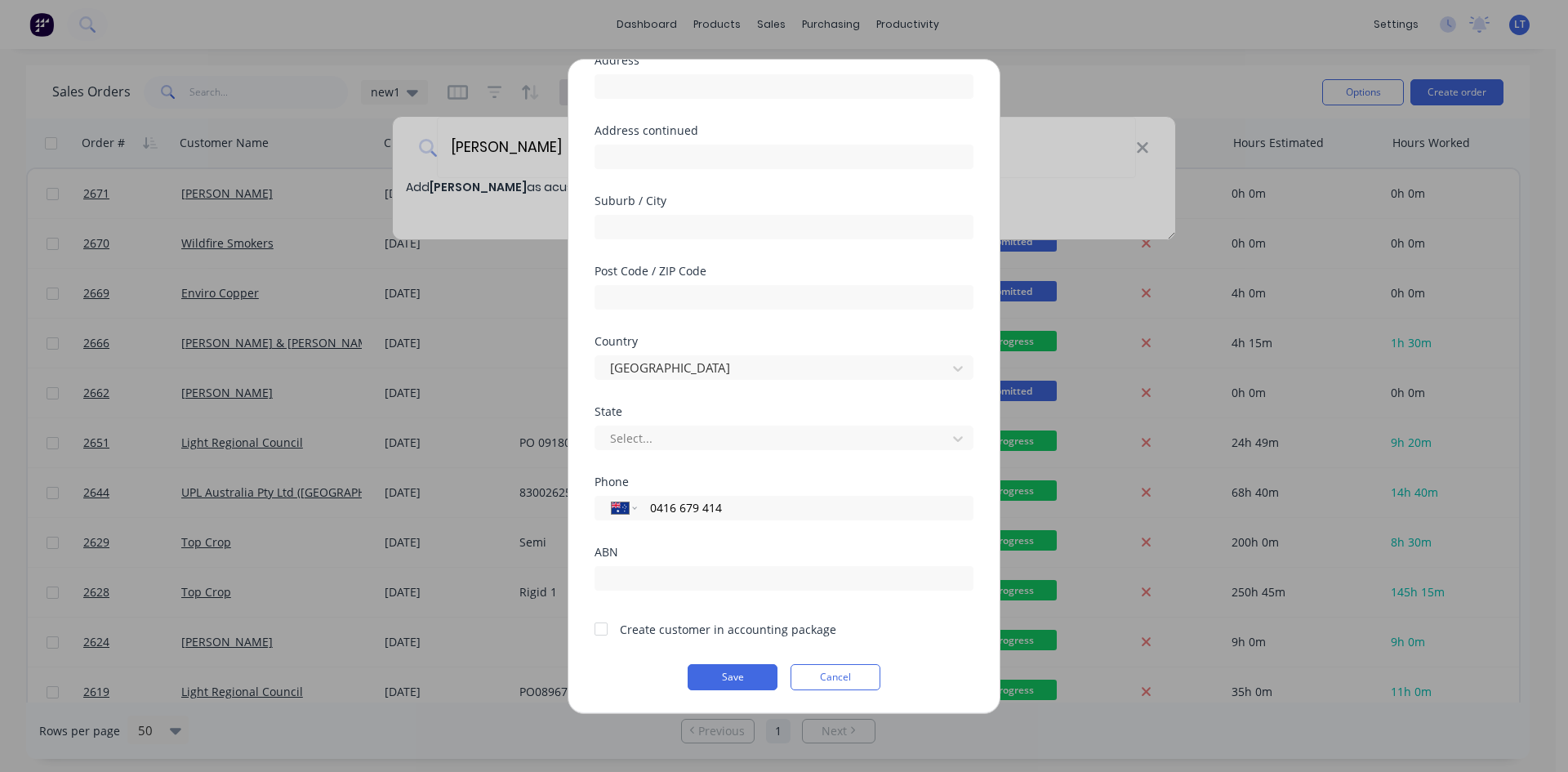
type input "0416 679 414"
click at [595, 628] on div at bounding box center [600, 628] width 32 height 32
click at [737, 671] on button "Save" at bounding box center [732, 677] width 90 height 26
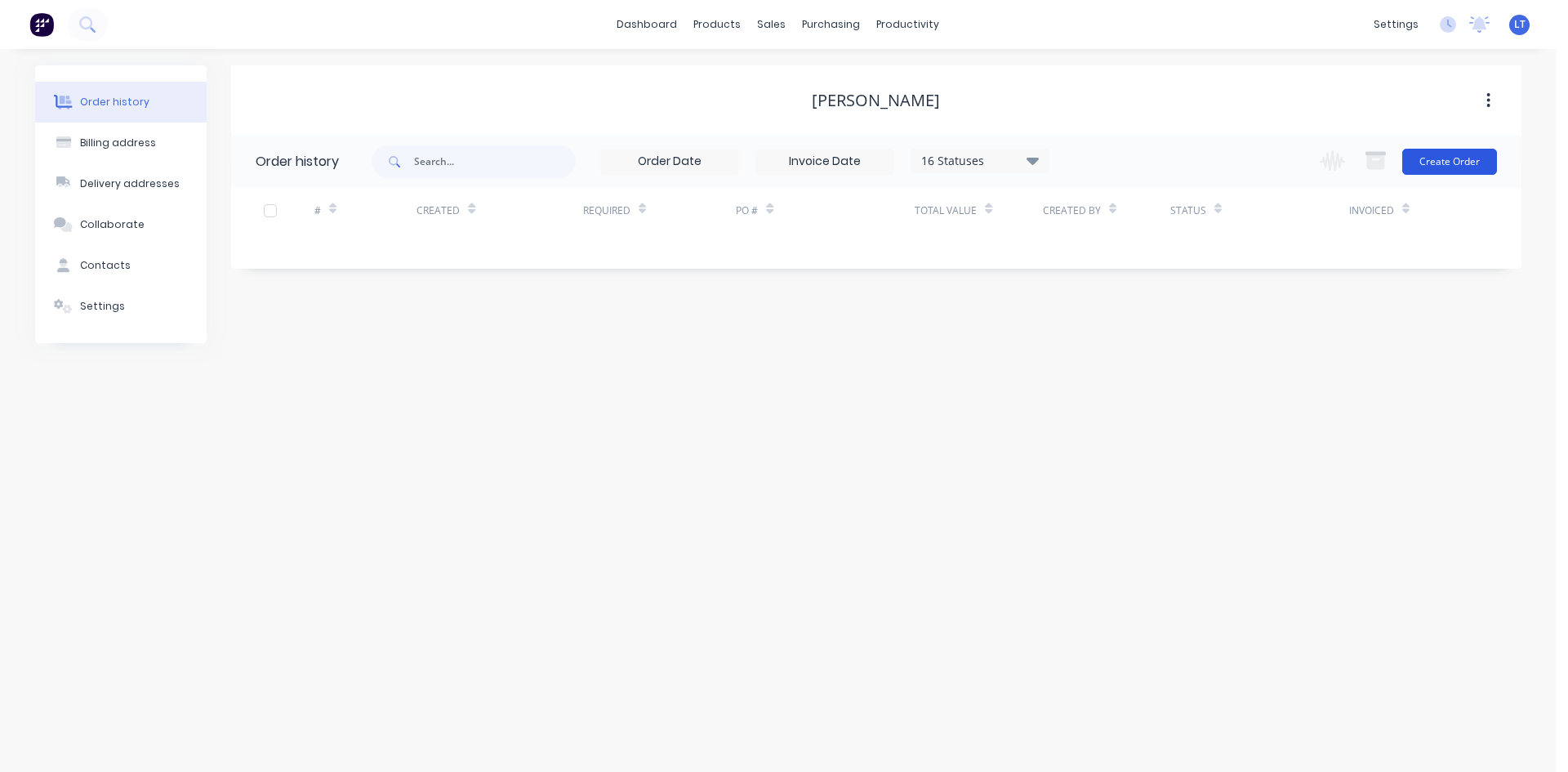
click at [1460, 161] on button "Create Order" at bounding box center [1449, 162] width 94 height 26
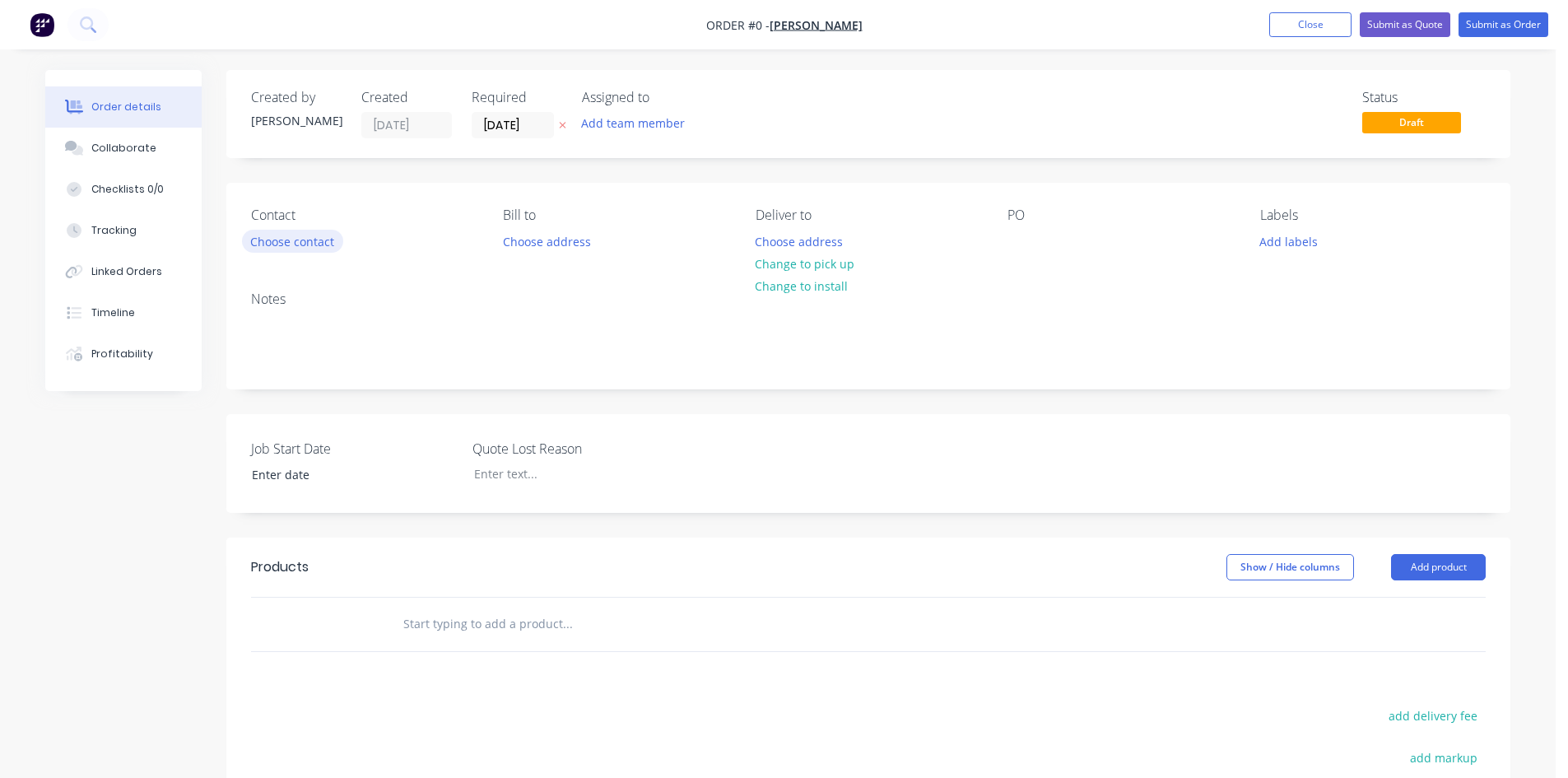
click at [291, 246] on button "Choose contact" at bounding box center [292, 240] width 101 height 22
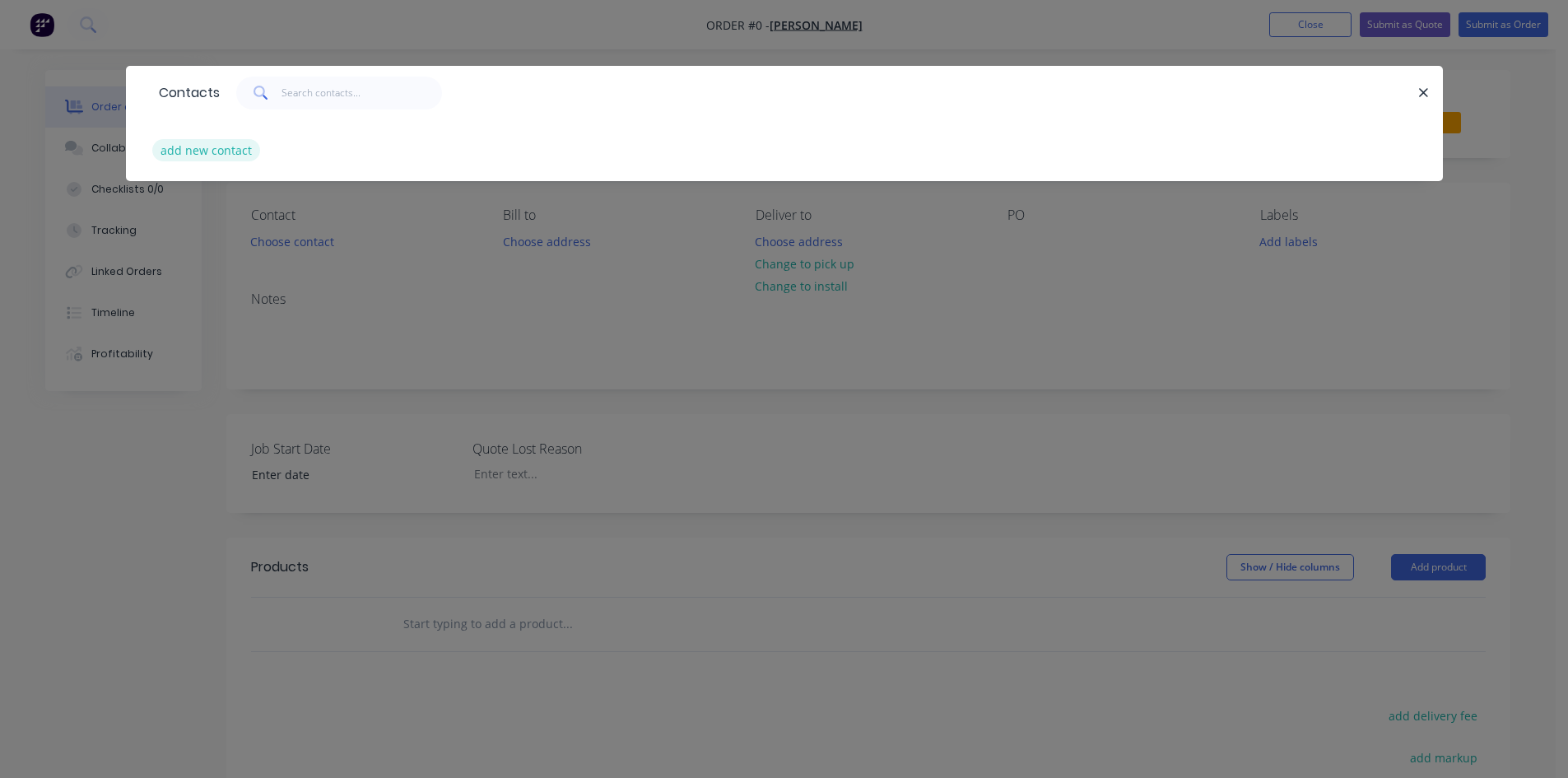
click at [229, 158] on button "add new contact" at bounding box center [206, 150] width 108 height 22
select select "AU"
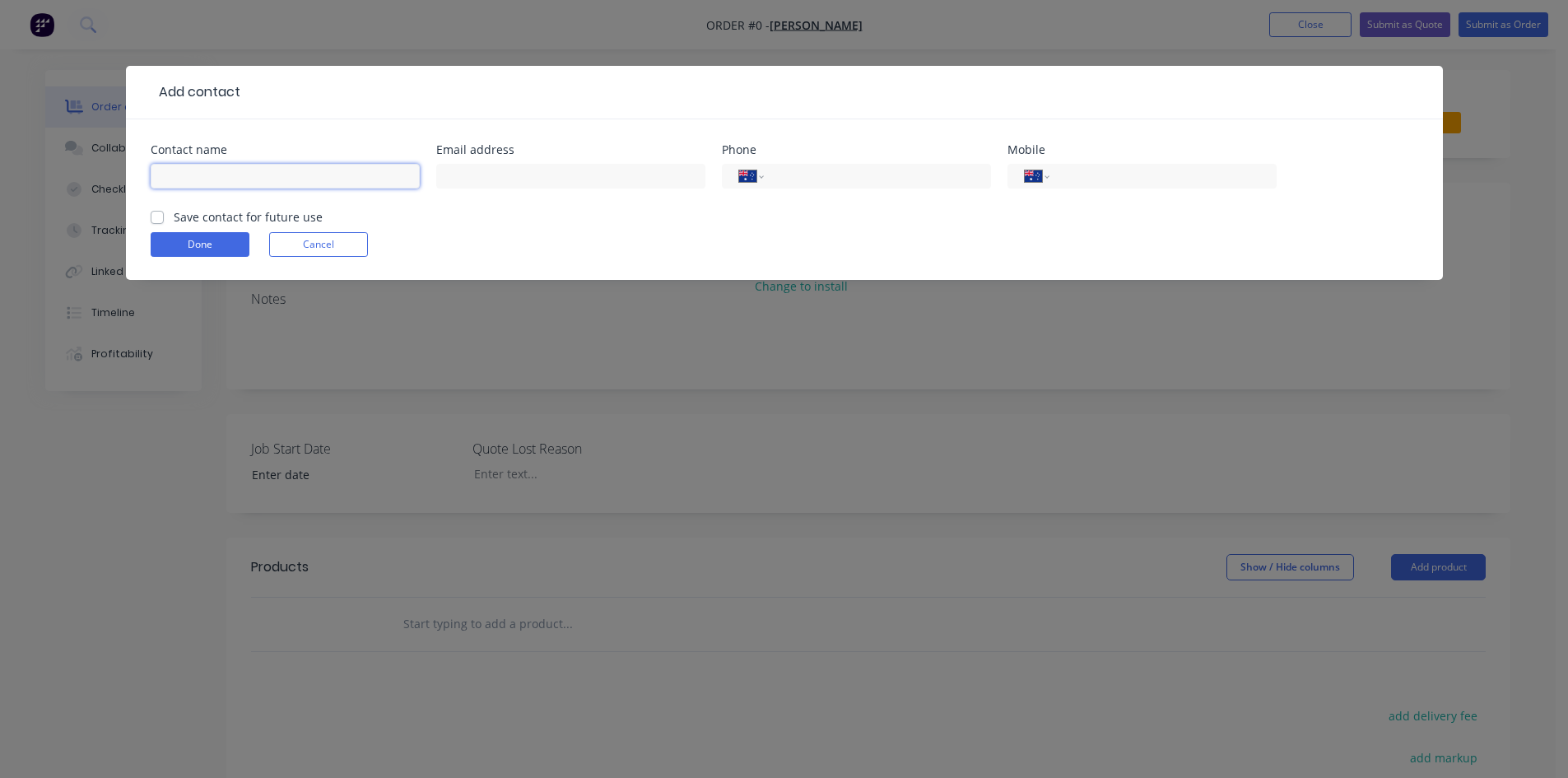
click at [243, 181] on input "text" at bounding box center [285, 176] width 269 height 25
type input "[PERSON_NAME]"
click at [533, 165] on input "text" at bounding box center [571, 176] width 269 height 25
type input "[PERSON_NAME][EMAIL_ADDRESS][PERSON_NAME][DOMAIN_NAME]"
click at [1196, 182] on input "tel" at bounding box center [1159, 177] width 197 height 19
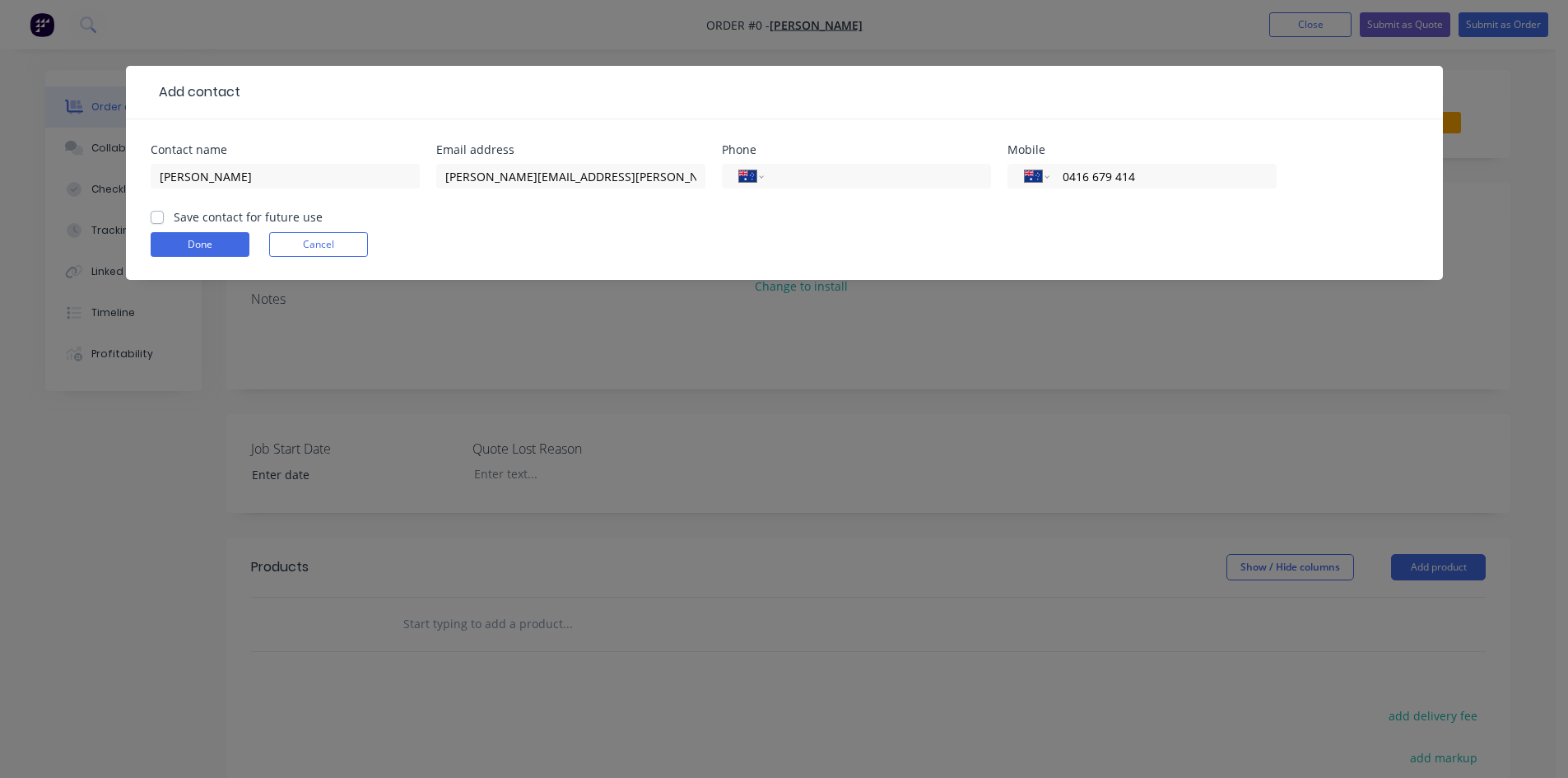
type input "0416 679 414"
click at [173, 210] on label "Save contact for future use" at bounding box center [247, 217] width 149 height 18
click at [160, 210] on input "Save contact for future use" at bounding box center [157, 217] width 13 height 16
checkbox input "true"
click at [173, 242] on button "Done" at bounding box center [200, 245] width 99 height 25
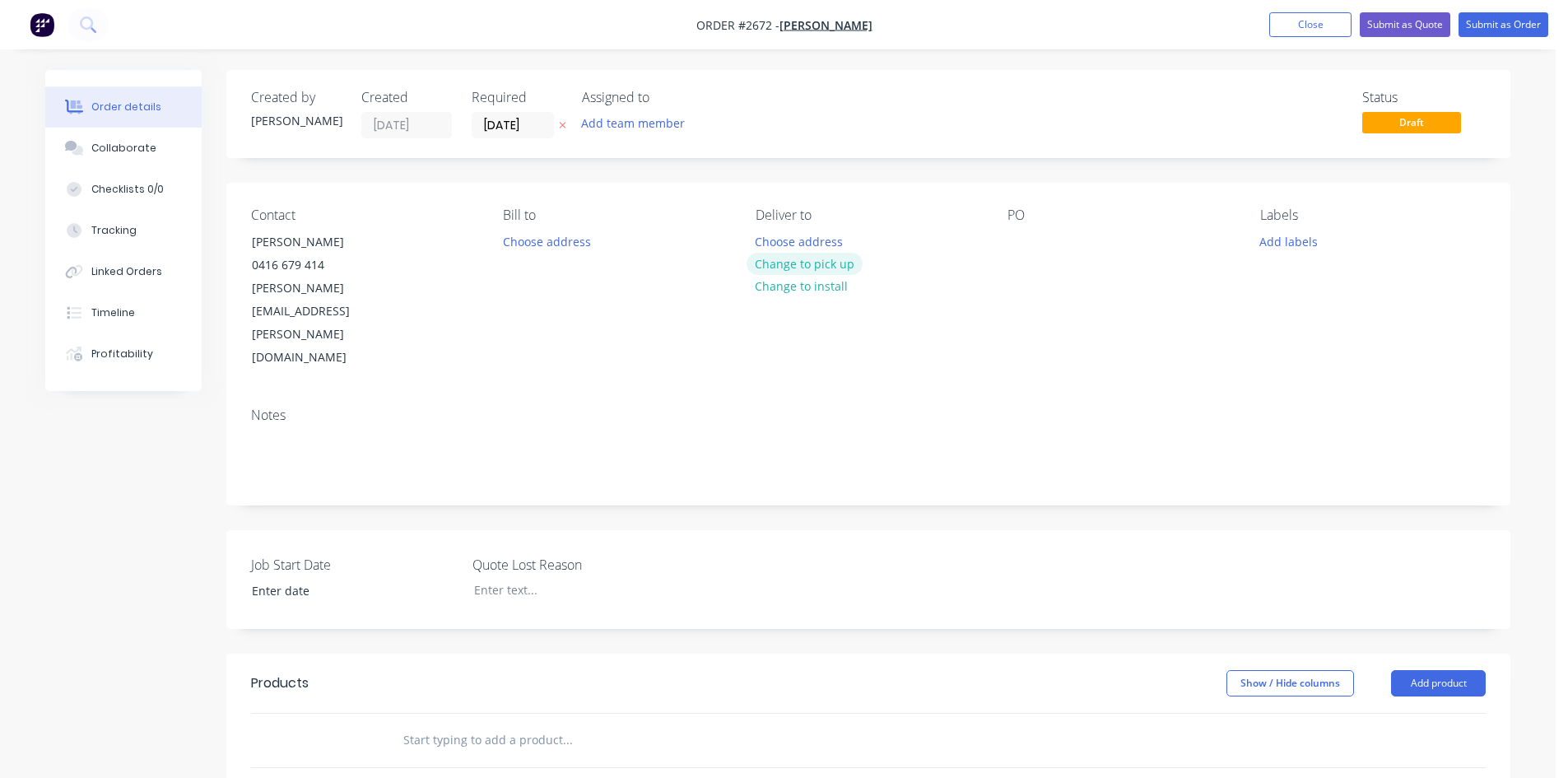
click at [821, 261] on button "Change to pick up" at bounding box center [805, 263] width 117 height 22
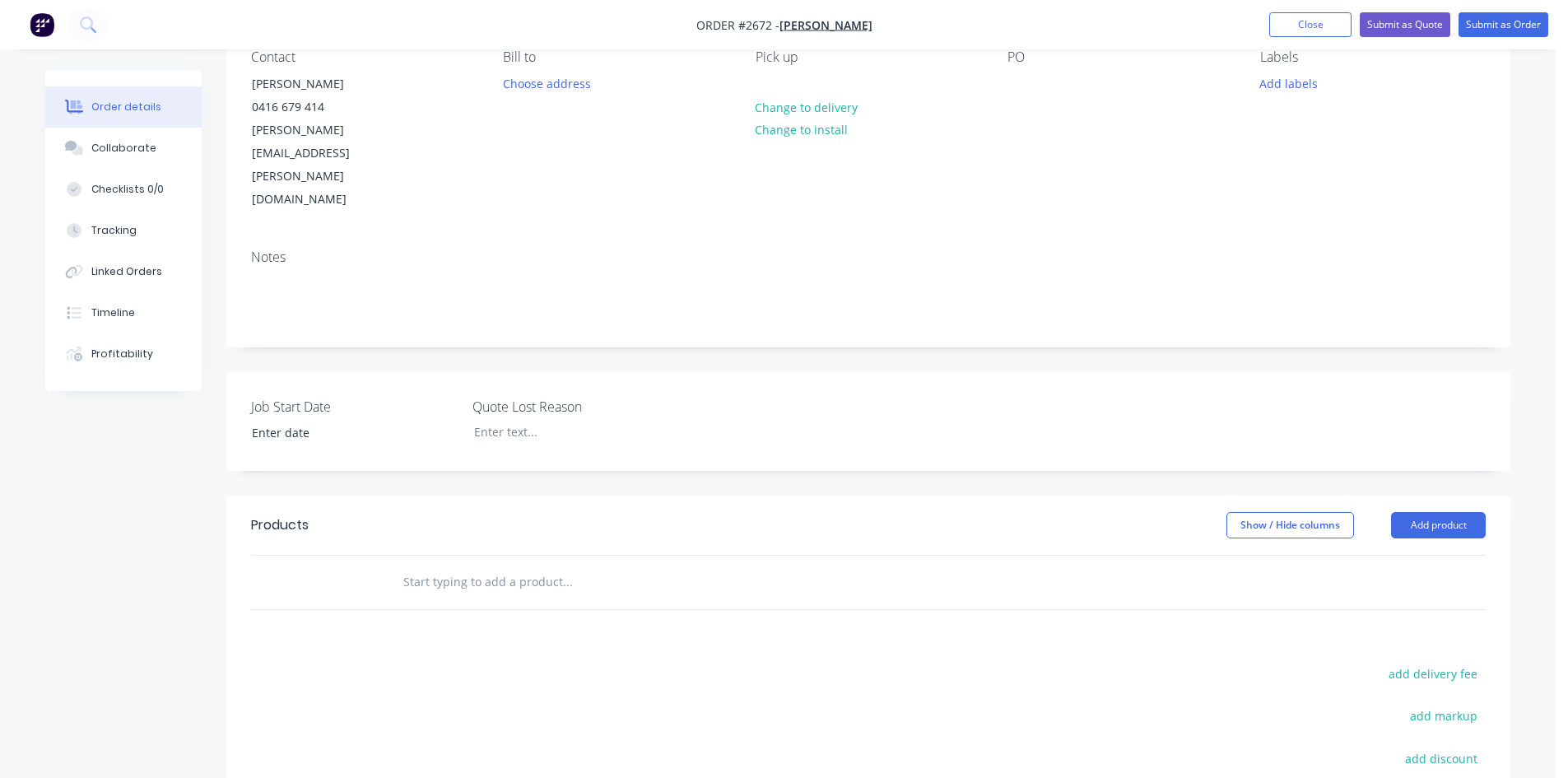
scroll to position [165, 0]
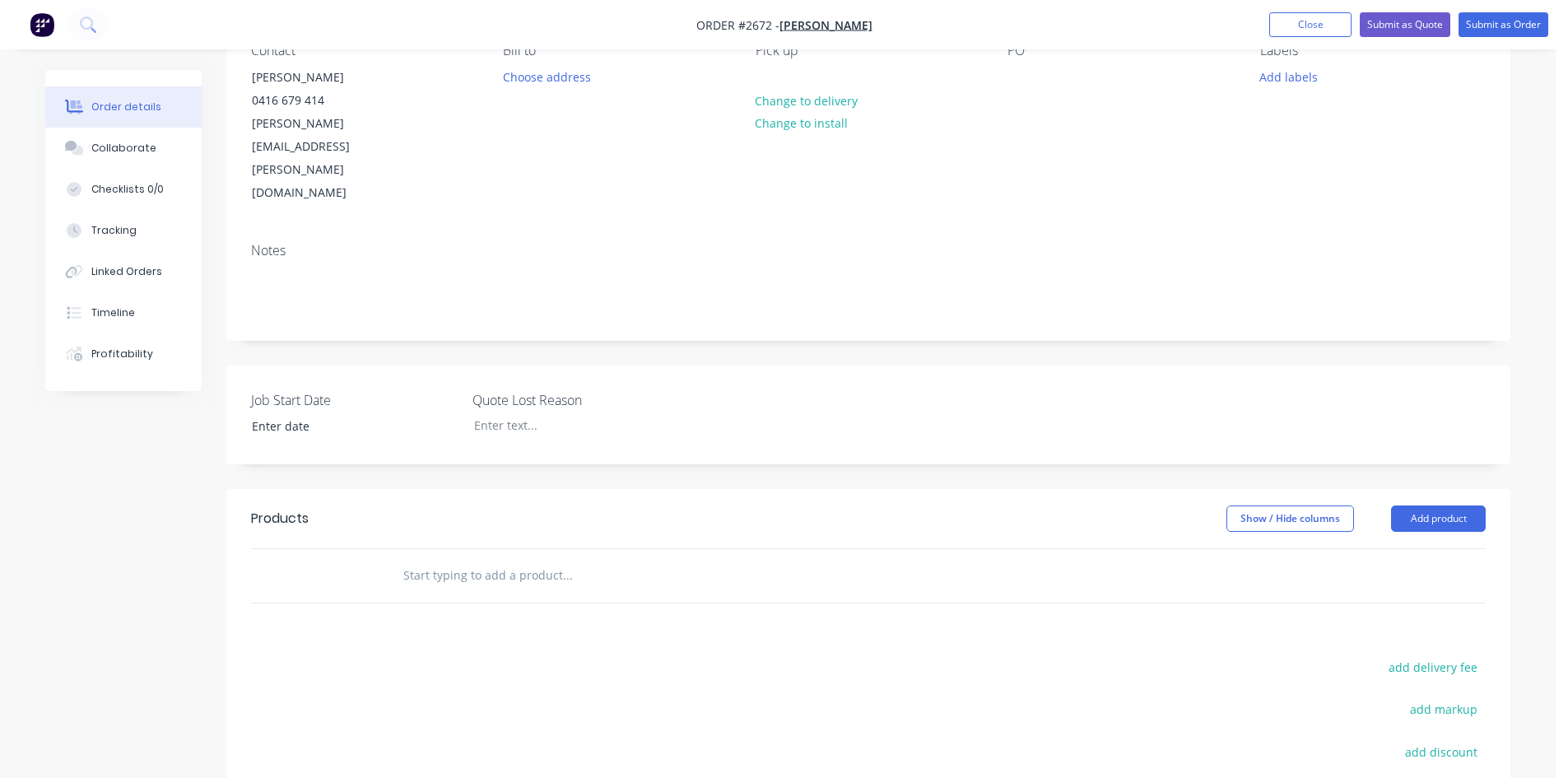
click at [589, 559] on input "text" at bounding box center [567, 575] width 329 height 33
type input "s"
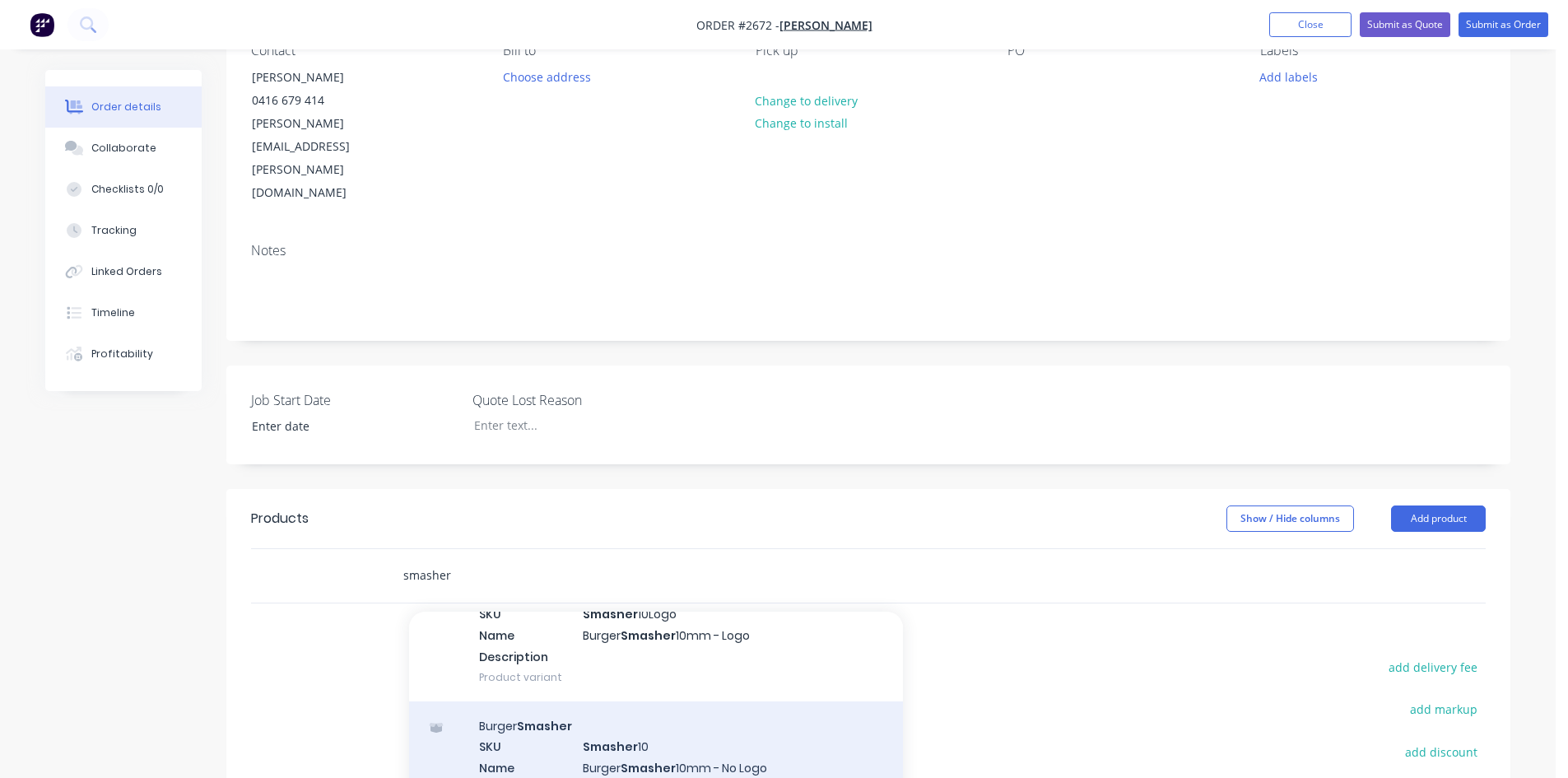
type input "smasher"
click at [694, 701] on div "Burger Smasher SKU Smasher 10 Name Burger Smasher 10mm - No Logo Description Pr…" at bounding box center [656, 767] width 494 height 133
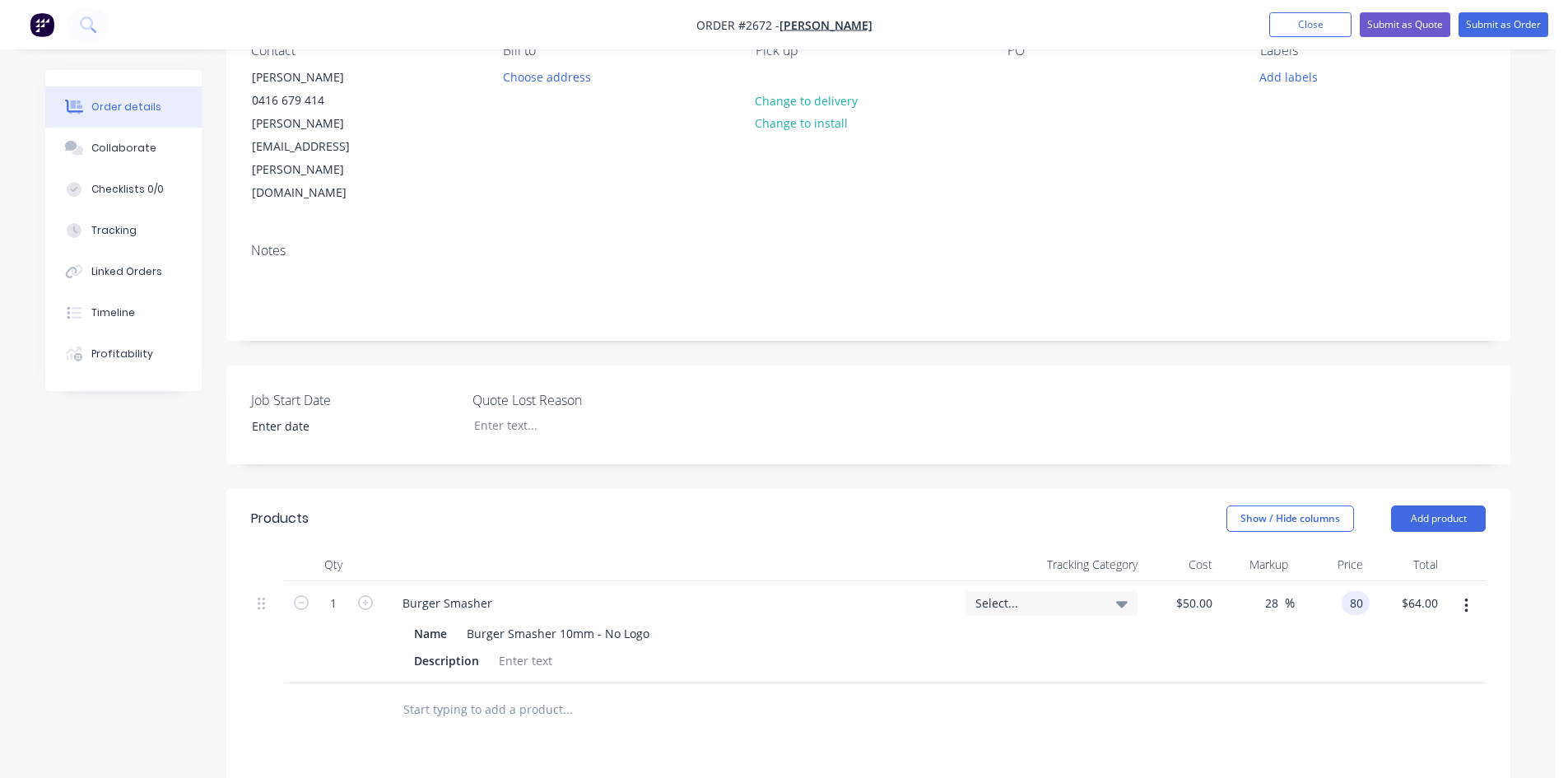
type input "80"
type input "60"
type input "$80.00"
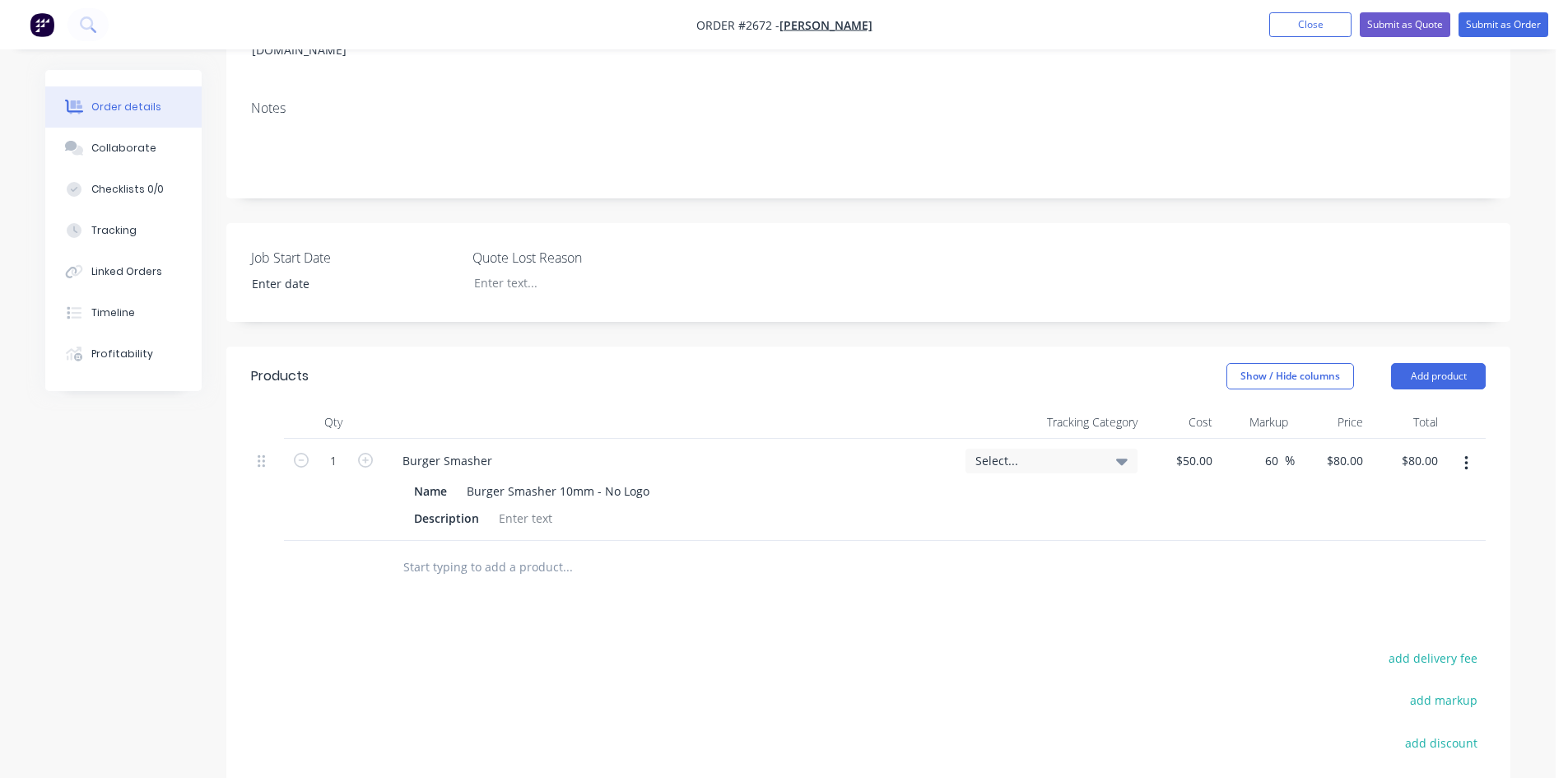
scroll to position [329, 0]
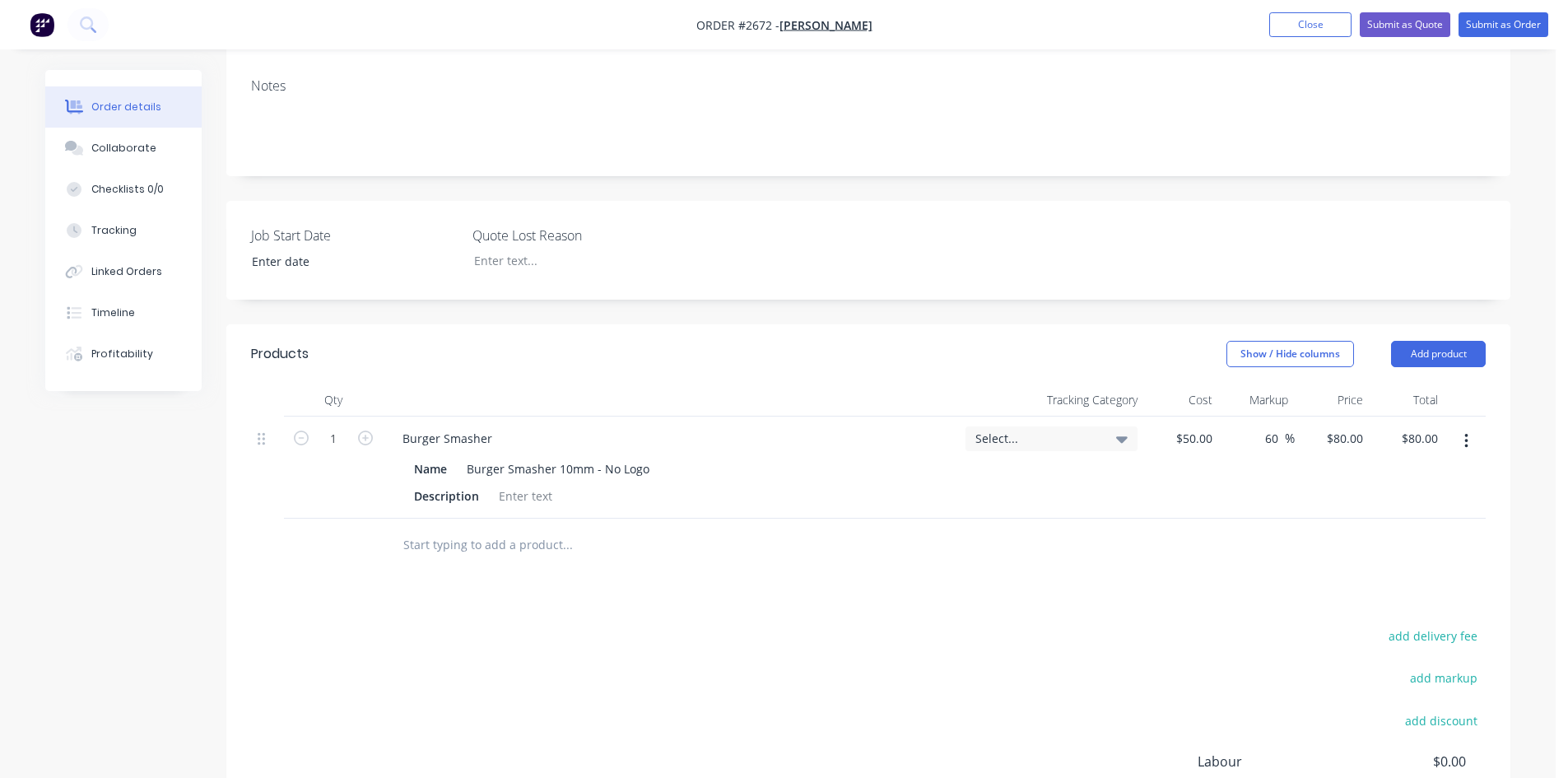
click at [467, 528] on input "text" at bounding box center [567, 544] width 329 height 33
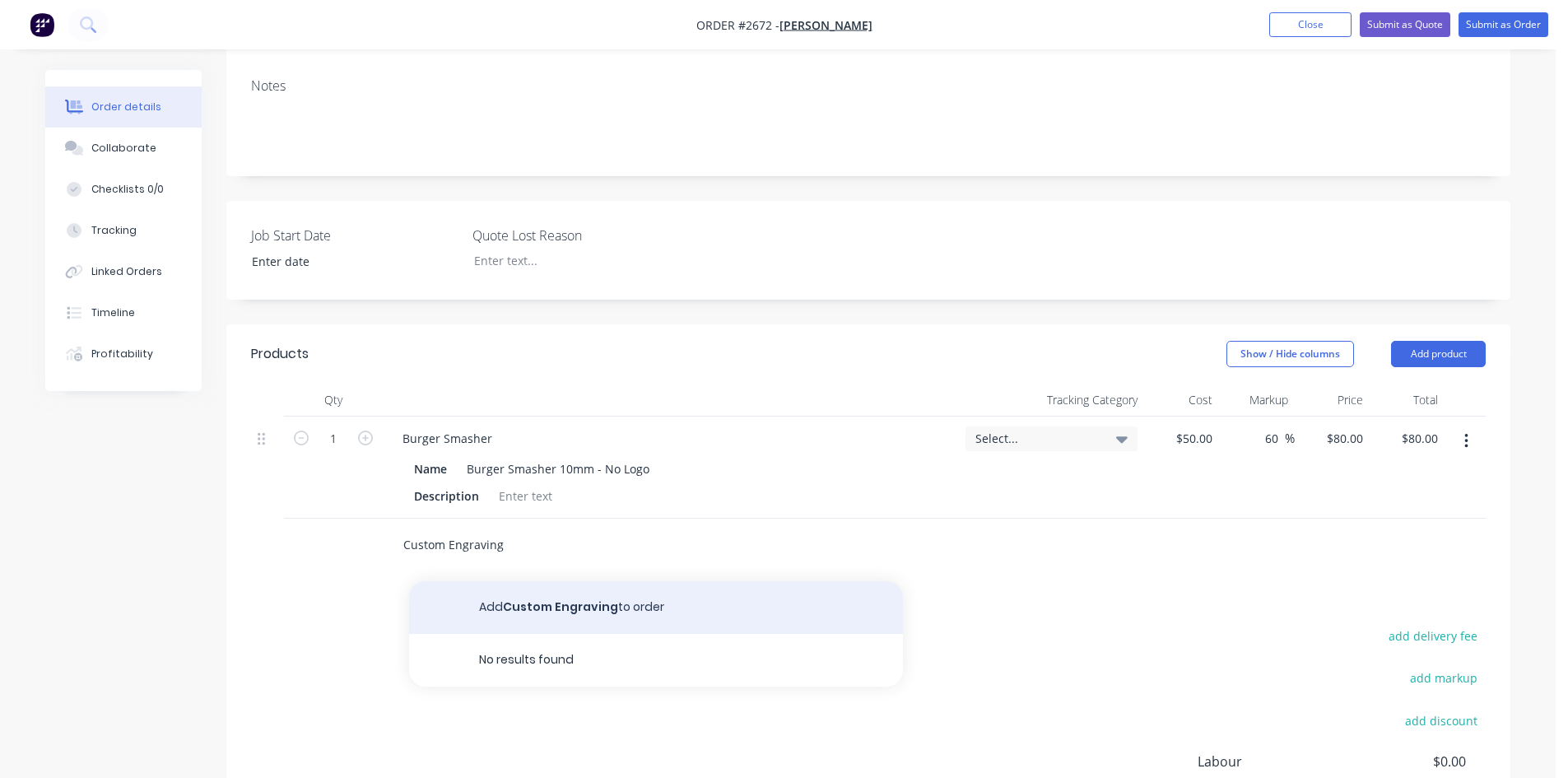
type input "Custom Engraving"
click at [575, 581] on button "Add Custom Engraving to order" at bounding box center [656, 607] width 494 height 53
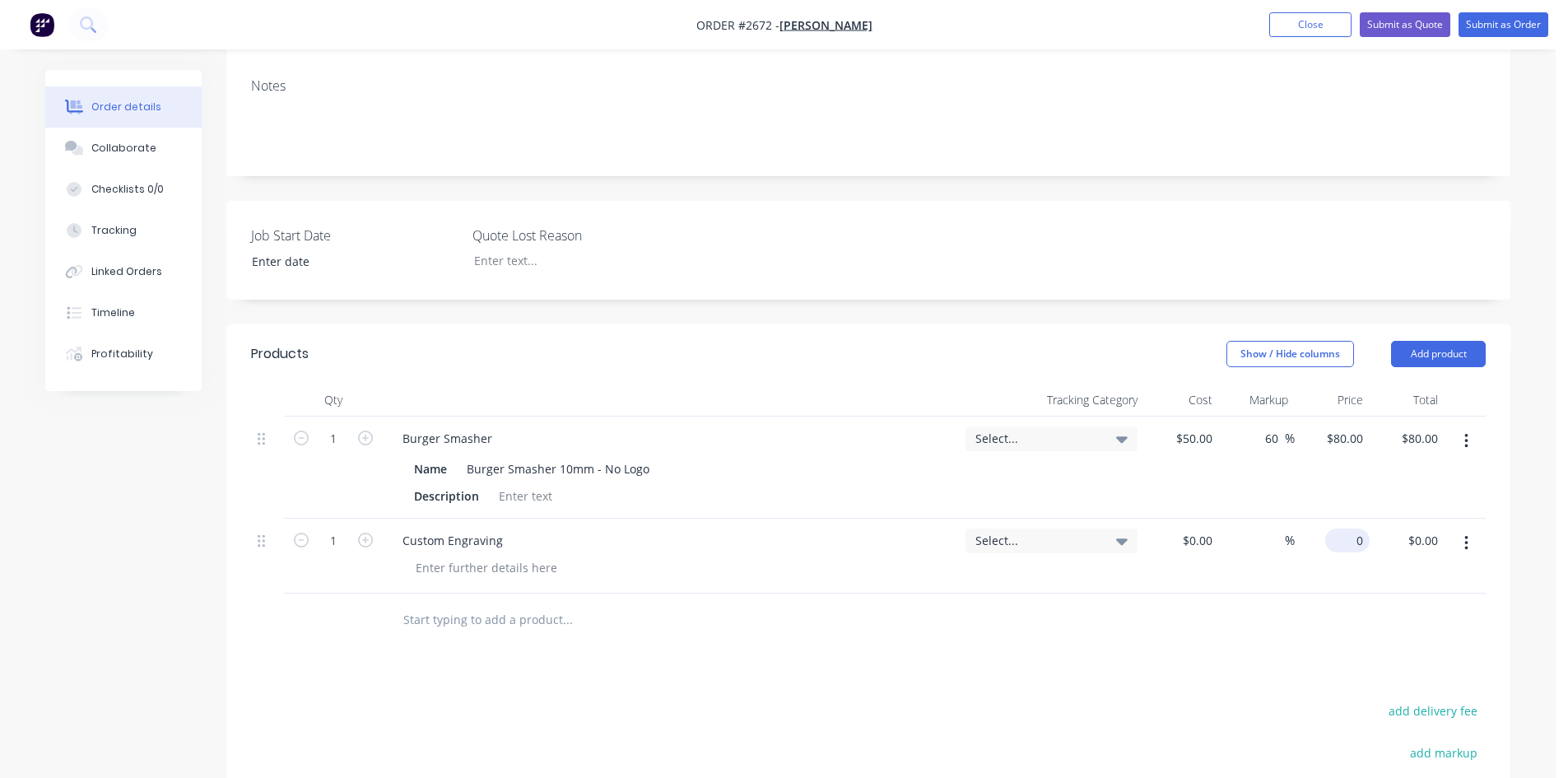
click at [1355, 528] on input "0" at bounding box center [1351, 539] width 38 height 24
type input "$70.00"
click at [1275, 596] on div "Products Show / Hide columns Add product Qty Tracking Category Cost Markup Pric…" at bounding box center [868, 682] width 1285 height 717
click at [1199, 528] on div "$0.00" at bounding box center [1196, 539] width 44 height 24
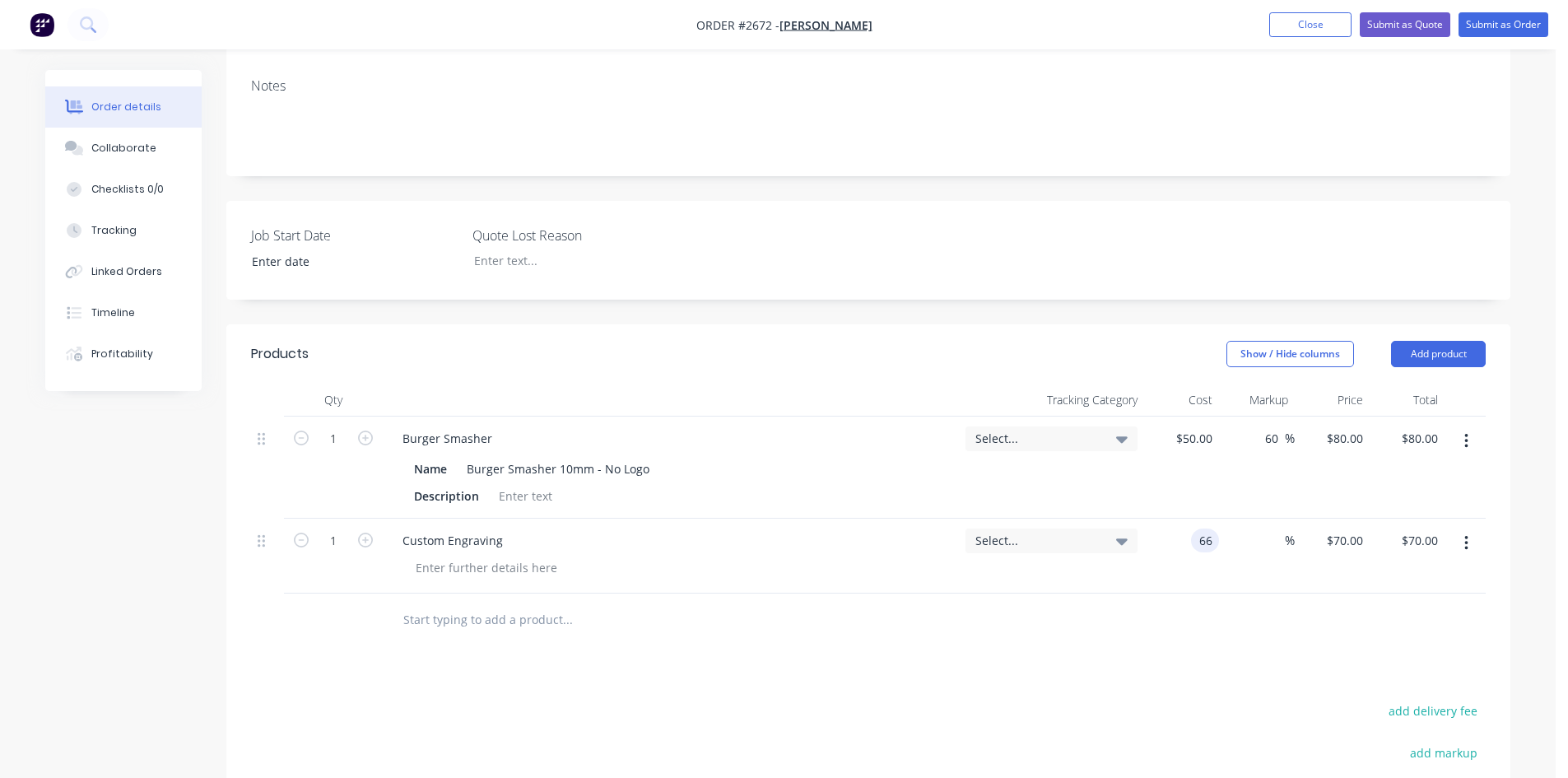
type input "$66.00"
click at [1190, 627] on div "Products Show / Hide columns Add product Qty Tracking Category Cost Markup Pric…" at bounding box center [868, 682] width 1285 height 717
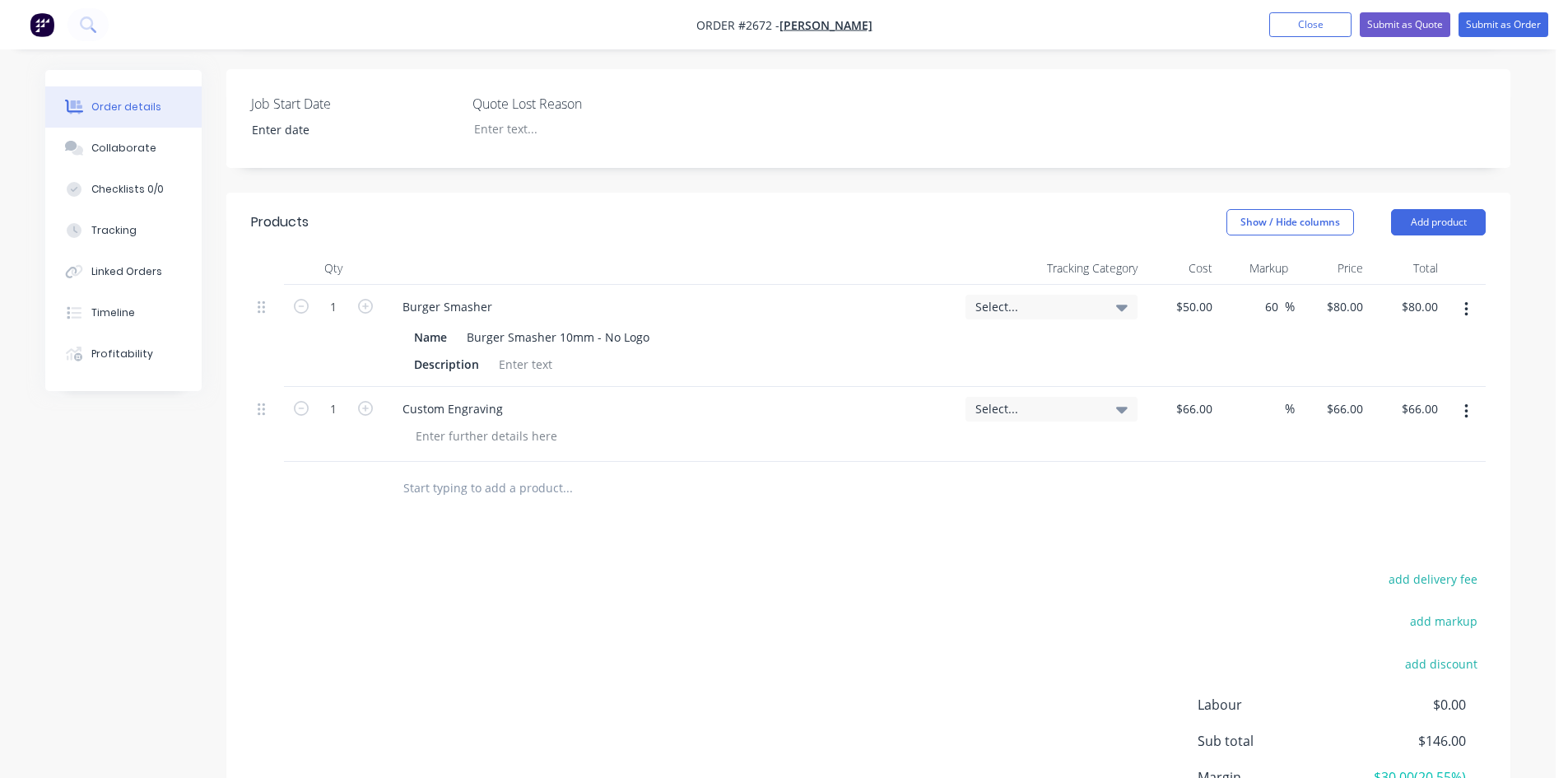
scroll to position [494, 0]
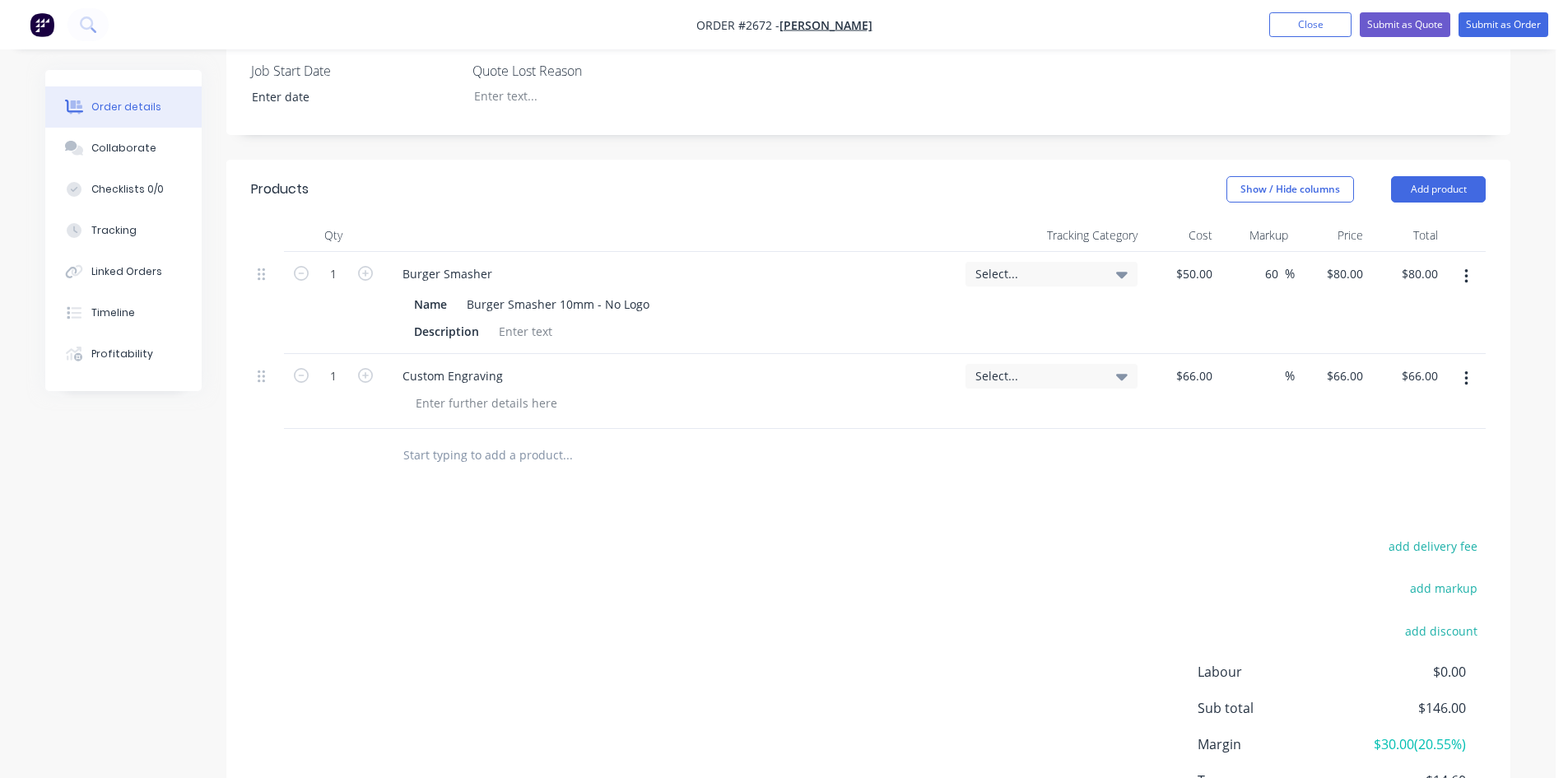
click at [1476, 777] on icon at bounding box center [1477, 781] width 6 height 6
click at [1285, 421] on div "Products Show / Hide columns Add product Qty Tracking Category Cost Markup Pric…" at bounding box center [868, 517] width 1285 height 717
click at [1423, 363] on input "66.00" at bounding box center [1425, 375] width 38 height 24
type input "70"
type input "6.06"
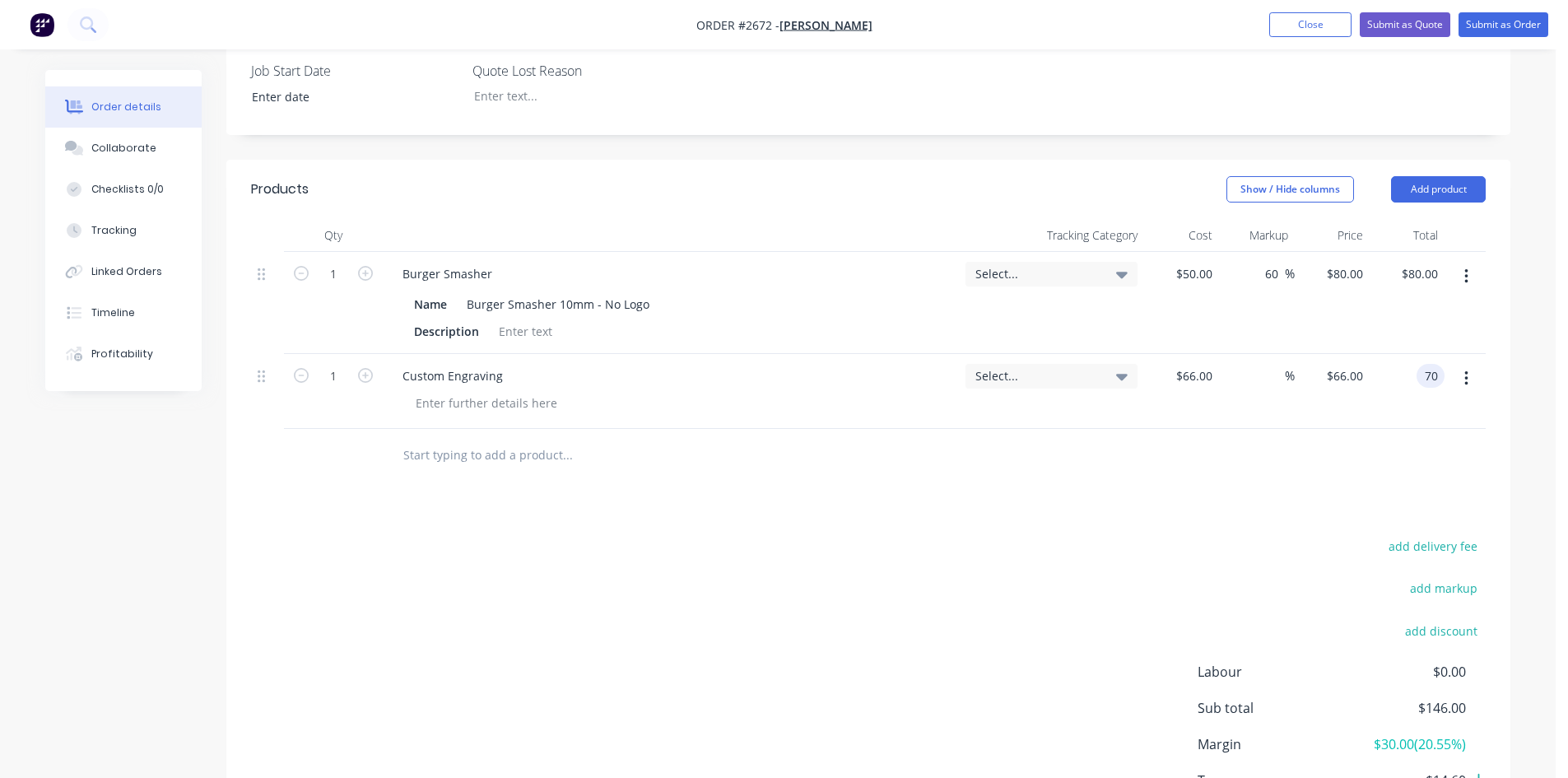
type input "$70.00"
click at [1182, 422] on div "Products Show / Hide columns Add product Qty Tracking Category Cost Markup Pric…" at bounding box center [868, 517] width 1285 height 717
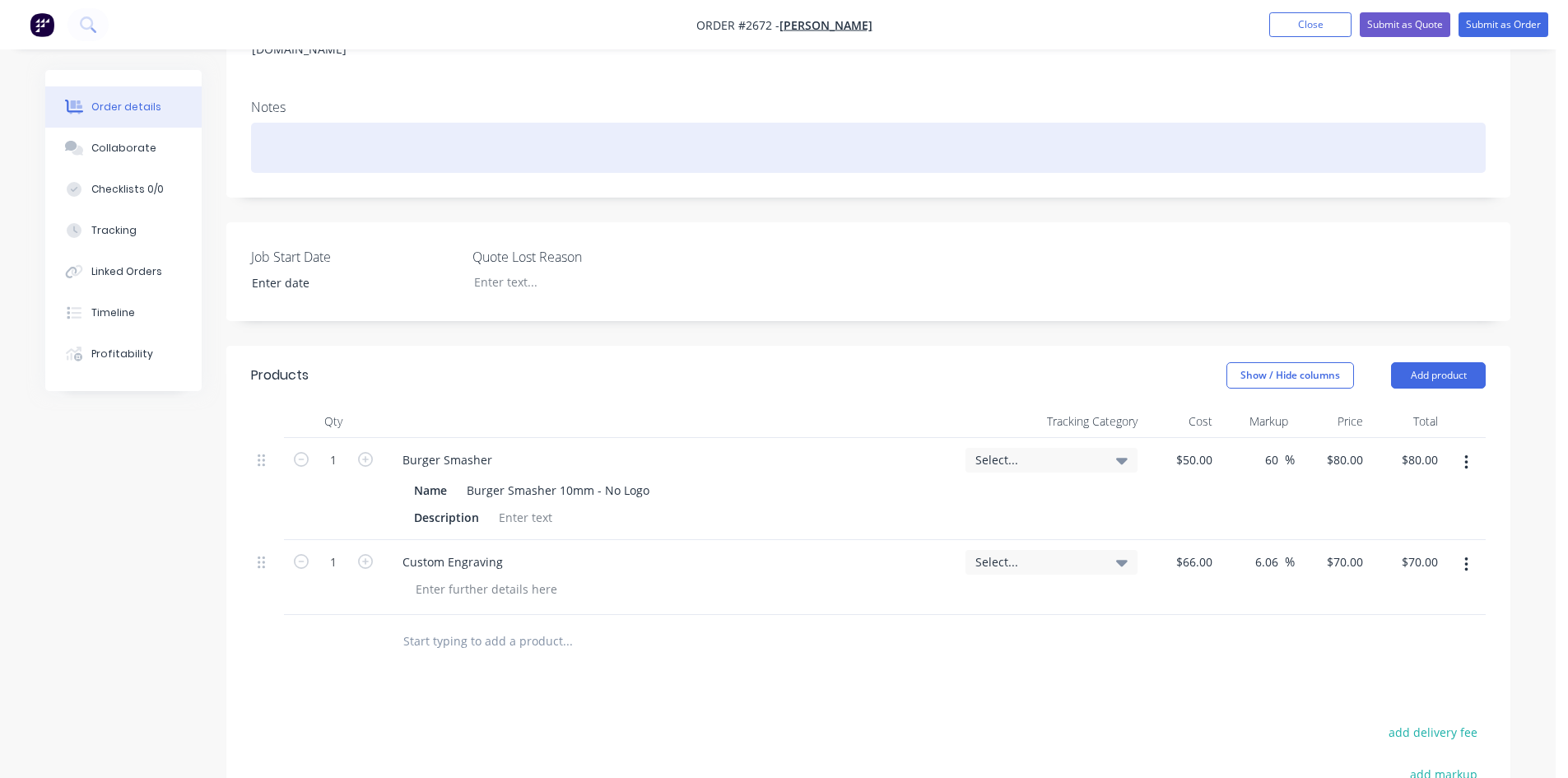
scroll to position [302, 0]
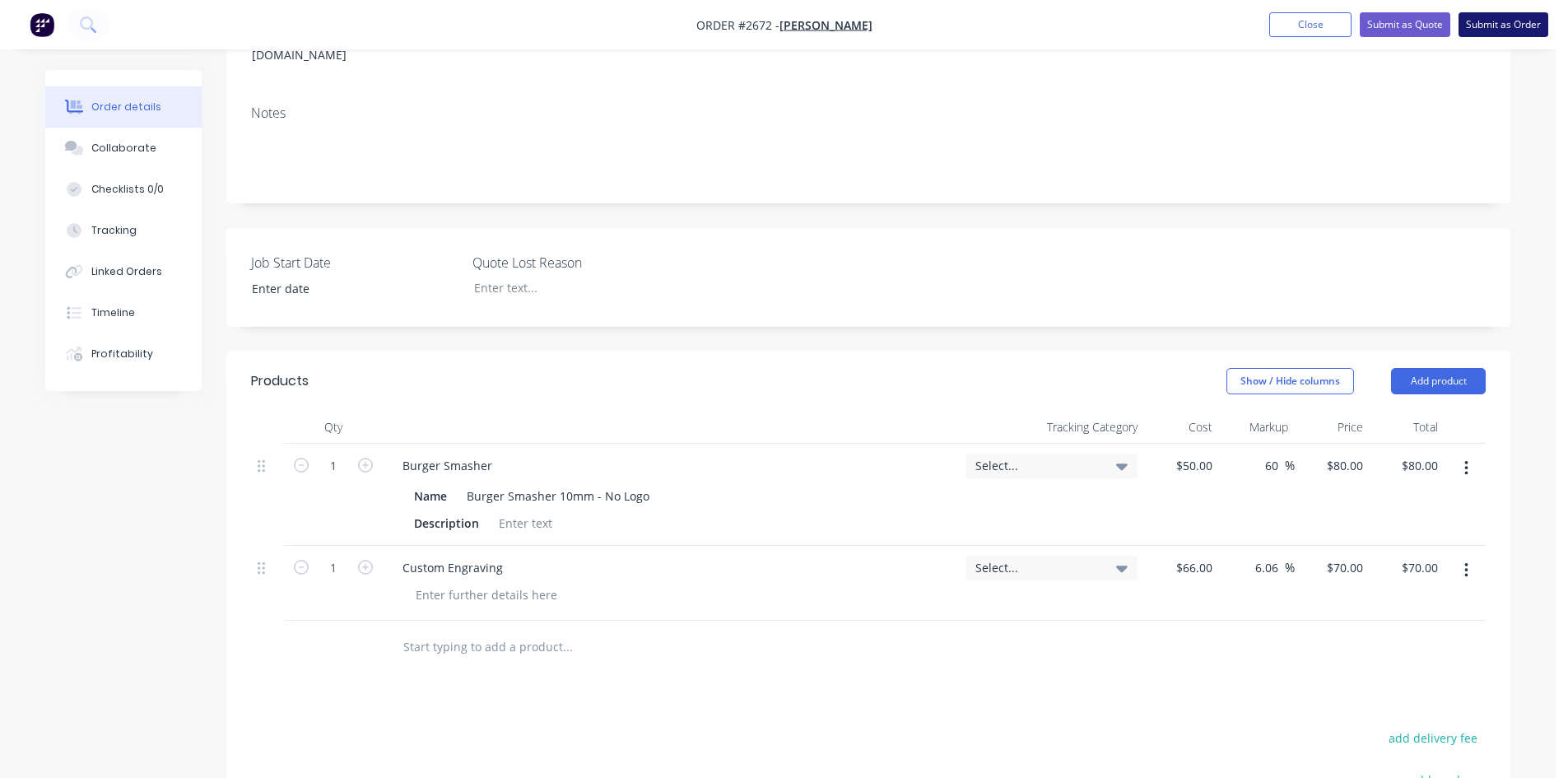
click at [1494, 21] on button "Submit as Order" at bounding box center [1504, 25] width 90 height 25
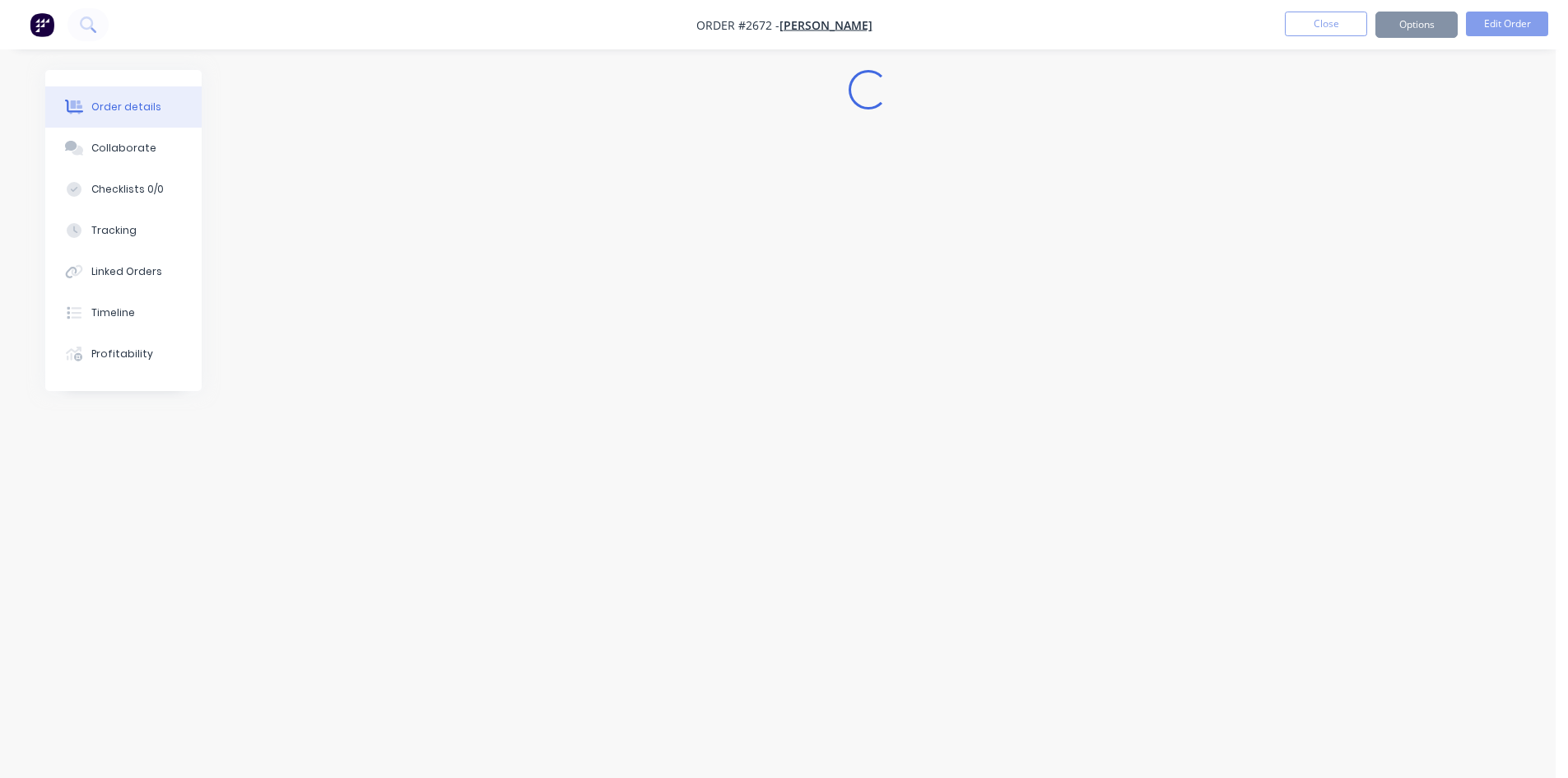
scroll to position [0, 0]
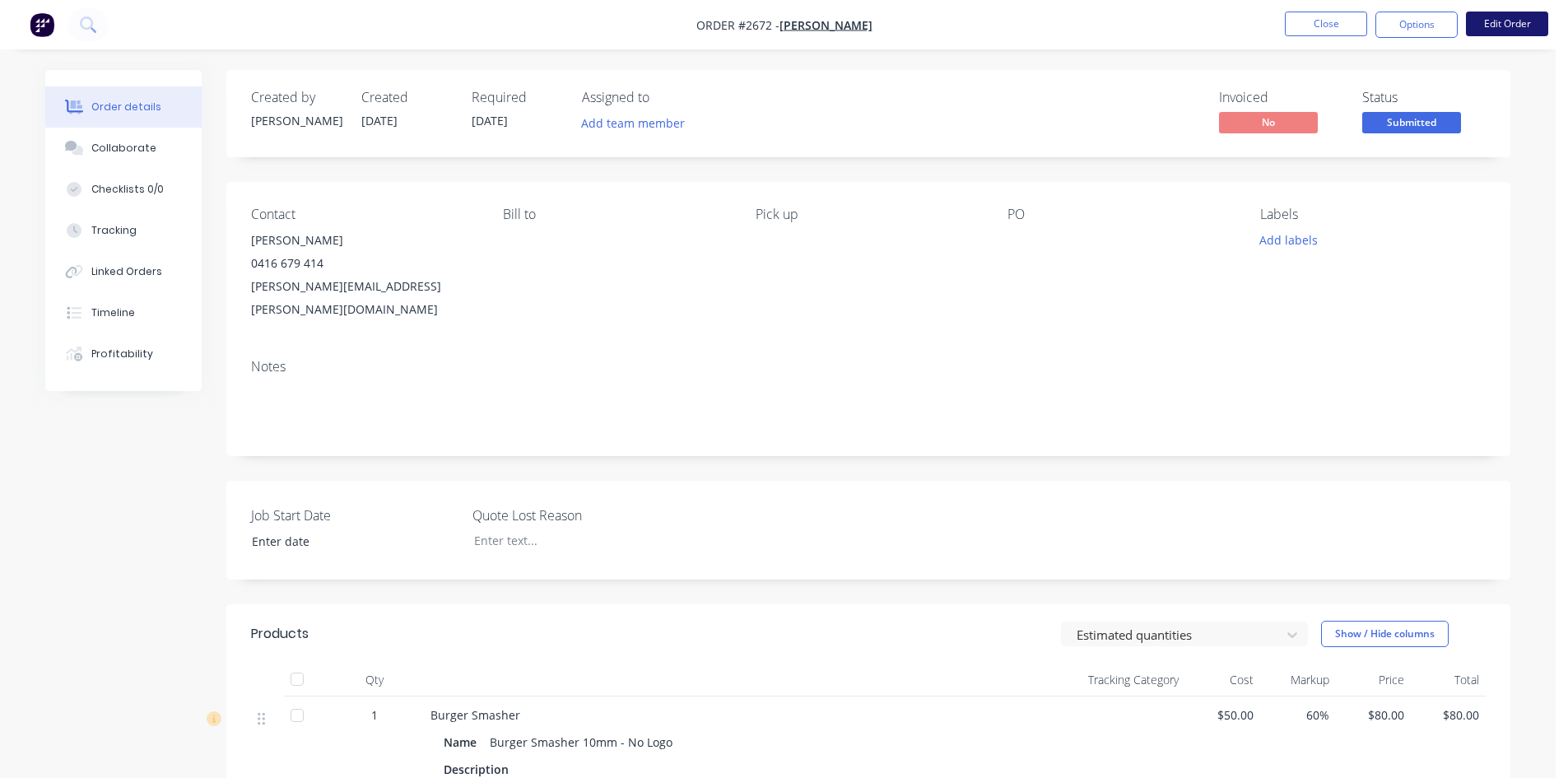
click at [1506, 19] on button "Edit Order" at bounding box center [1506, 24] width 82 height 25
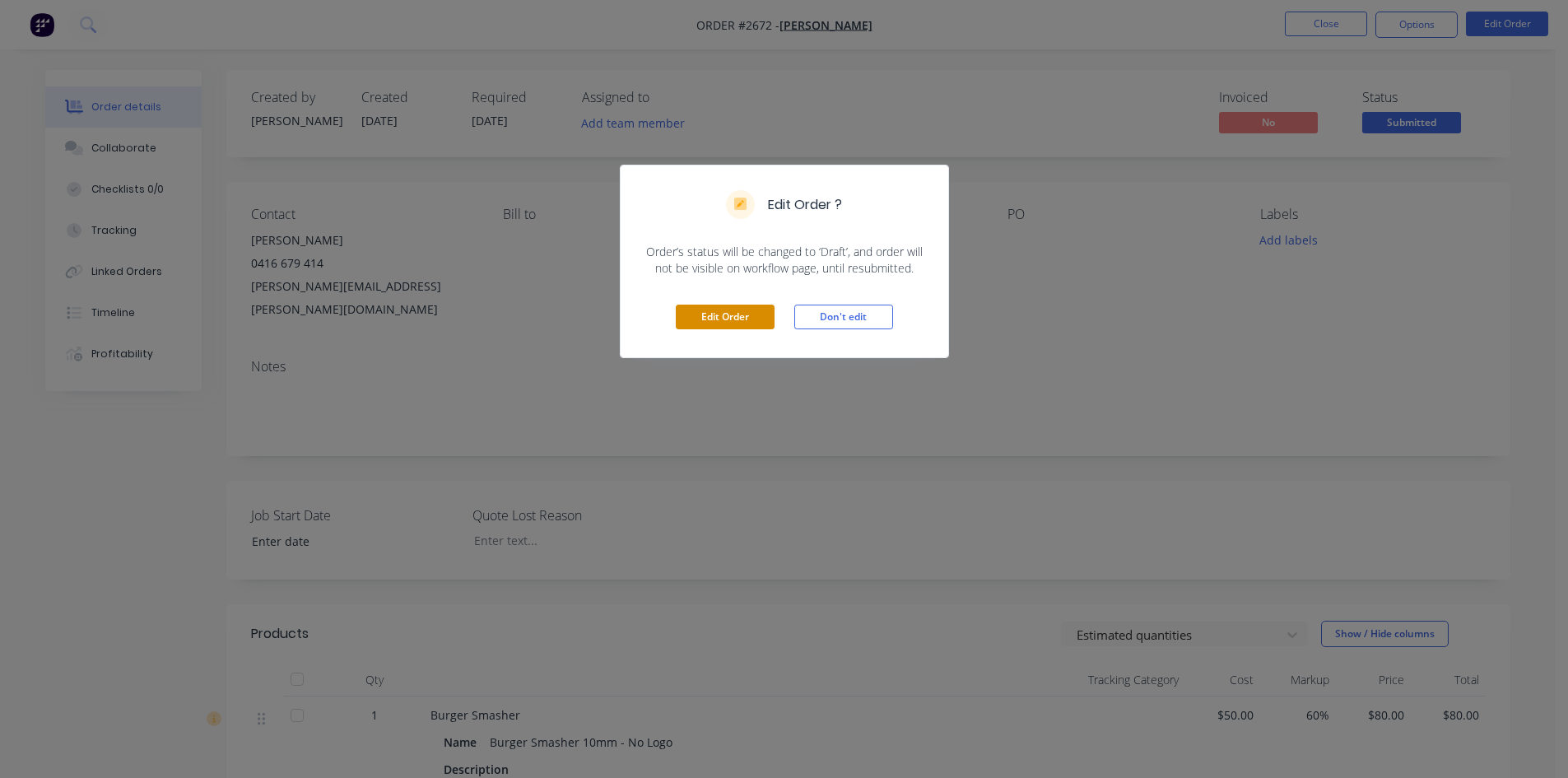
click at [736, 321] on button "Edit Order" at bounding box center [725, 317] width 99 height 25
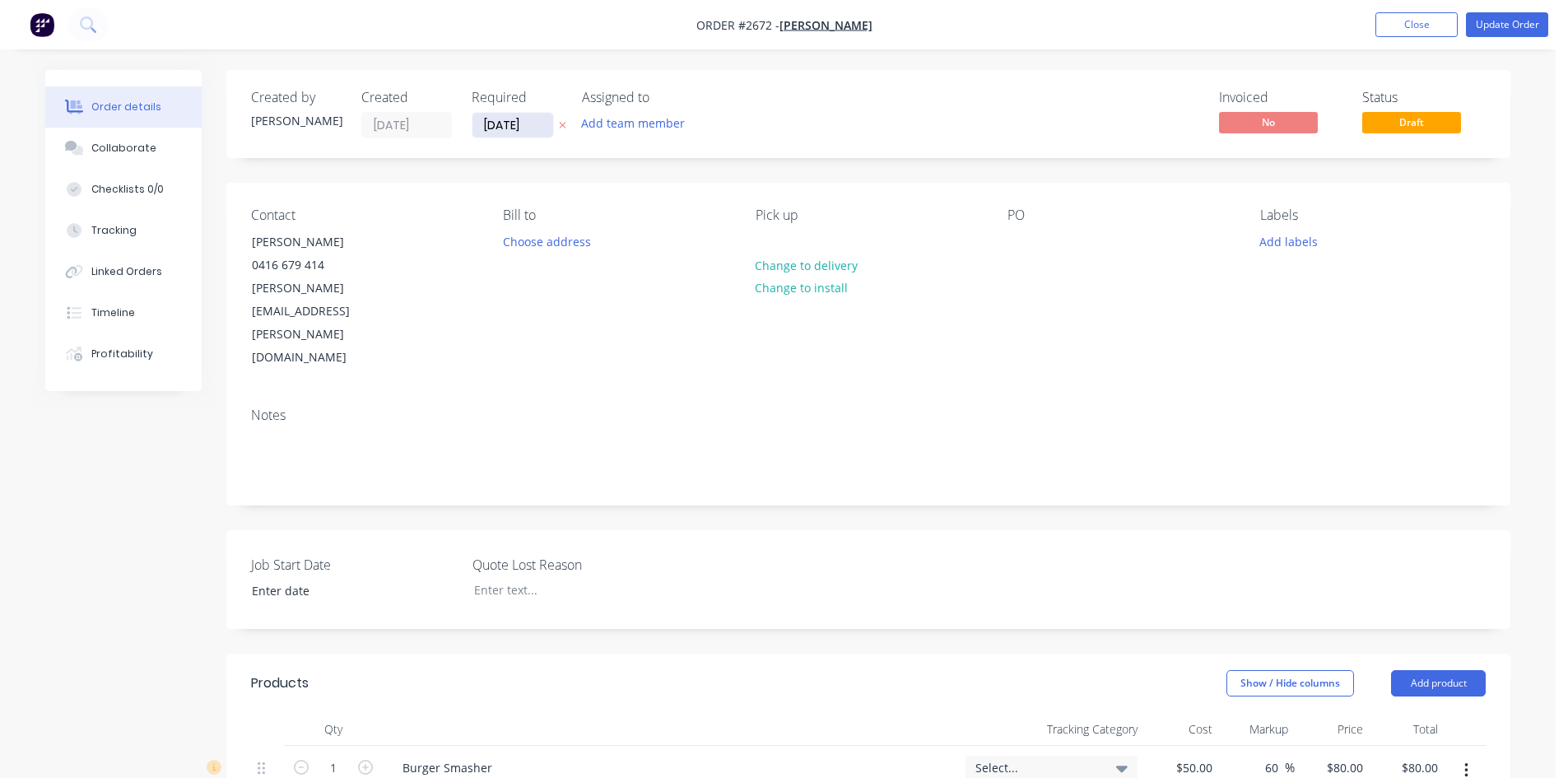
click at [515, 128] on input "[DATE]" at bounding box center [513, 125] width 81 height 25
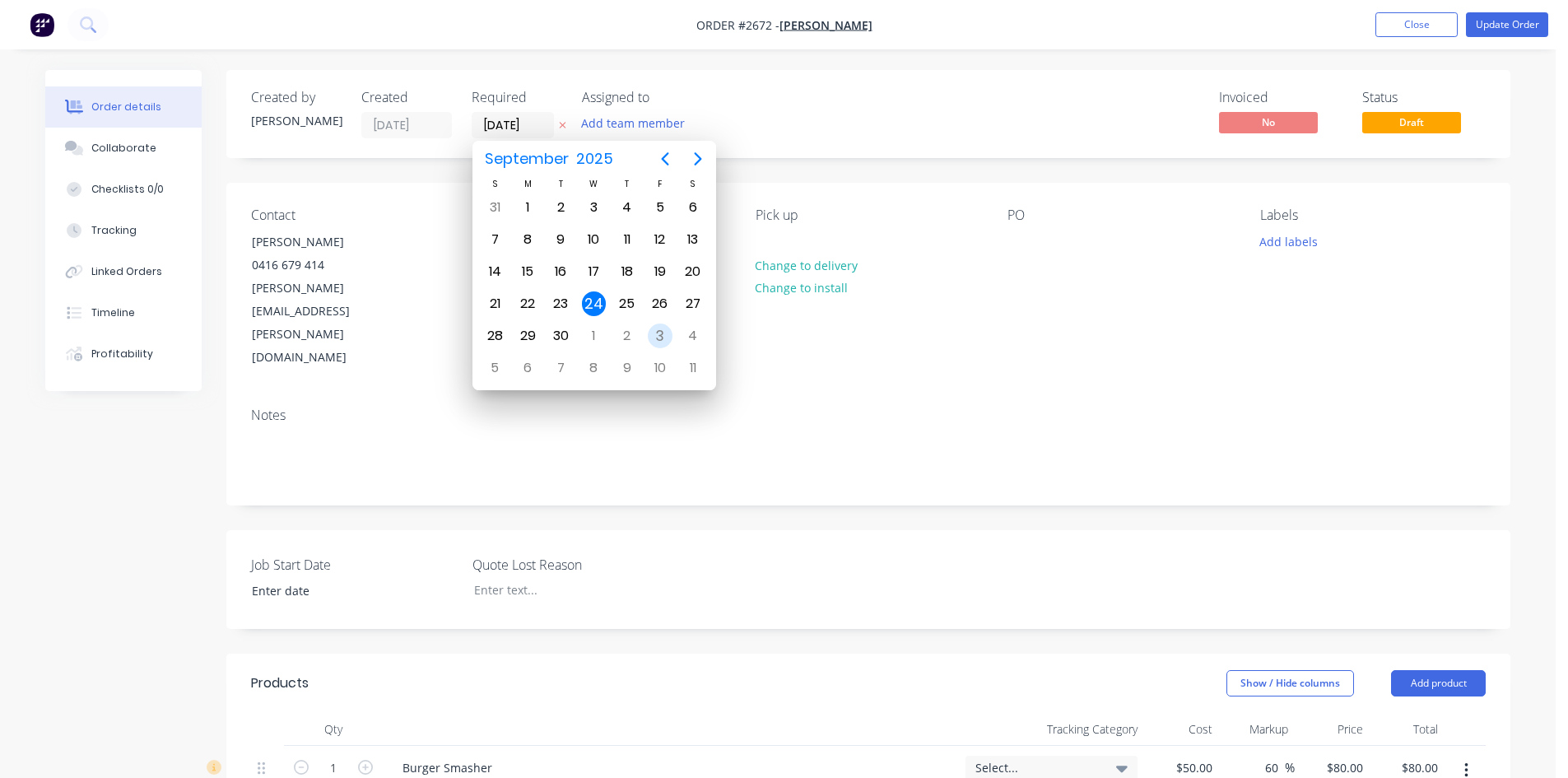
click at [658, 333] on div "3" at bounding box center [660, 335] width 25 height 25
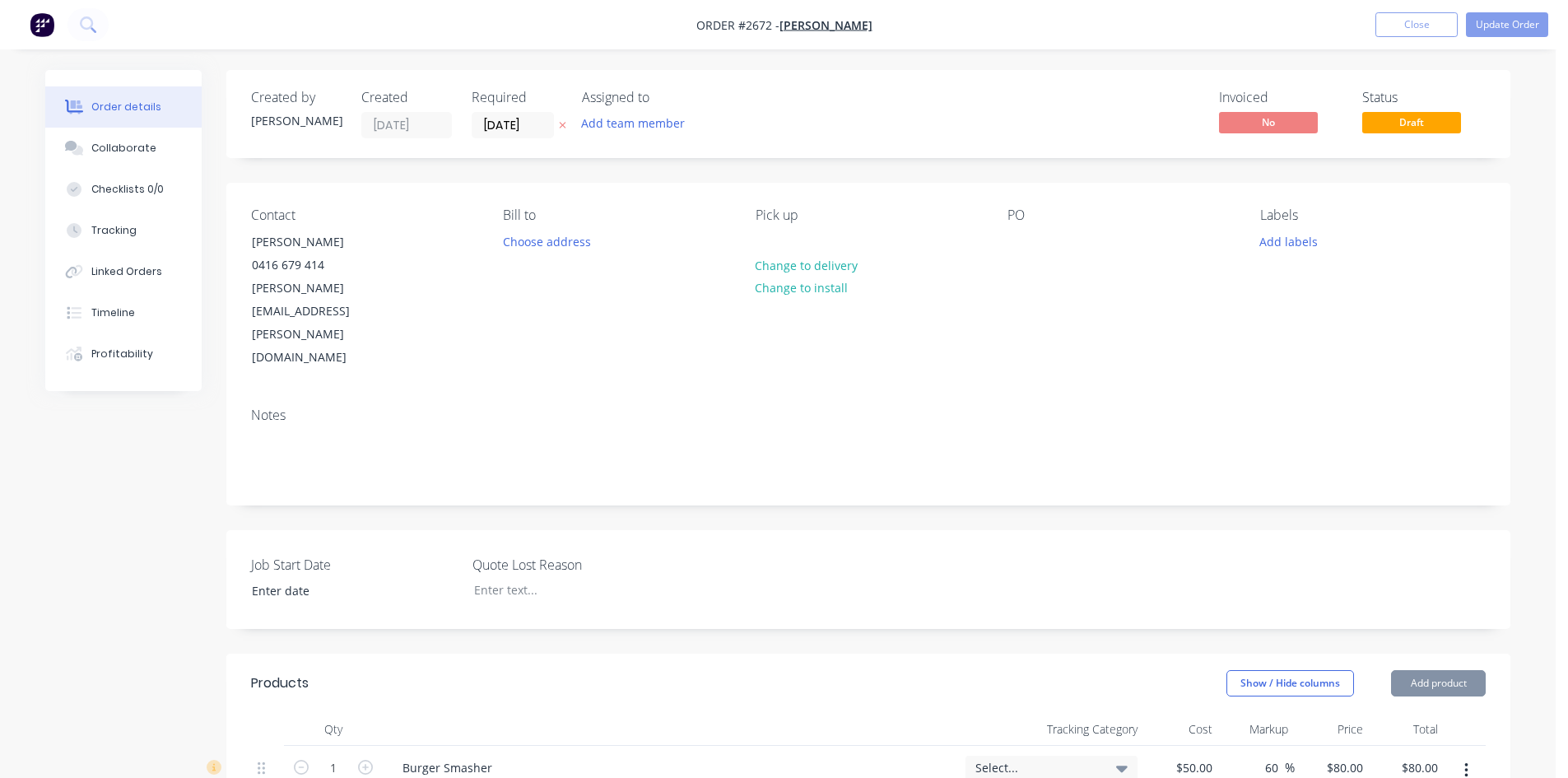
type input "[DATE]"
click at [1509, 30] on button "Update Order" at bounding box center [1506, 25] width 82 height 25
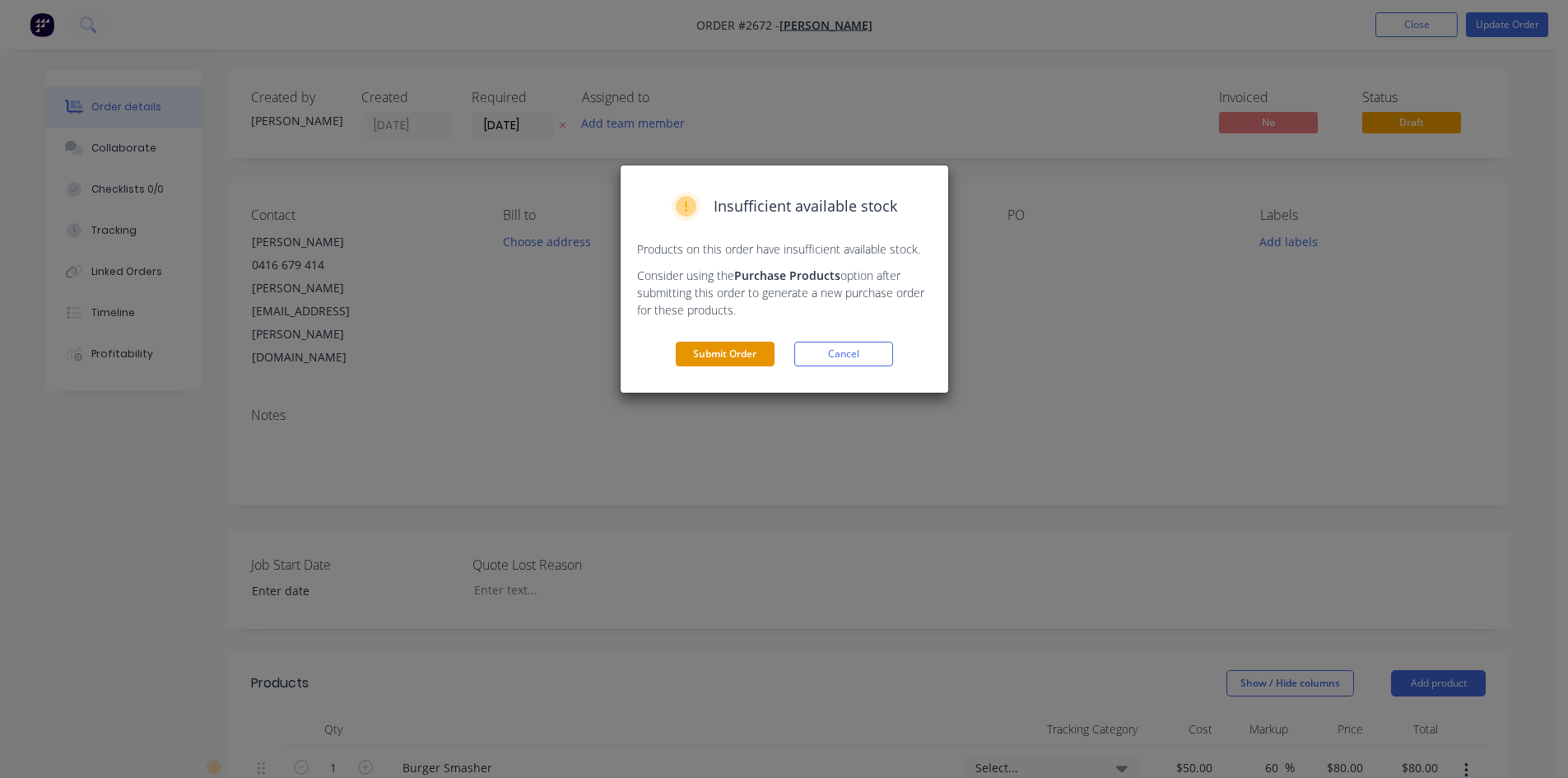
click at [706, 349] on button "Submit Order" at bounding box center [725, 354] width 99 height 25
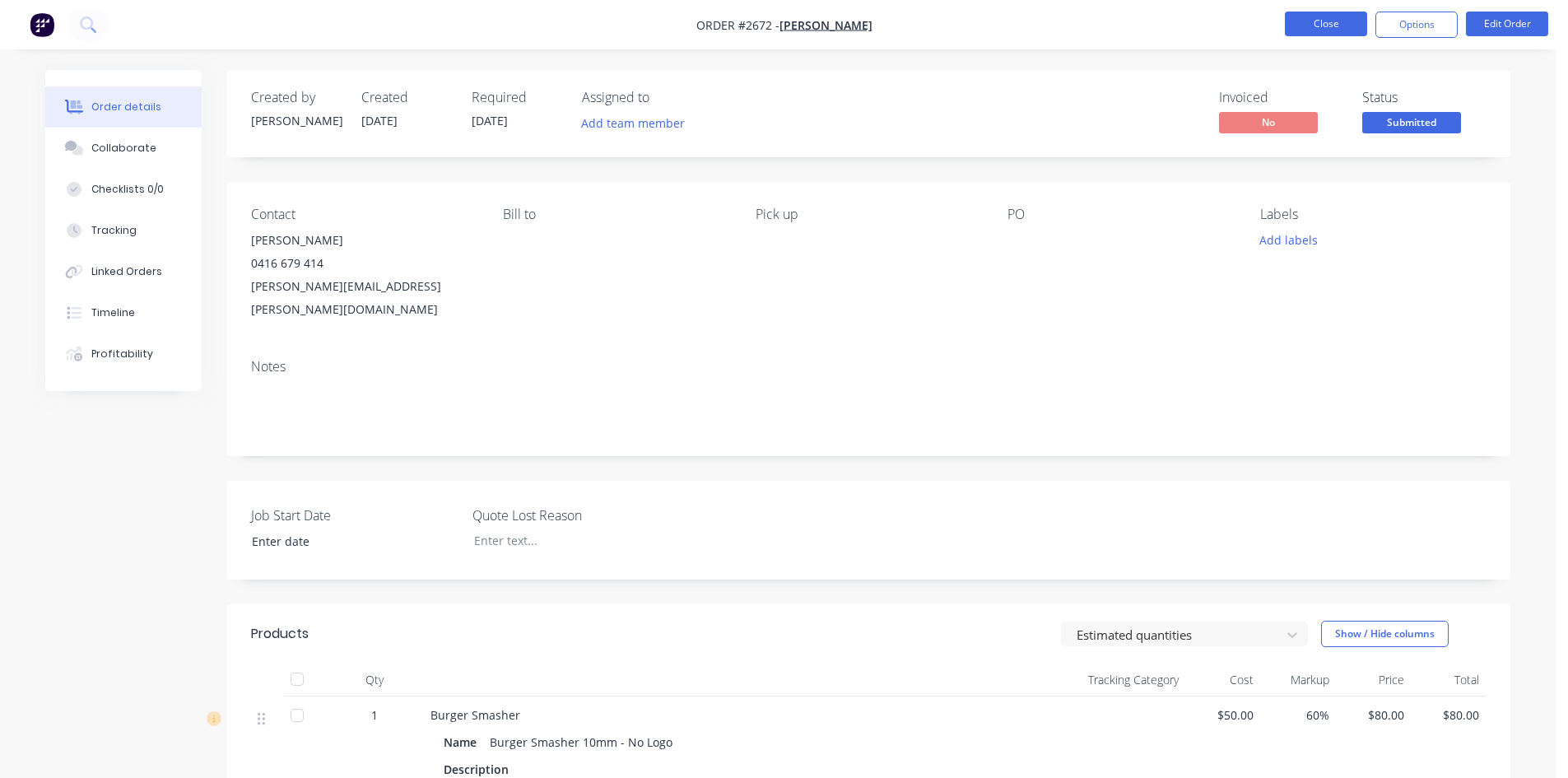
click at [1343, 26] on button "Close" at bounding box center [1326, 24] width 82 height 25
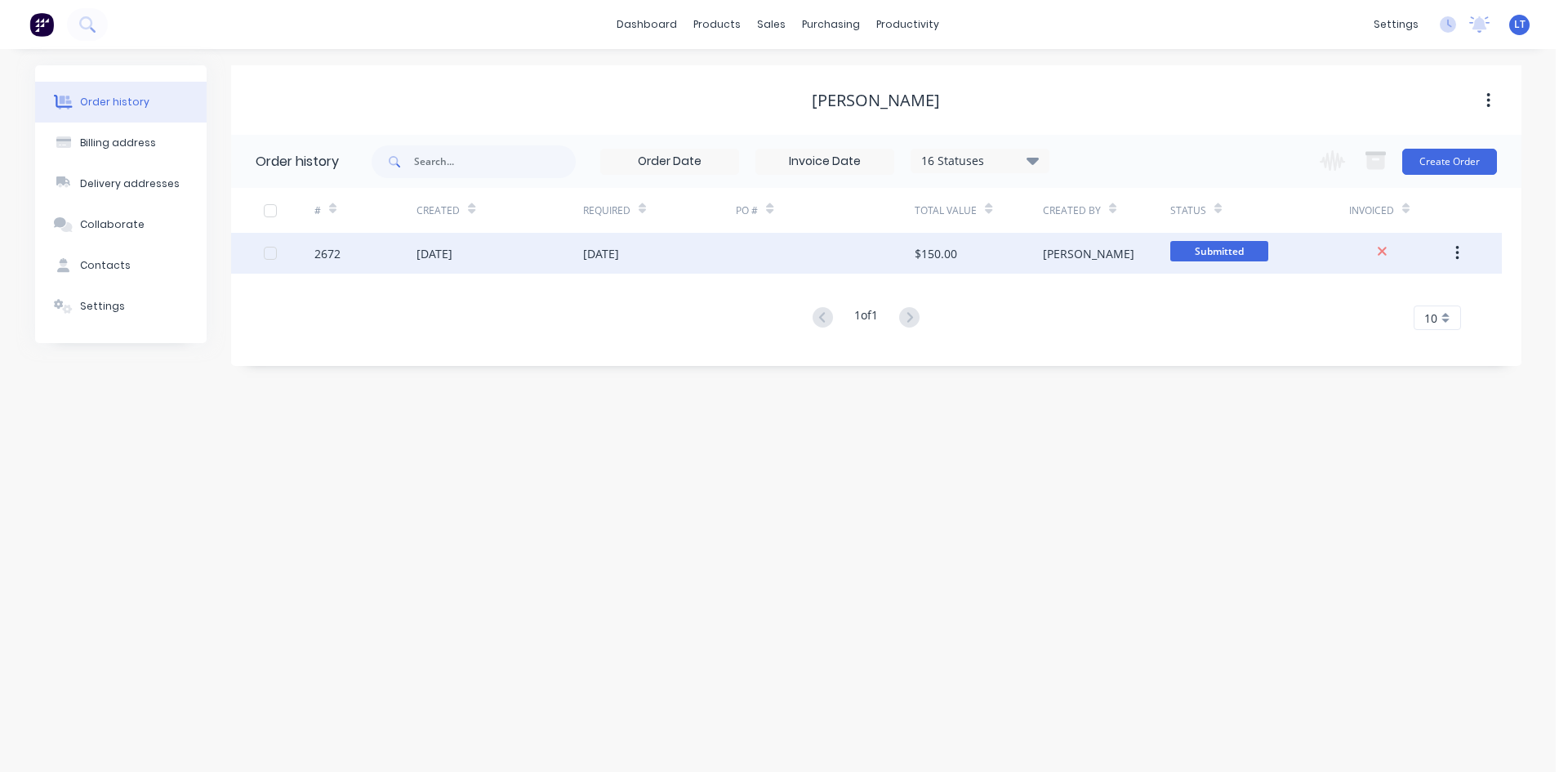
click at [563, 242] on div "[DATE]" at bounding box center [500, 252] width 166 height 41
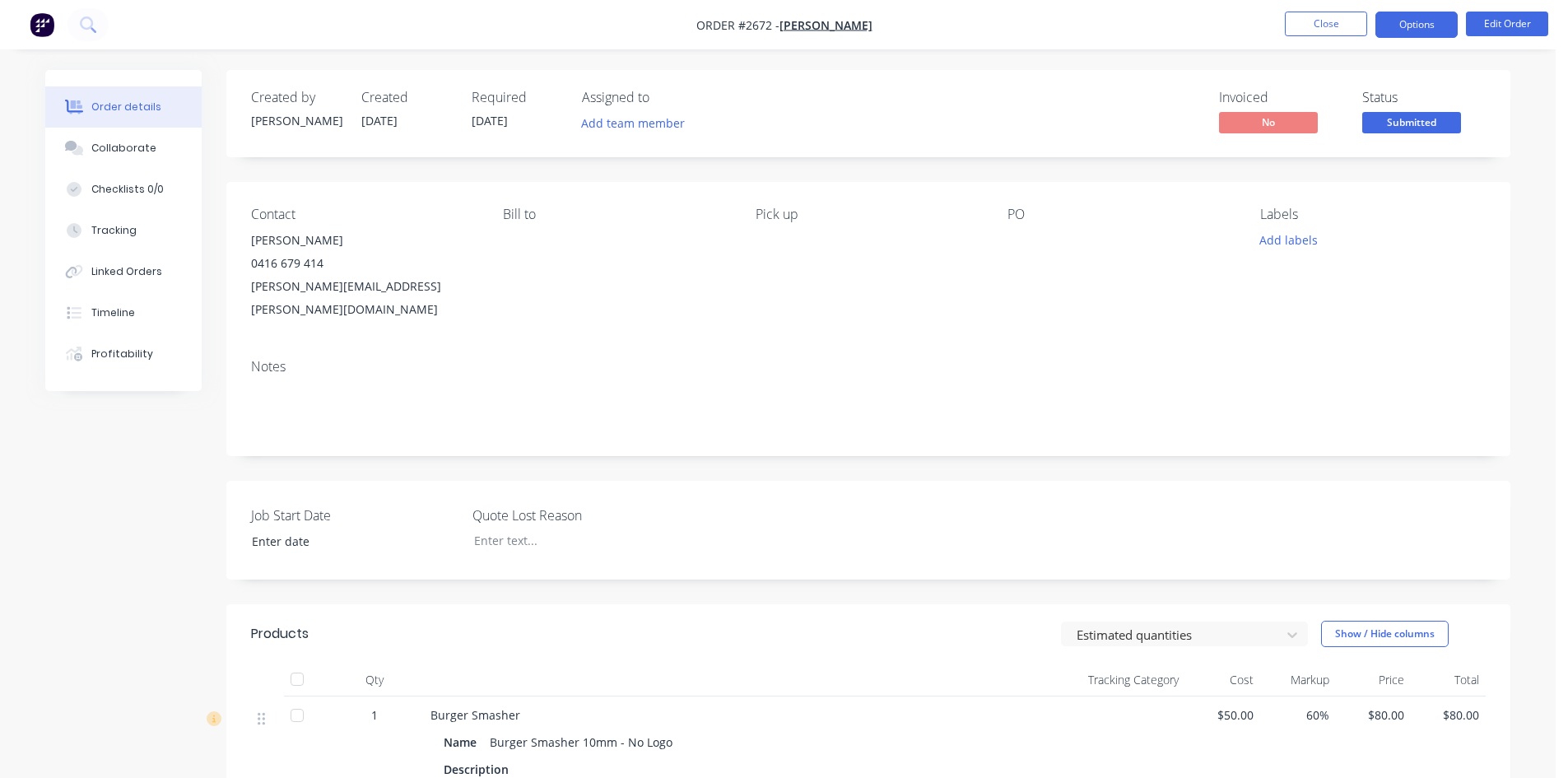
click at [1410, 29] on button "Options" at bounding box center [1416, 25] width 82 height 26
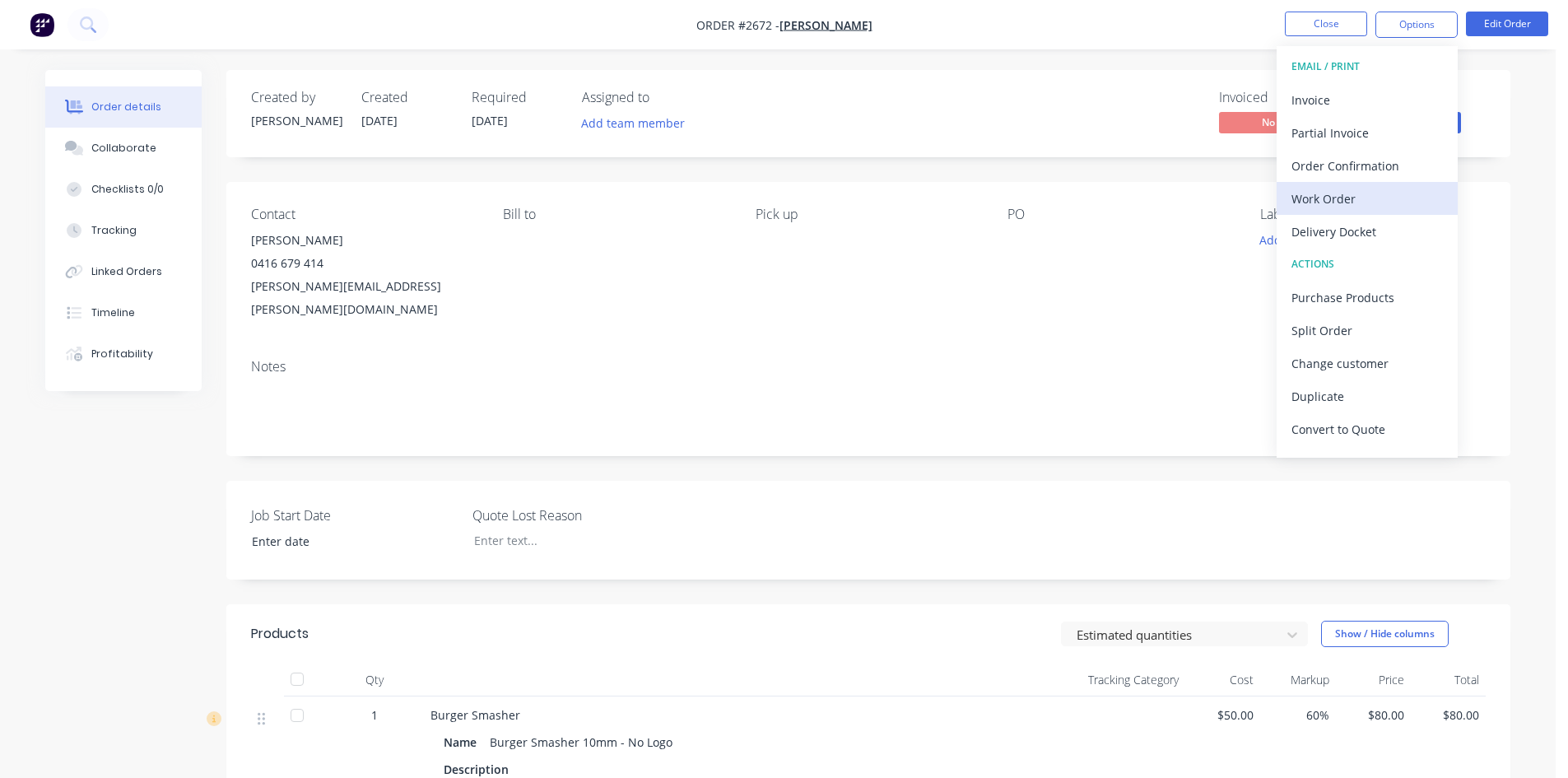
click at [1335, 194] on div "Work Order" at bounding box center [1367, 198] width 151 height 24
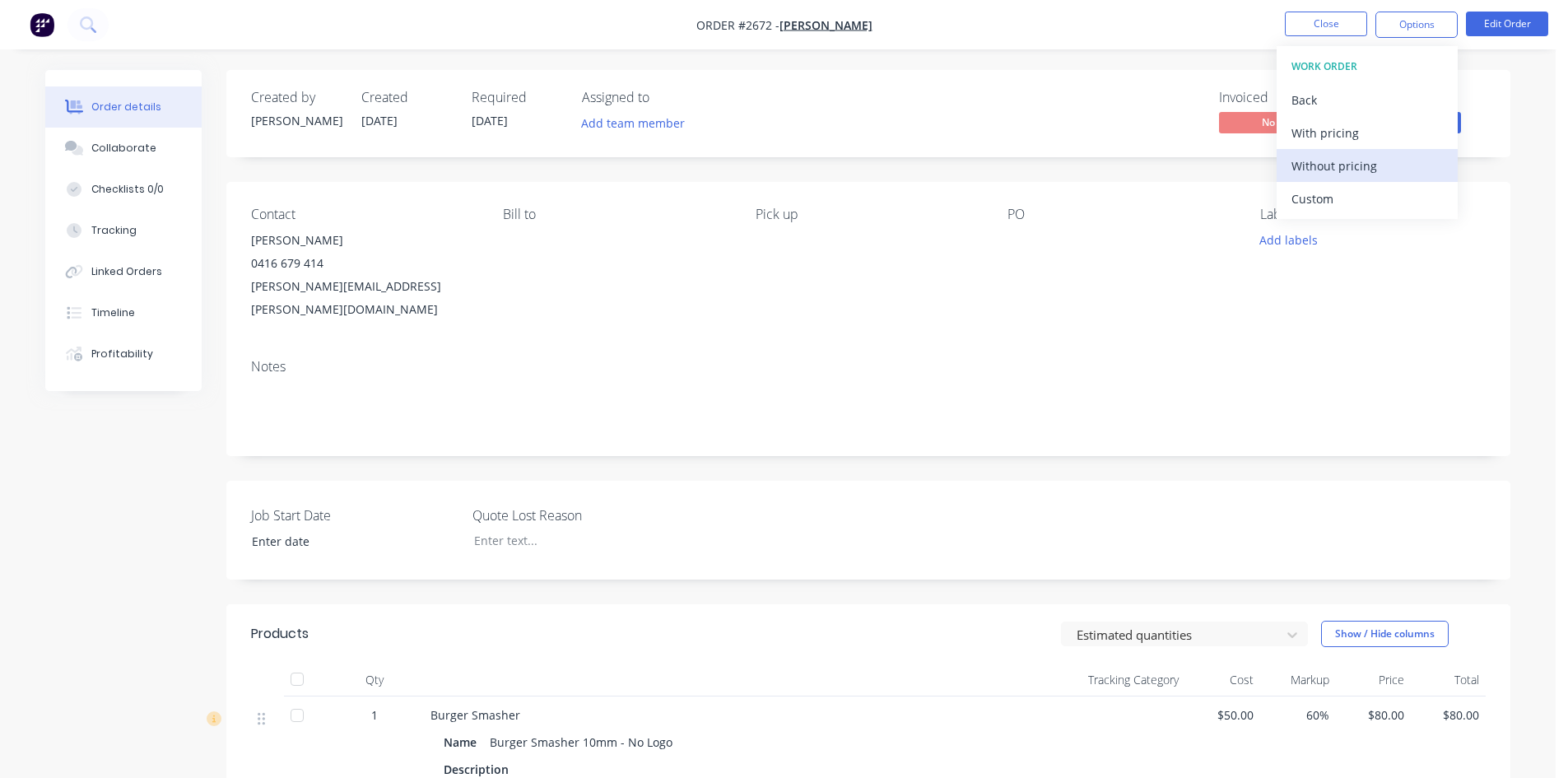
click at [1343, 158] on div "Without pricing" at bounding box center [1367, 165] width 151 height 24
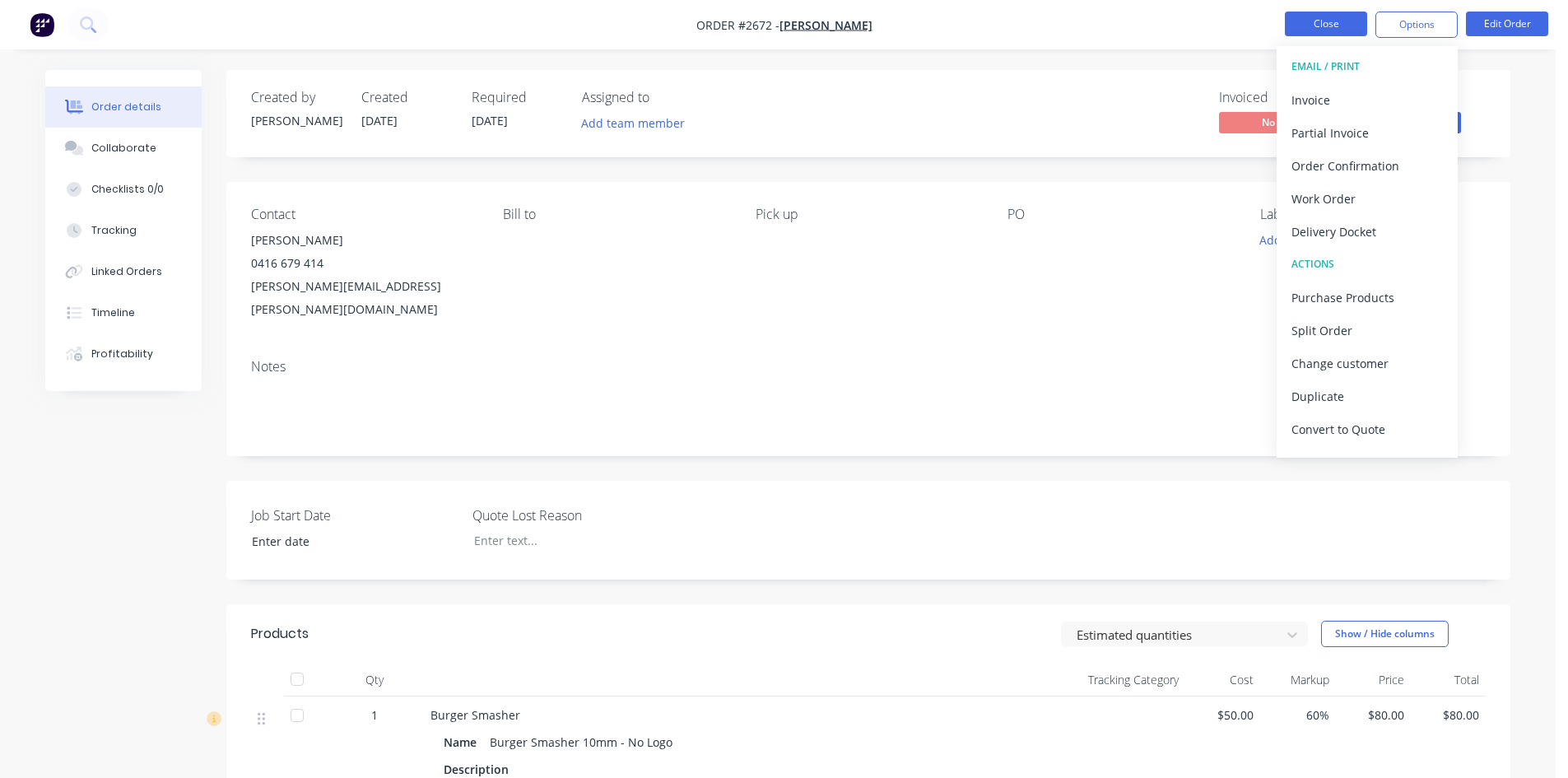
click at [1338, 15] on button "Close" at bounding box center [1326, 24] width 82 height 25
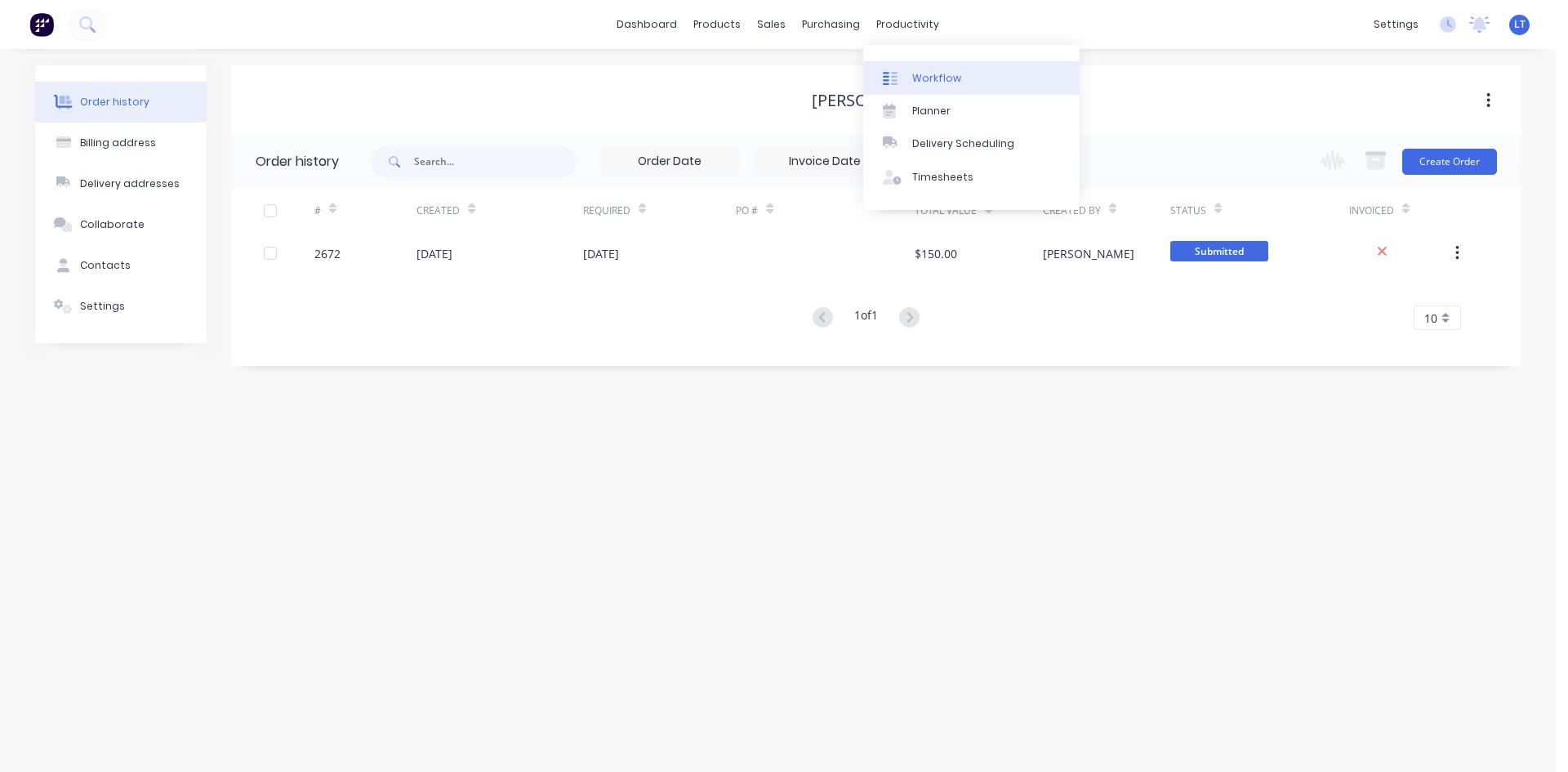
click at [922, 71] on div "Workflow" at bounding box center [936, 78] width 49 height 15
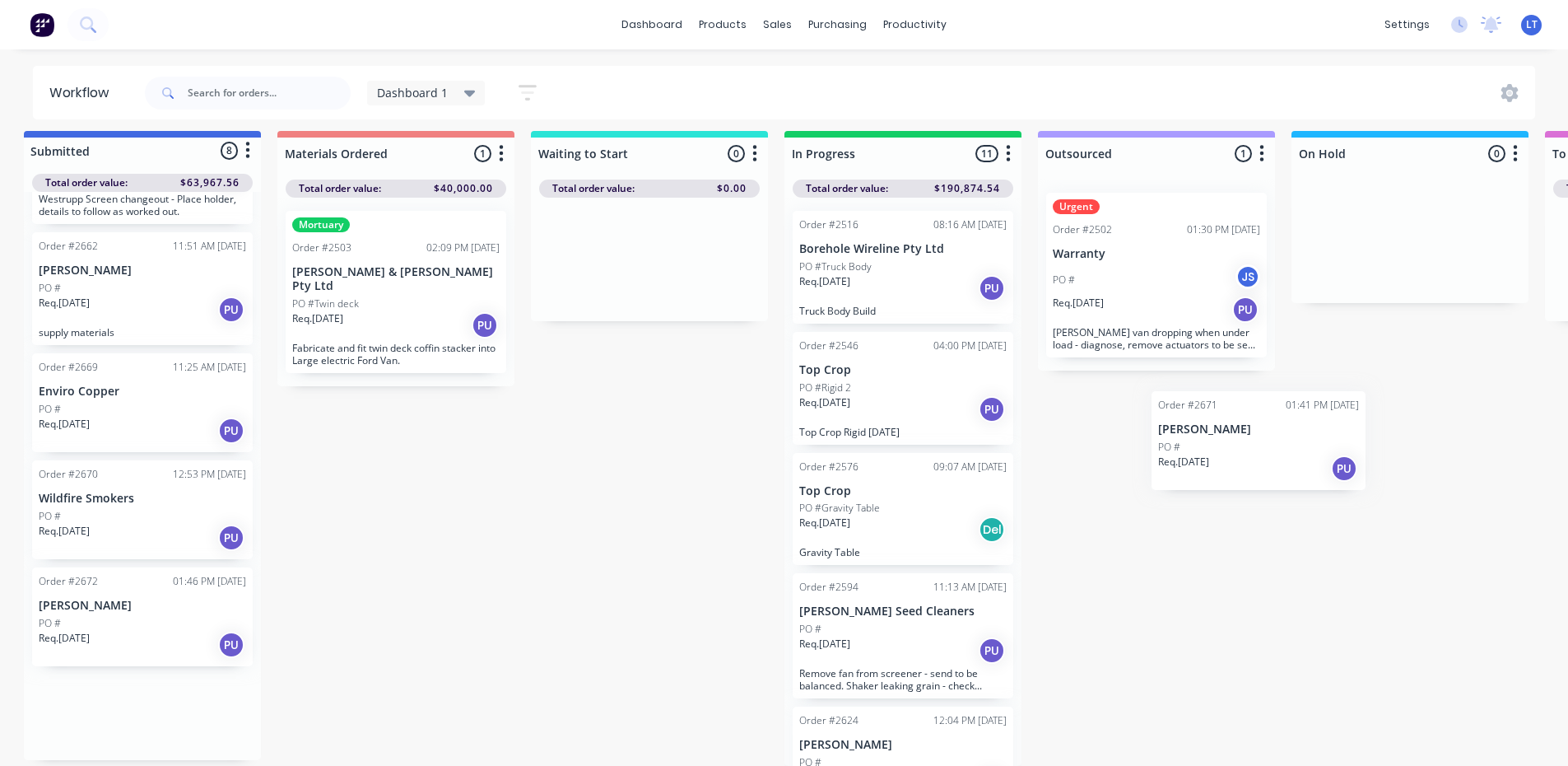
scroll to position [11, 17]
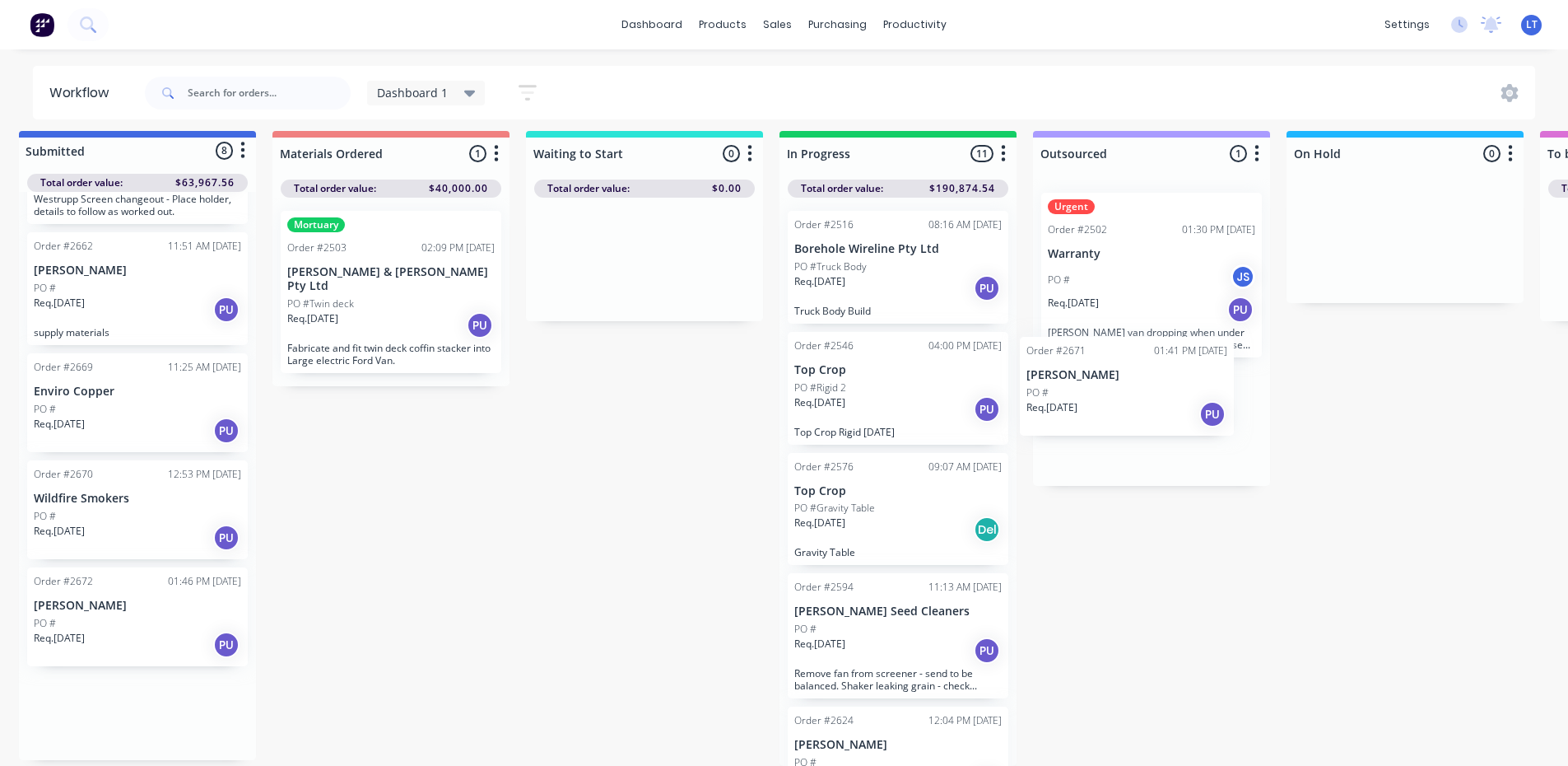
drag, startPoint x: 151, startPoint y: 621, endPoint x: 1133, endPoint y: 395, distance: 1007.7
click at [1133, 395] on div "Submitted 8 Status colour #4169E1 hex #4169E1 Save Cancel Summaries Total order…" at bounding box center [1343, 448] width 2745 height 635
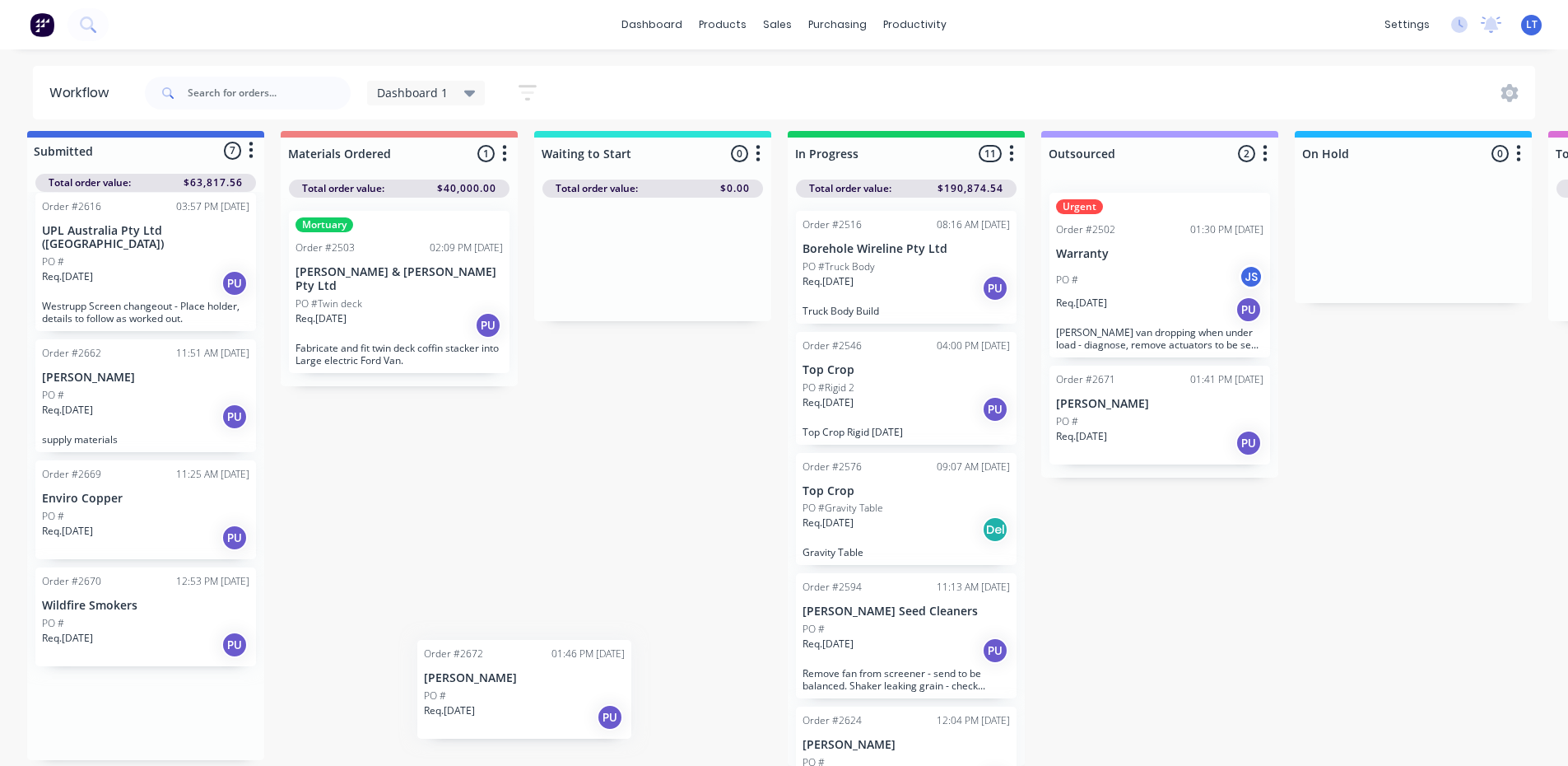
scroll to position [6, 0]
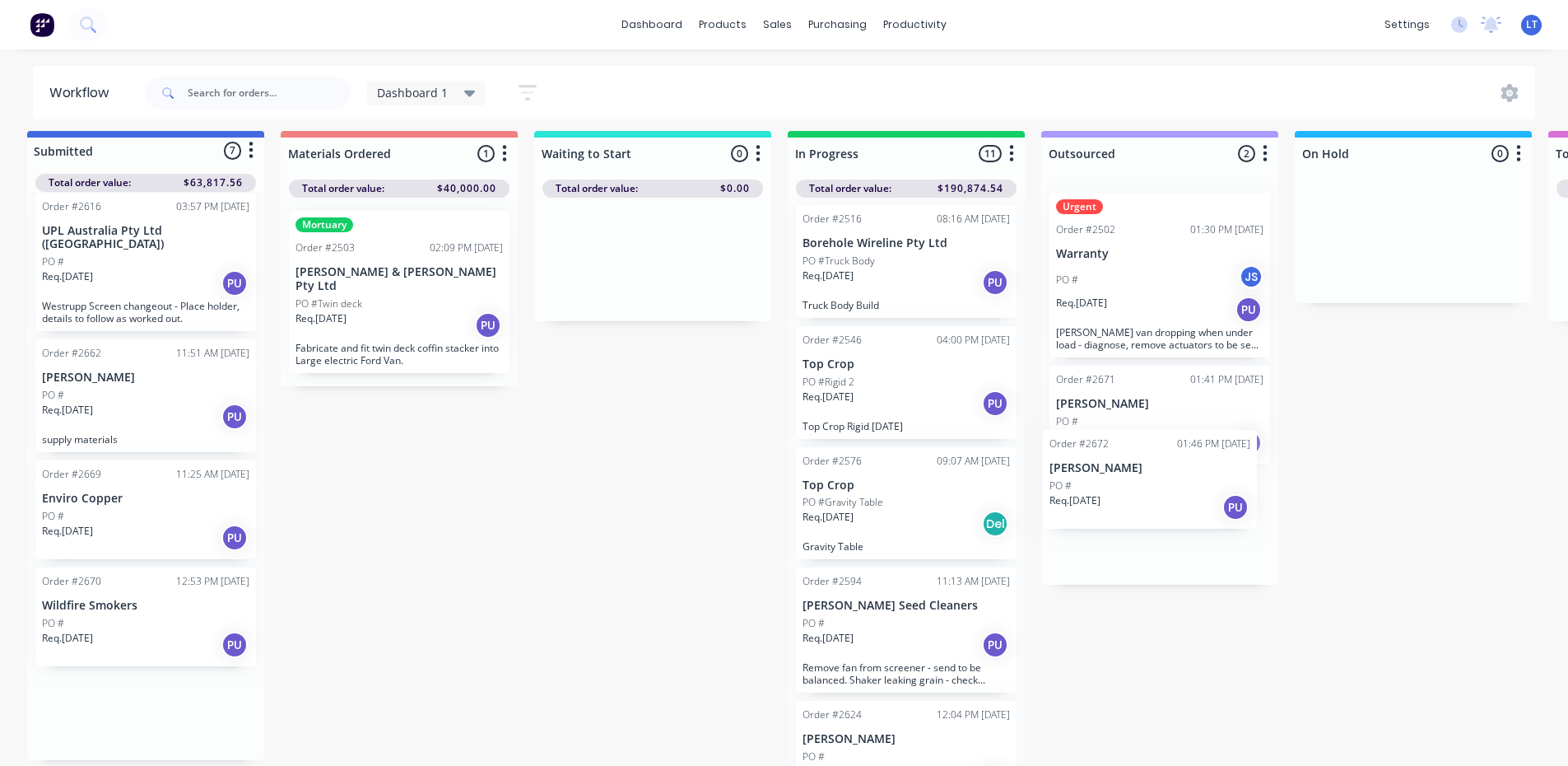
drag, startPoint x: 82, startPoint y: 718, endPoint x: 1102, endPoint y: 490, distance: 1045.2
click at [1102, 490] on div "Submitted 7 Status colour #4169E1 hex #4169E1 Save Cancel Summaries Total order…" at bounding box center [1352, 448] width 2745 height 635
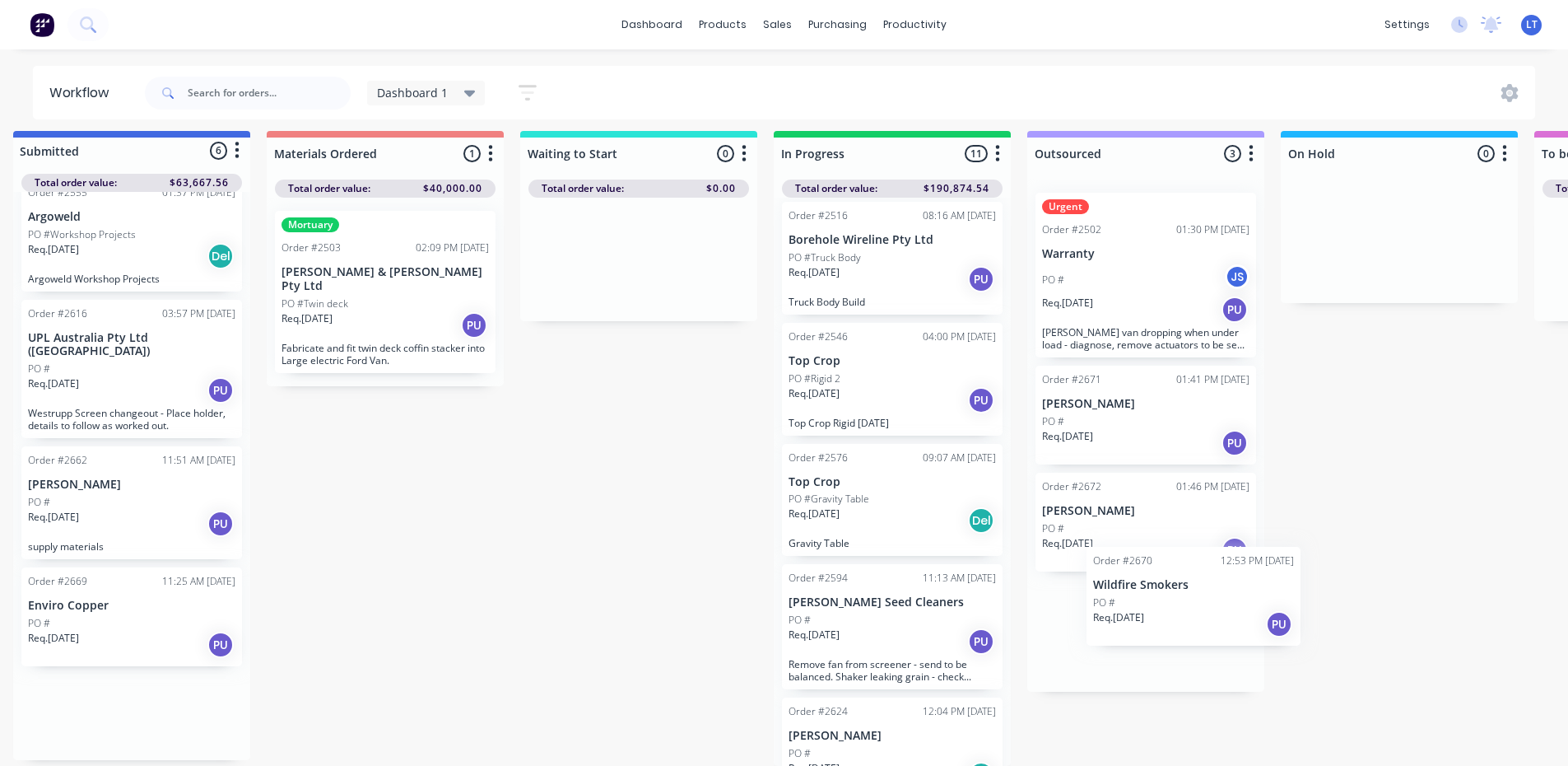
scroll to position [21, 28]
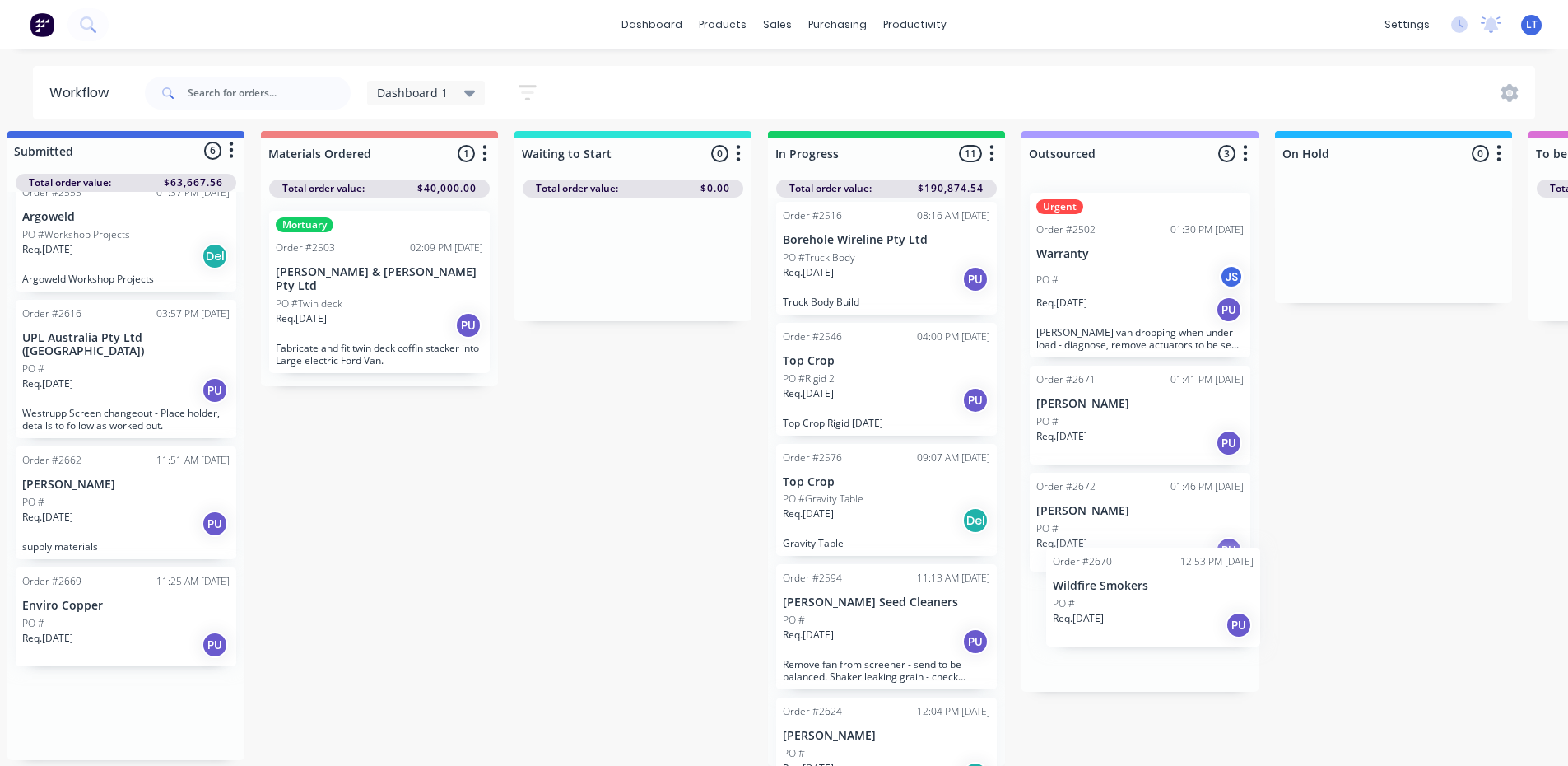
drag, startPoint x: 105, startPoint y: 700, endPoint x: 1123, endPoint y: 600, distance: 1022.9
click at [1123, 600] on div "Submitted 6 Status colour #4169E1 hex #4169E1 Save Cancel Summaries Total order…" at bounding box center [1332, 448] width 2745 height 635
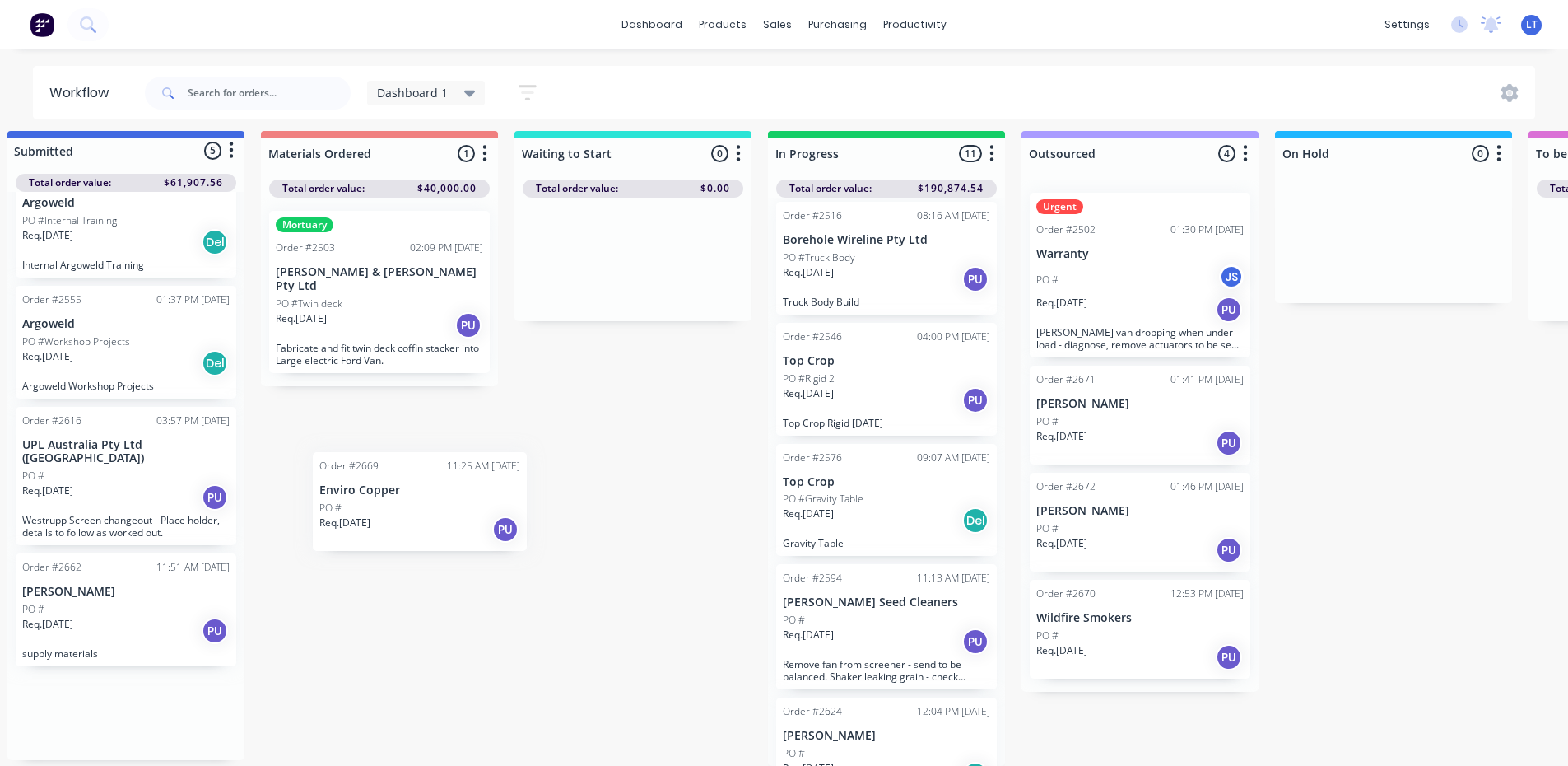
scroll to position [21, 24]
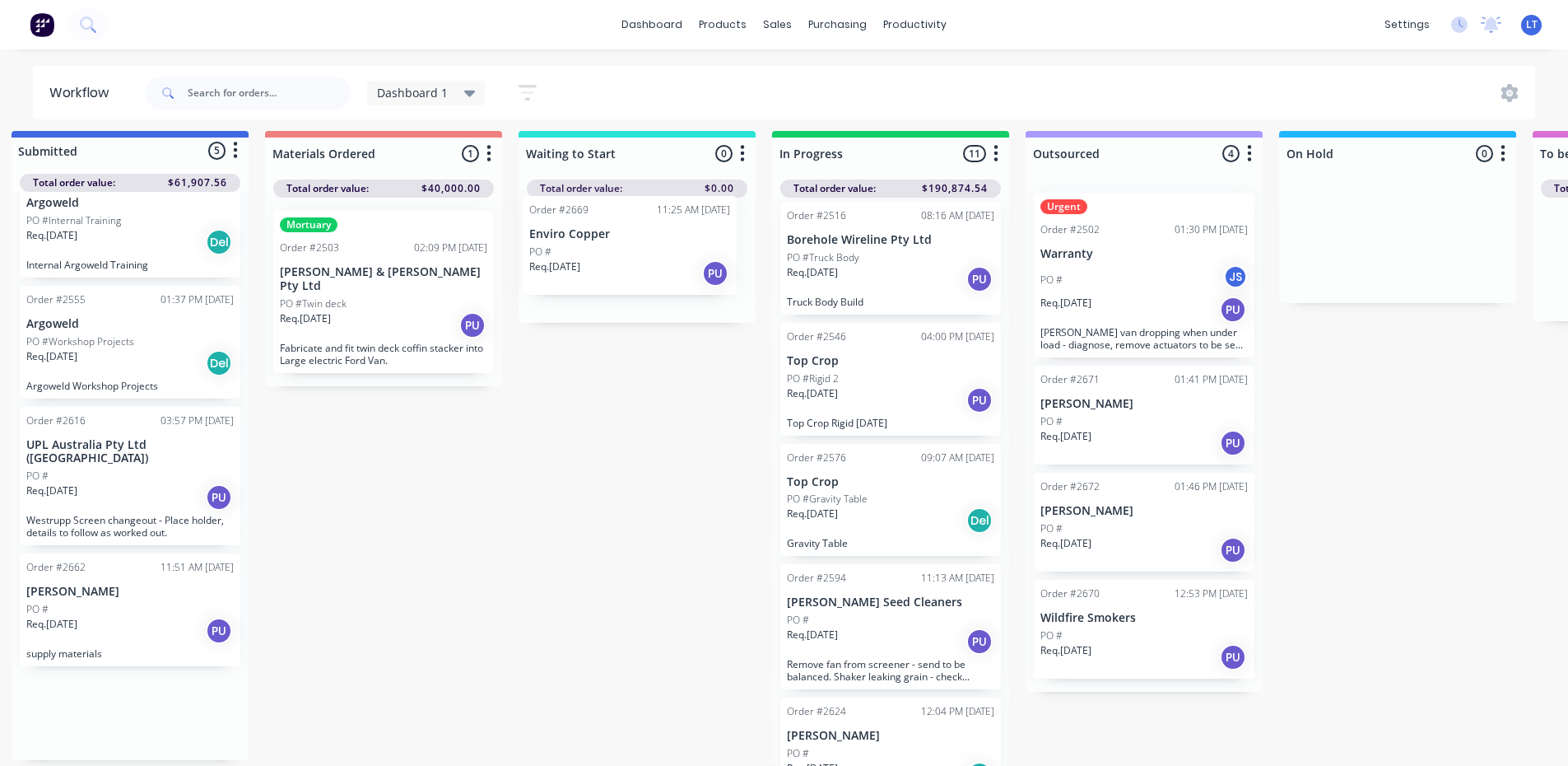
drag, startPoint x: 104, startPoint y: 714, endPoint x: 624, endPoint y: 268, distance: 685.1
click at [624, 268] on div "Submitted 5 Status colour #4169E1 hex #4169E1 Save Cancel Summaries Total order…" at bounding box center [1336, 448] width 2745 height 635
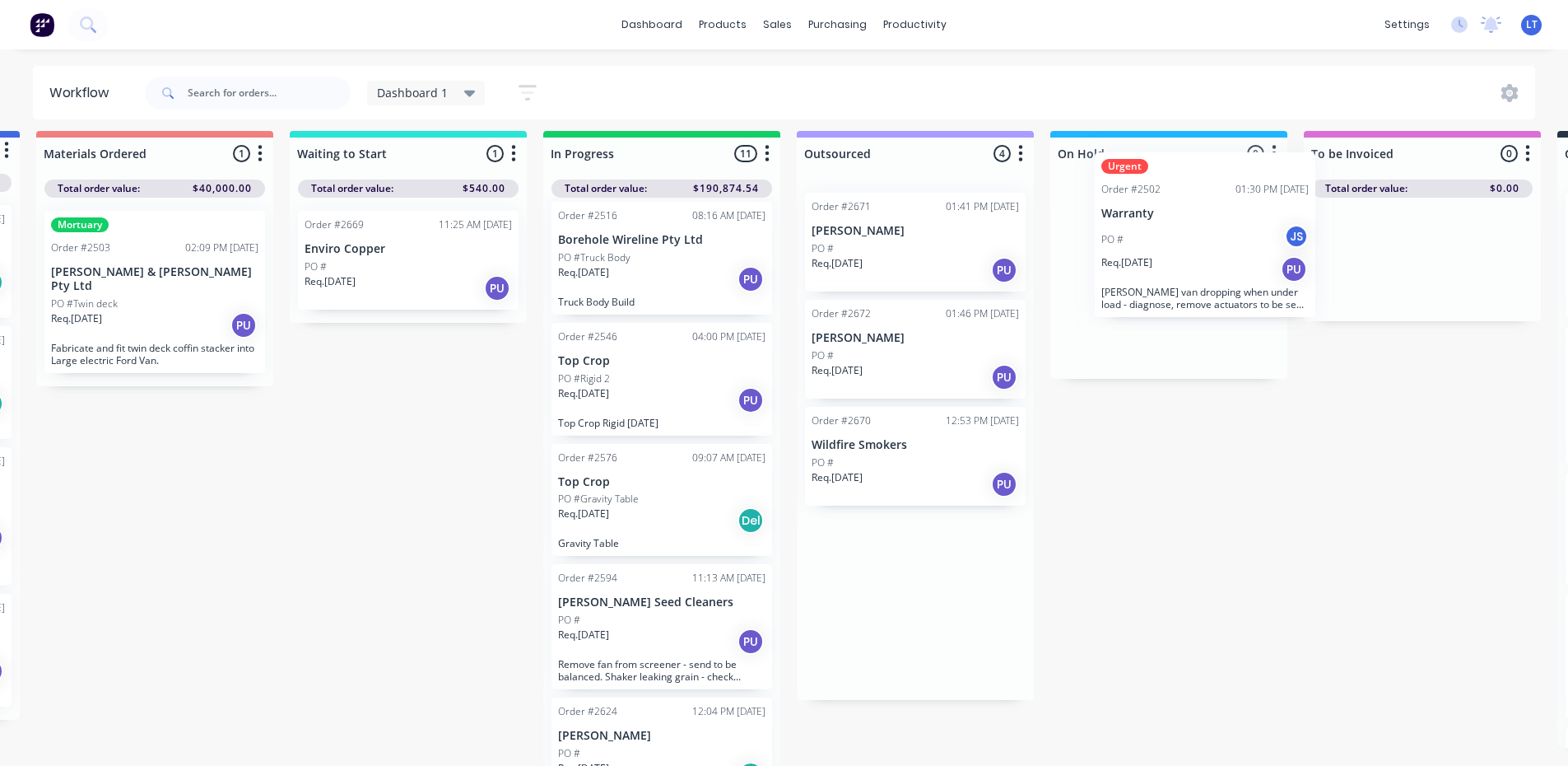
scroll to position [21, 256]
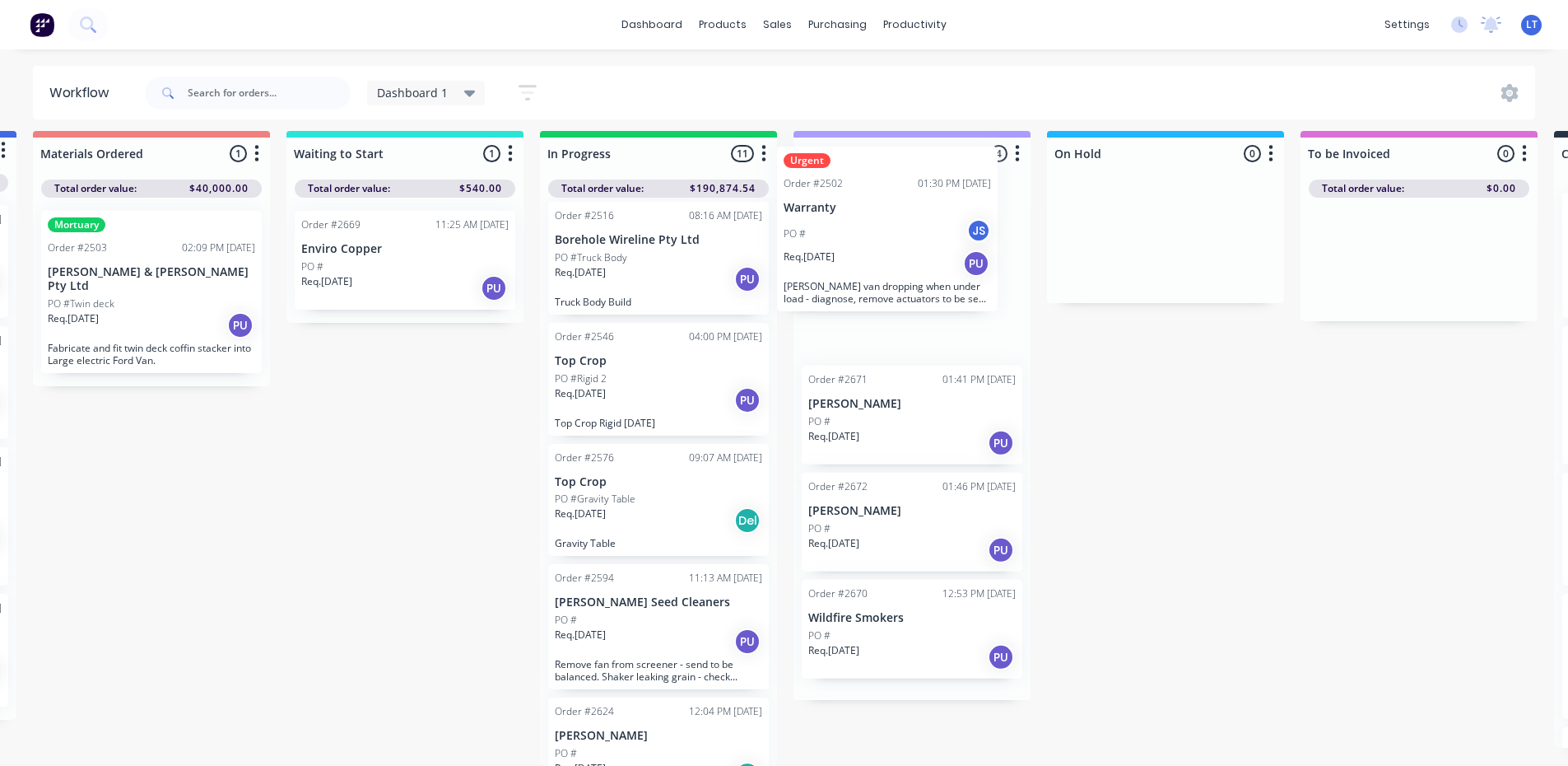
drag, startPoint x: 1108, startPoint y: 270, endPoint x: 859, endPoint y: 232, distance: 251.9
click at [859, 232] on div "Urgent Order #2502 01:30 PM [DATE] Warranty PO # JS Req. [DATE] PU [PERSON_NAME…" at bounding box center [911, 439] width 237 height 520
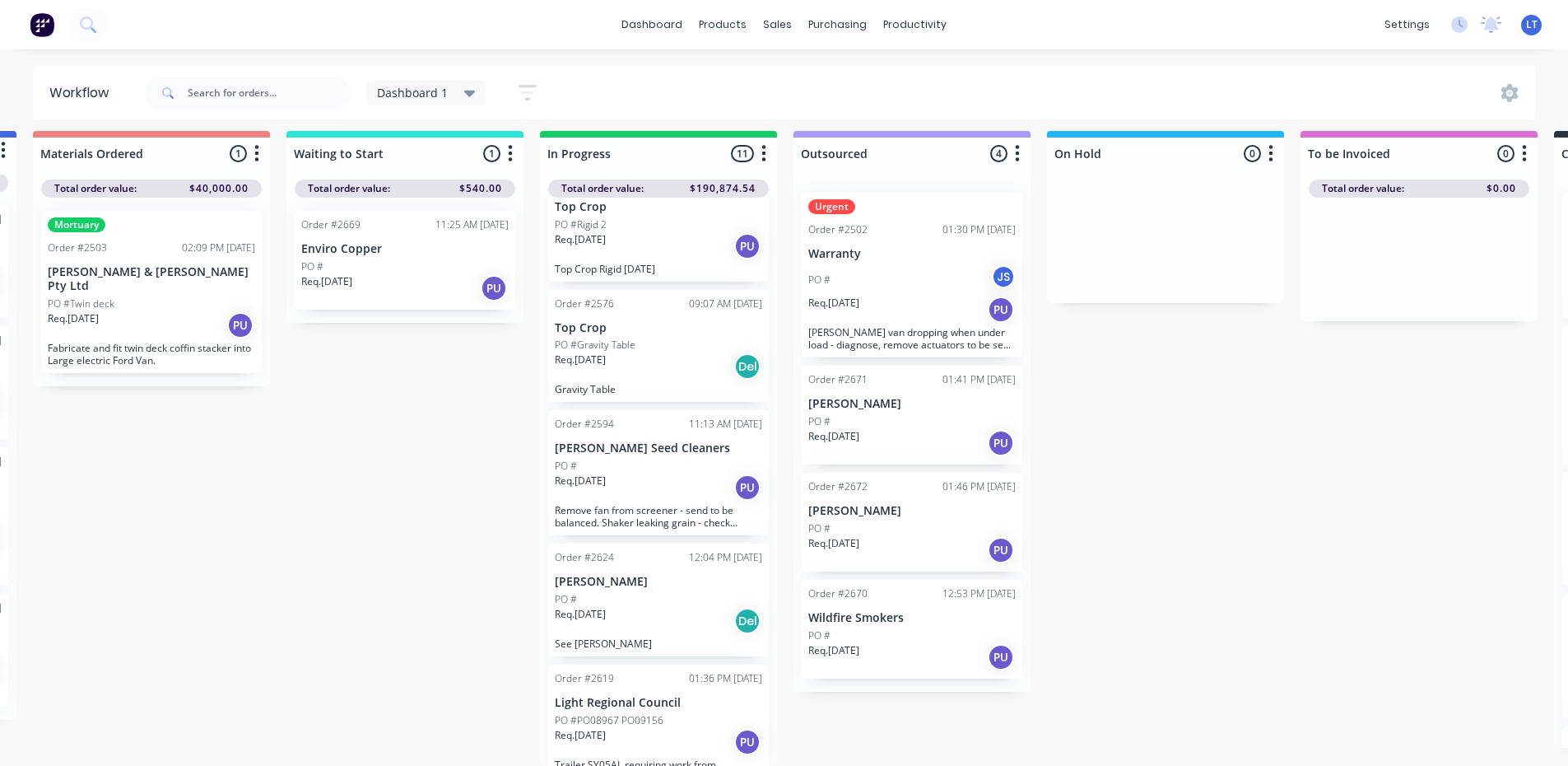
scroll to position [165, 0]
click at [639, 605] on div "Req. [DATE] Del" at bounding box center [659, 619] width 208 height 28
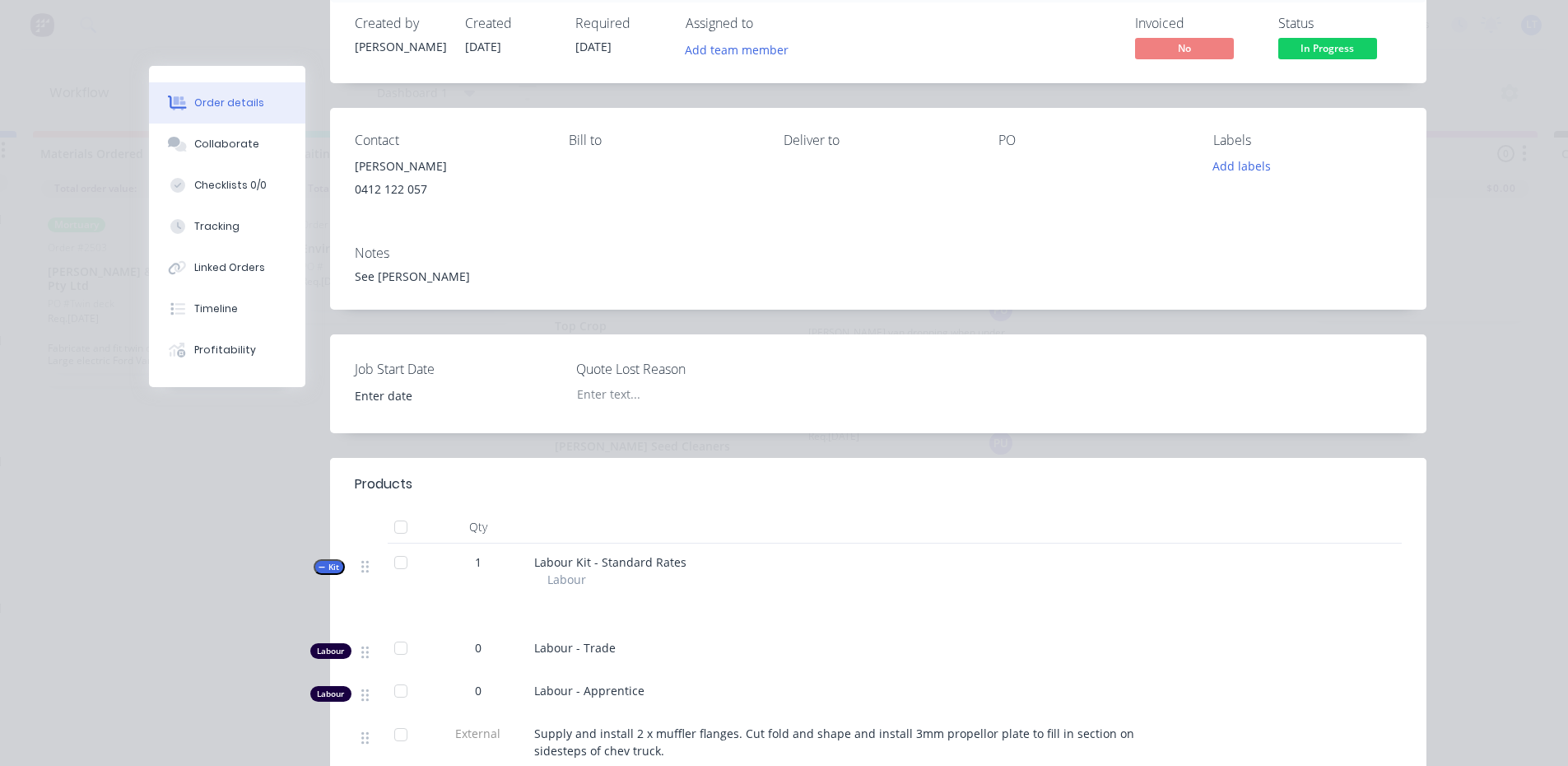
scroll to position [0, 0]
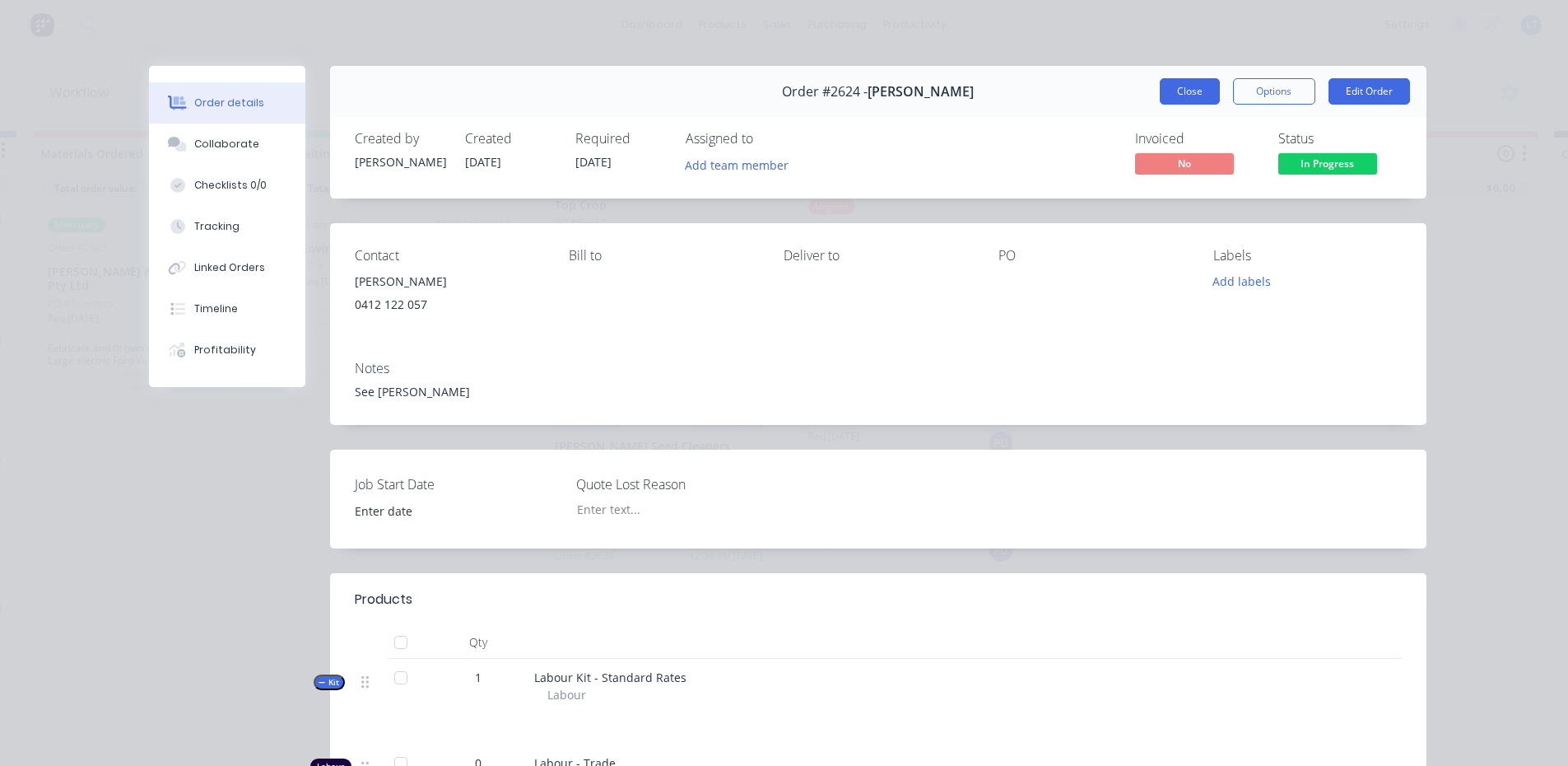
click at [1195, 91] on button "Close" at bounding box center [1189, 92] width 60 height 26
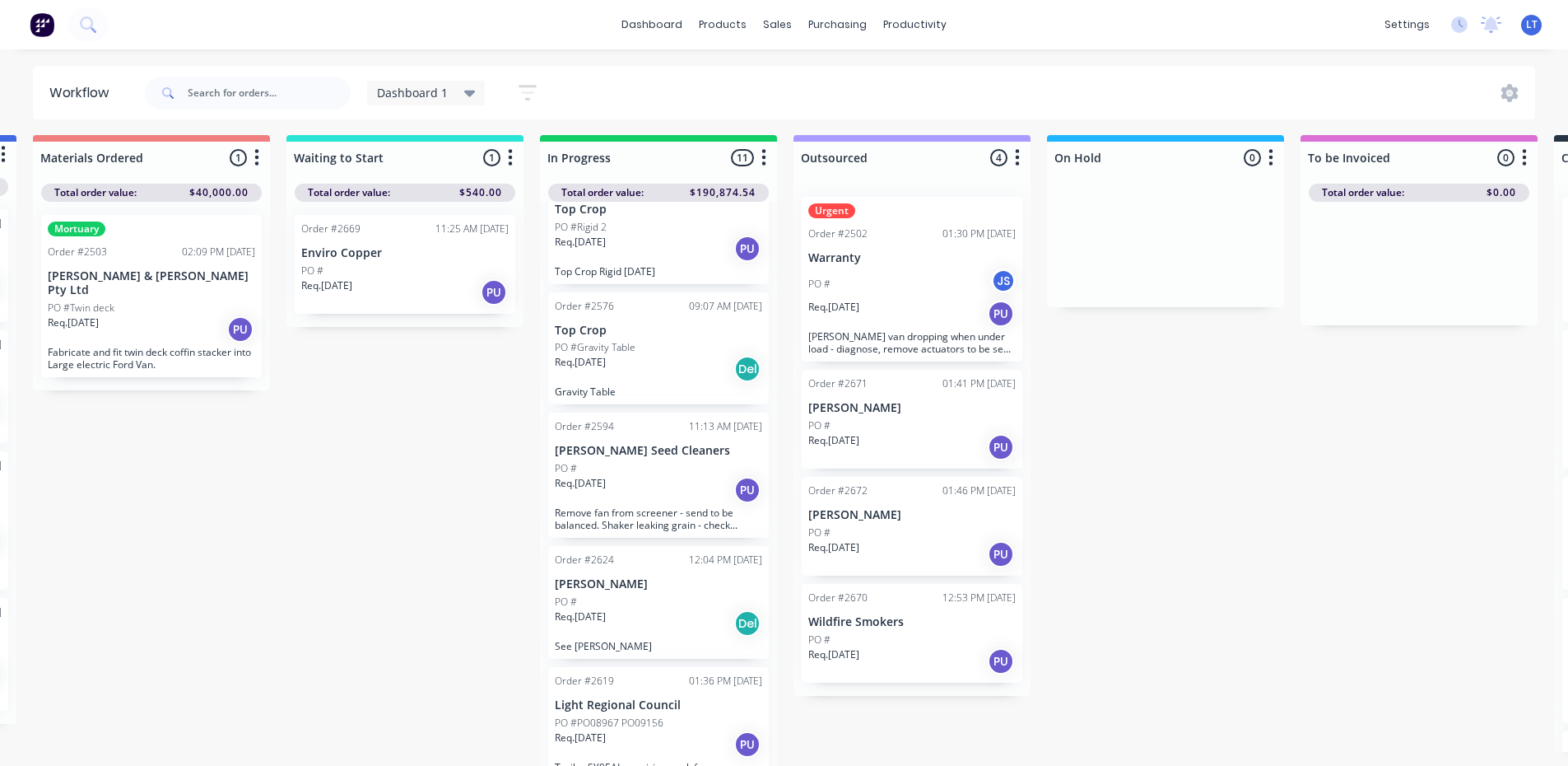
scroll to position [0, 256]
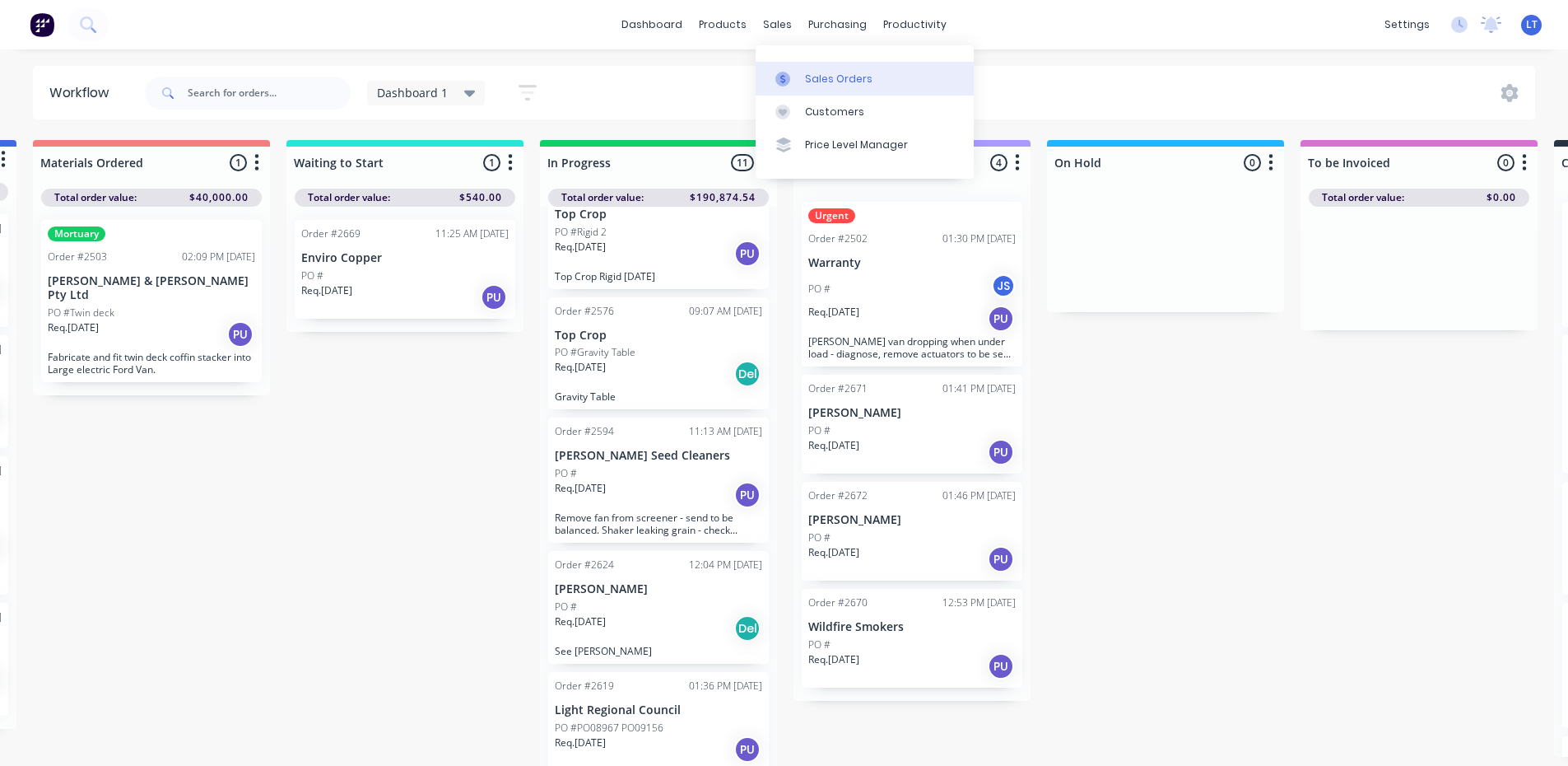
click at [841, 85] on div "Sales Orders" at bounding box center [838, 78] width 68 height 15
